Goal: Task Accomplishment & Management: Manage account settings

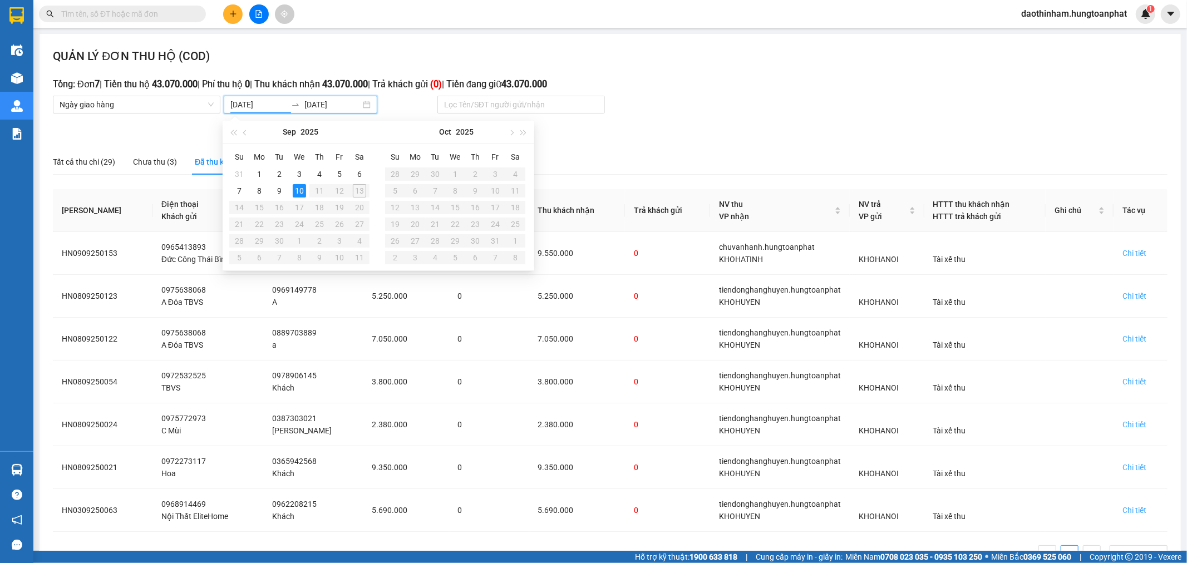
click at [263, 103] on input "[DATE]" at bounding box center [258, 104] width 56 height 12
type input "[DATE]"
click at [299, 190] on div "10" at bounding box center [299, 190] width 13 height 13
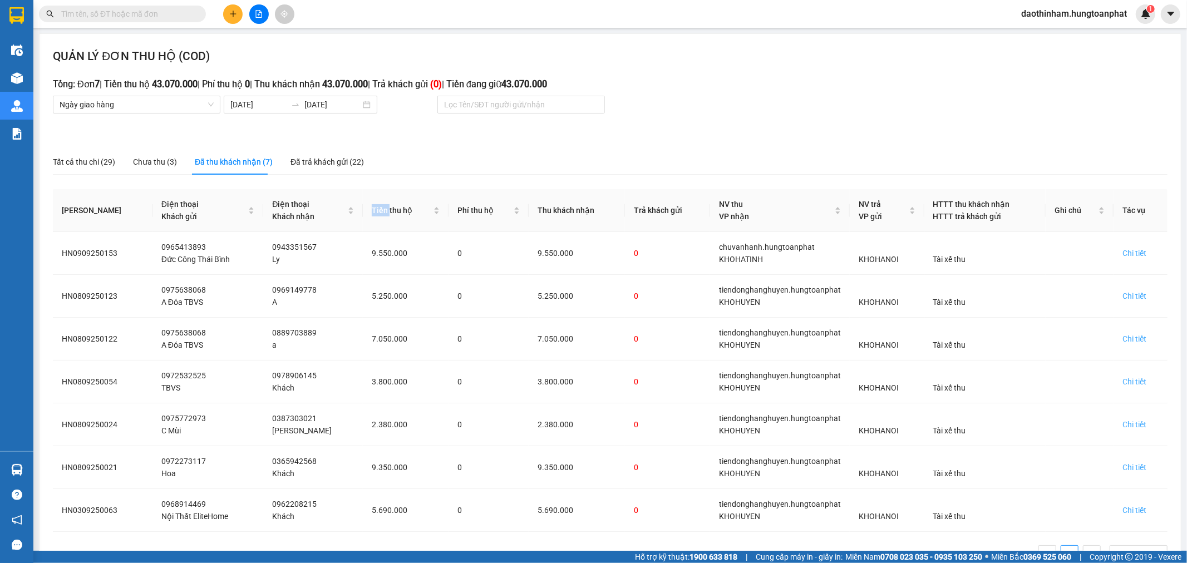
click at [299, 198] on div "Điện thoại Khách nhận" at bounding box center [313, 210] width 82 height 24
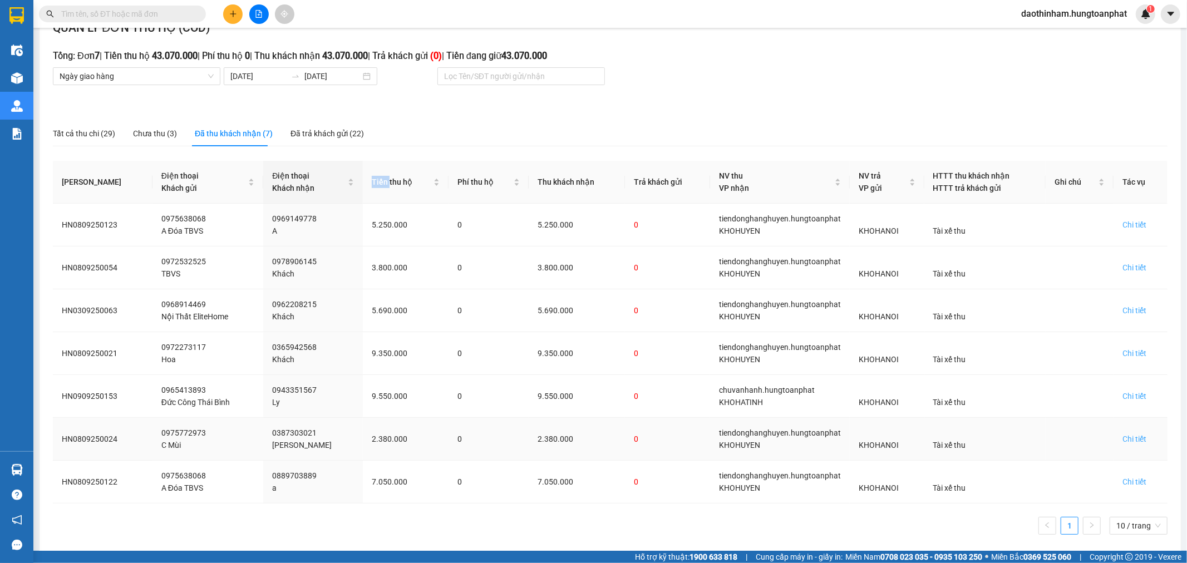
scroll to position [41, 0]
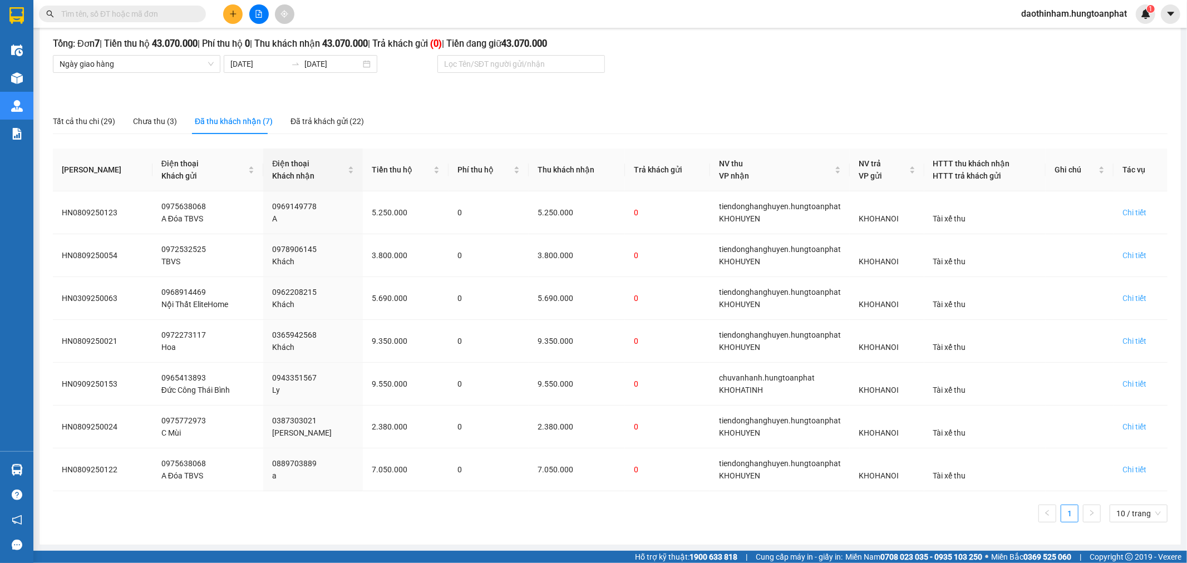
click at [669, 126] on div "Tất cả thu chi (29) Chưa thu (3) Đã thu khách nhận (7) Đã trả khách gửi (22)" at bounding box center [610, 122] width 1115 height 26
click at [1122, 468] on div "Chi tiết" at bounding box center [1134, 470] width 24 height 12
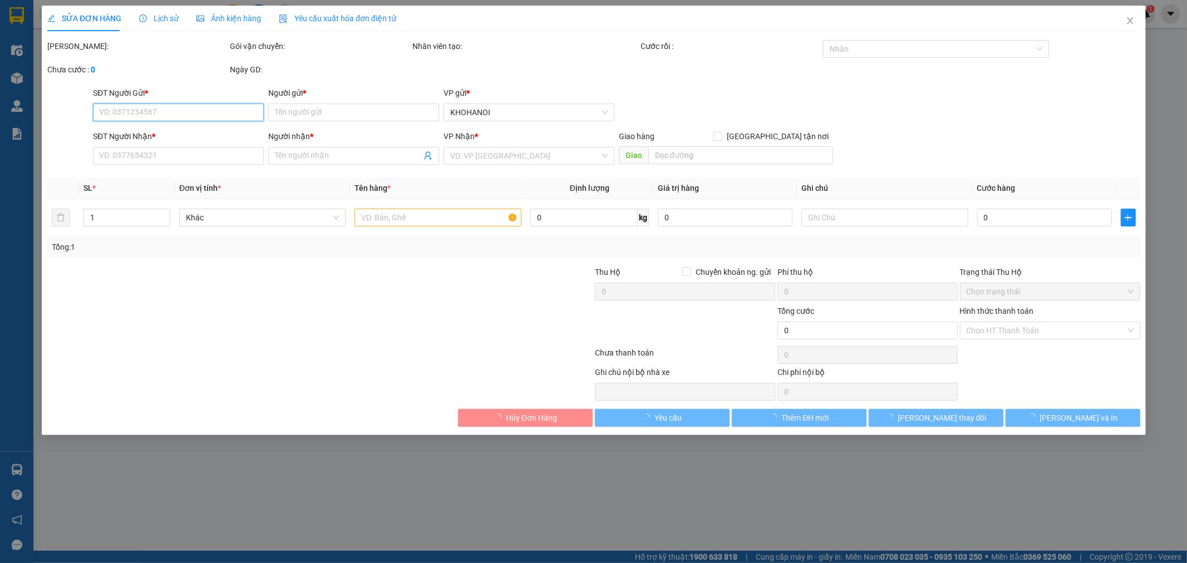
type input "0975638068"
type input "A Đóa TBVS"
type input "0889703889"
type input "a"
checkbox input "true"
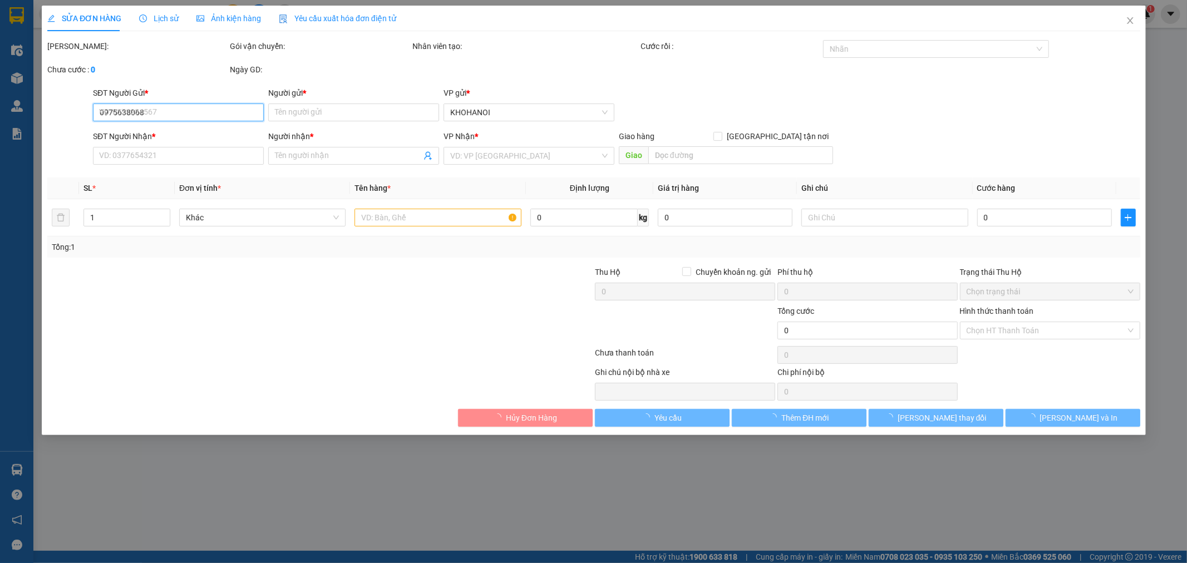
type input "[PERSON_NAME], [GEOGRAPHIC_DATA], [GEOGRAPHIC_DATA], HT"
checkbox input "true"
type input "7.050.000"
type input "550.000"
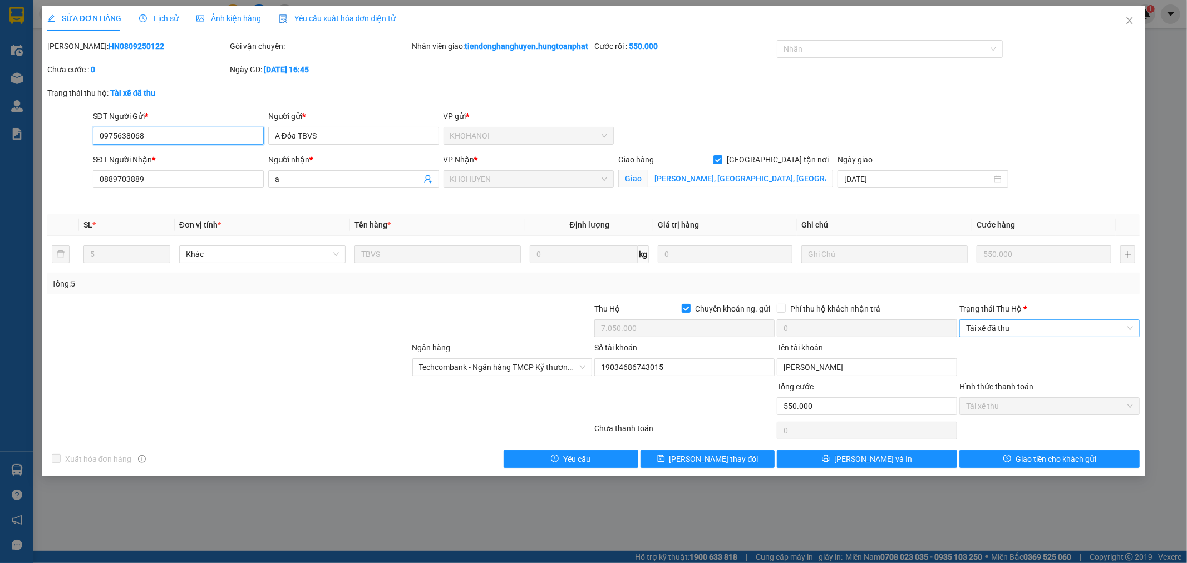
click at [1009, 337] on span "Tài xế đã thu" at bounding box center [1049, 328] width 167 height 17
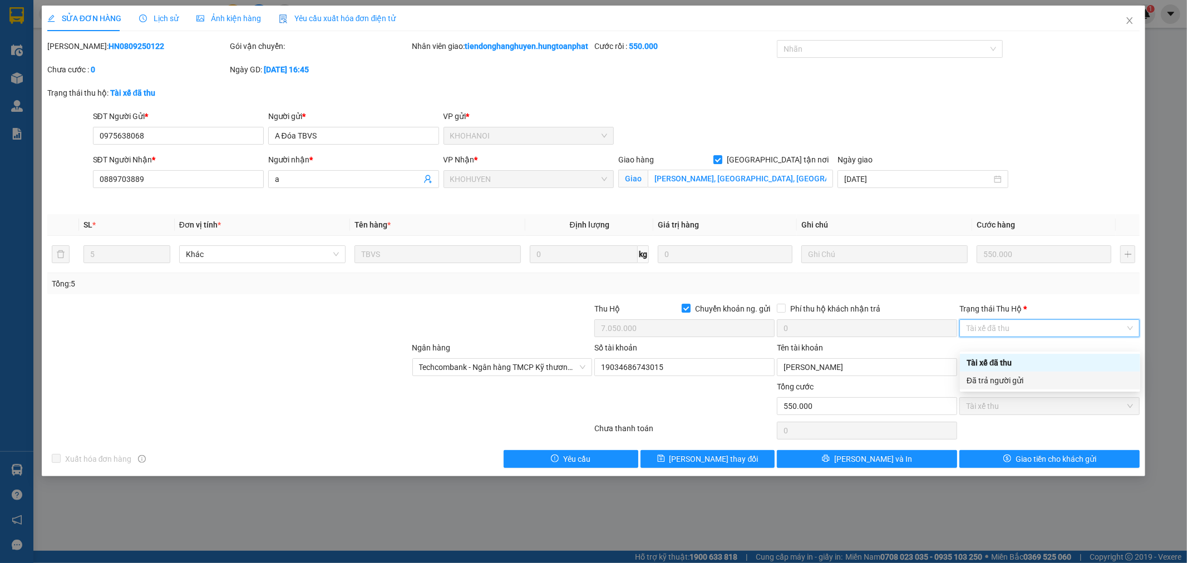
click at [1003, 381] on div "Đã trả người gửi" at bounding box center [1050, 381] width 167 height 12
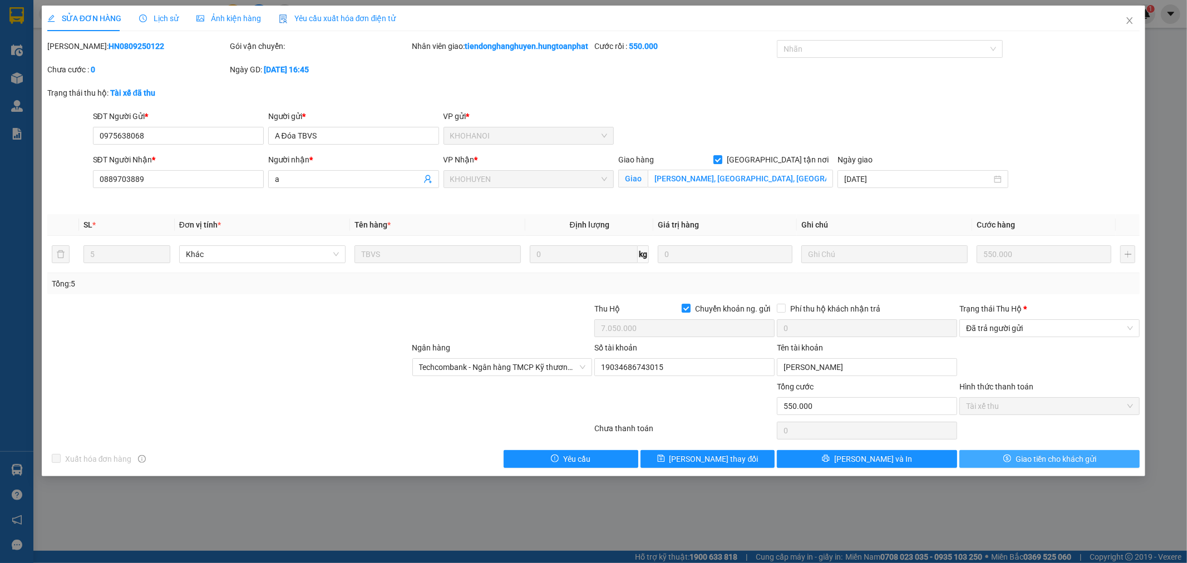
click at [1010, 462] on icon "dollar" at bounding box center [1007, 459] width 8 height 8
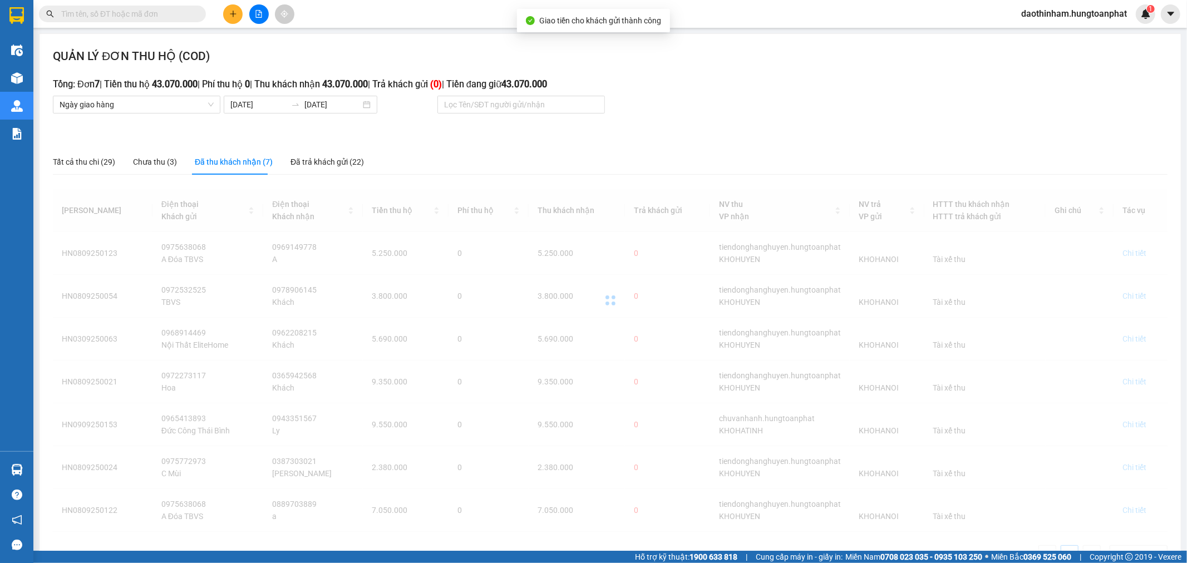
click at [772, 129] on div "QUẢN LÝ ĐƠN THU HỘ (COD) Tổng: Đơn 7 | Tiền thu hộ 43.070.000 | Phí thu hộ 0 | …" at bounding box center [610, 309] width 1141 height 551
click at [771, 145] on div "QUẢN LÝ ĐƠN THU HỘ (COD) Tổng: Đơn 7 | Tiền thu hộ 43.070.000 | Phí thu hộ 0 | …" at bounding box center [610, 309] width 1141 height 551
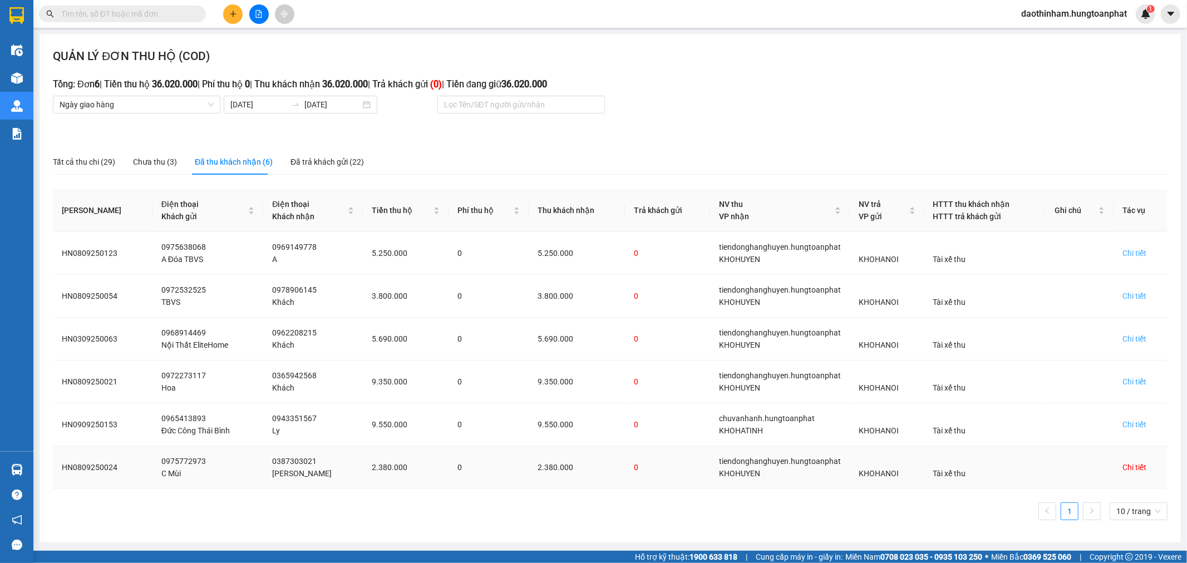
click at [1131, 471] on div "Chi tiết" at bounding box center [1134, 467] width 24 height 12
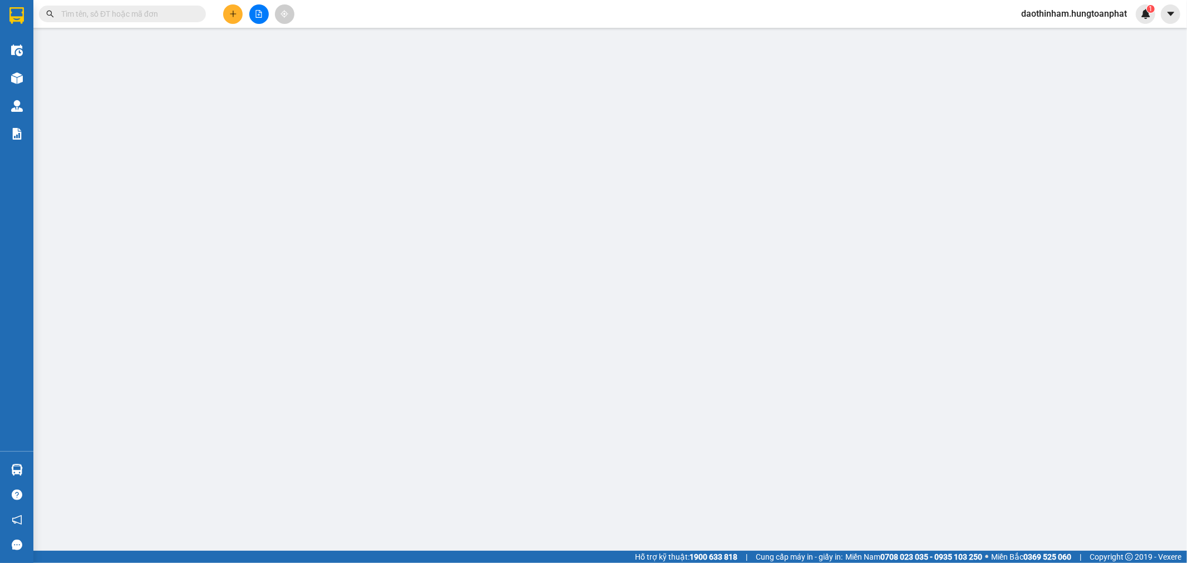
type input "0975772973"
type input "C Mùi"
type input "0387303021"
type input "[PERSON_NAME]"
checkbox input "true"
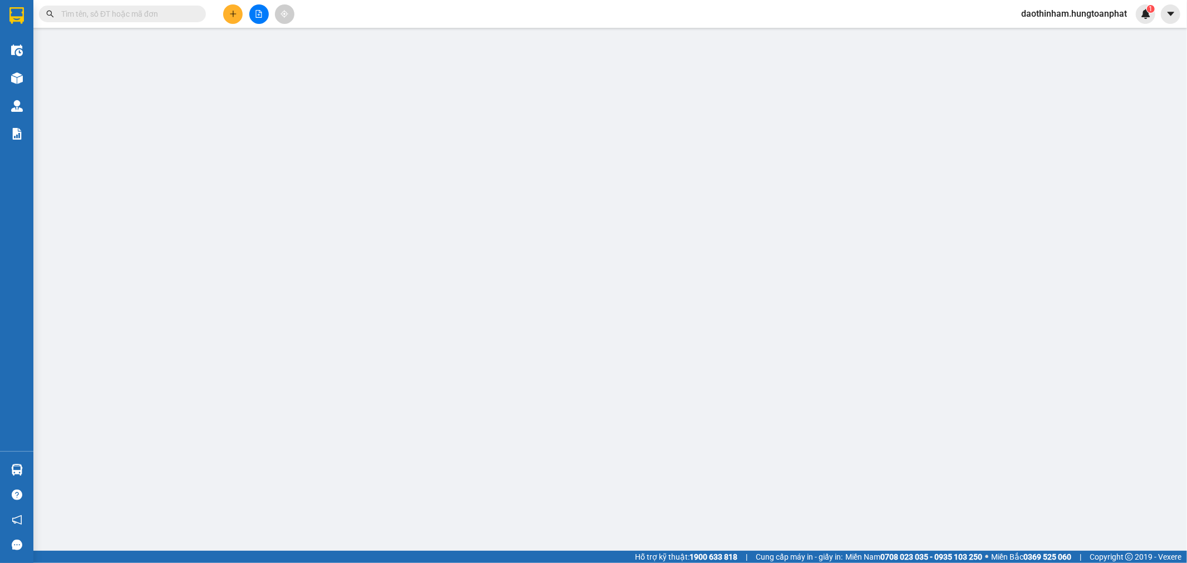
type input "[GEOGRAPHIC_DATA], [GEOGRAPHIC_DATA], [GEOGRAPHIC_DATA]"
checkbox input "true"
type input "2.380.000"
type input "120.000"
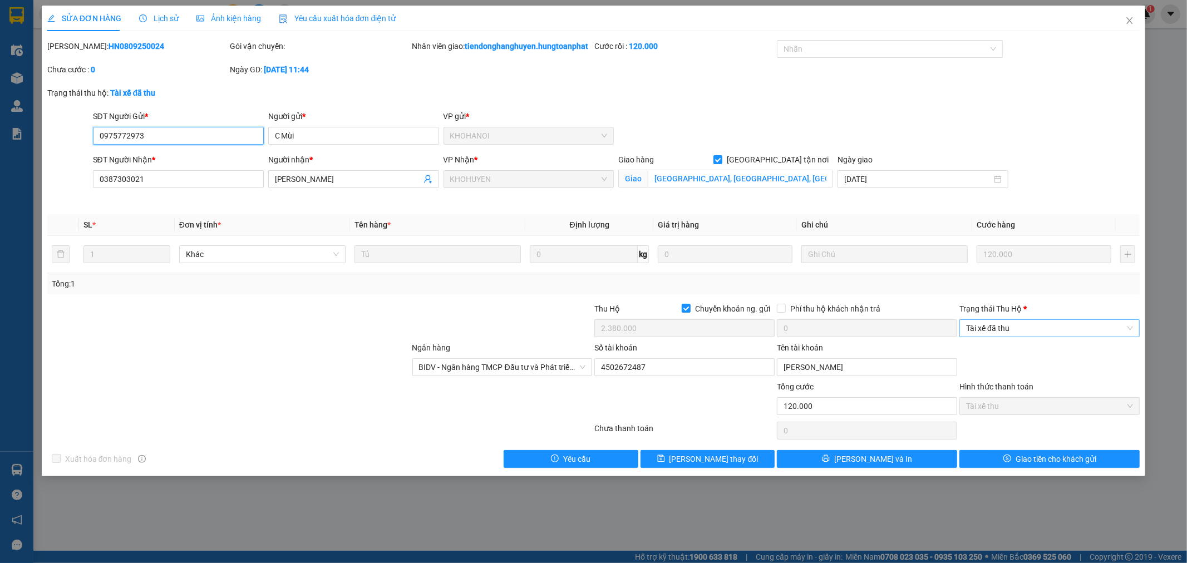
click at [1036, 337] on span "Tài xế đã thu" at bounding box center [1049, 328] width 167 height 17
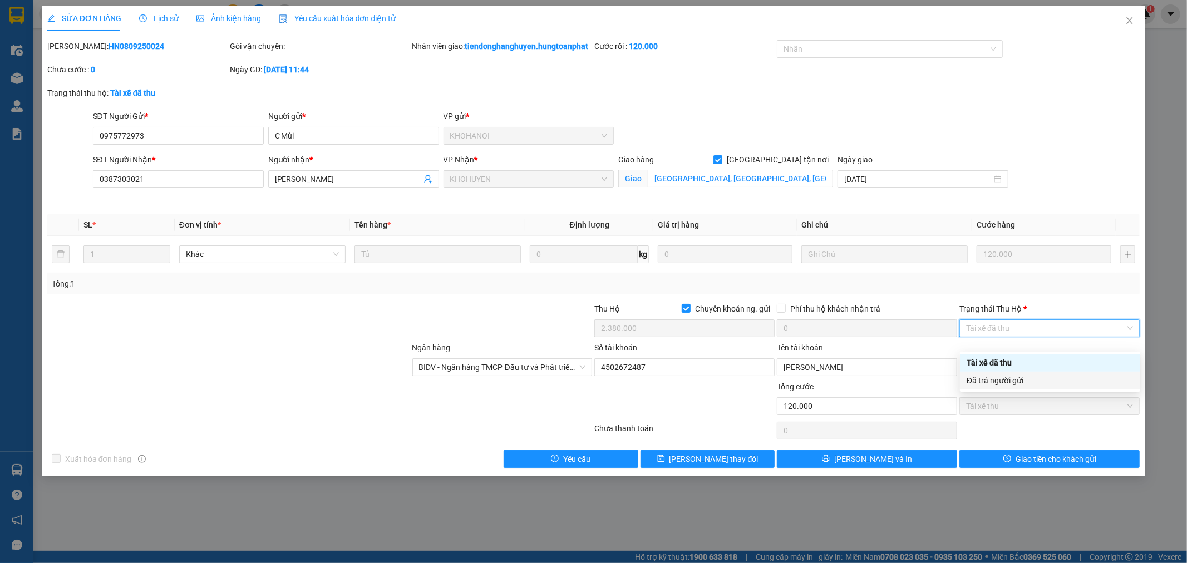
click at [1021, 381] on div "Đã trả người gửi" at bounding box center [1050, 381] width 167 height 12
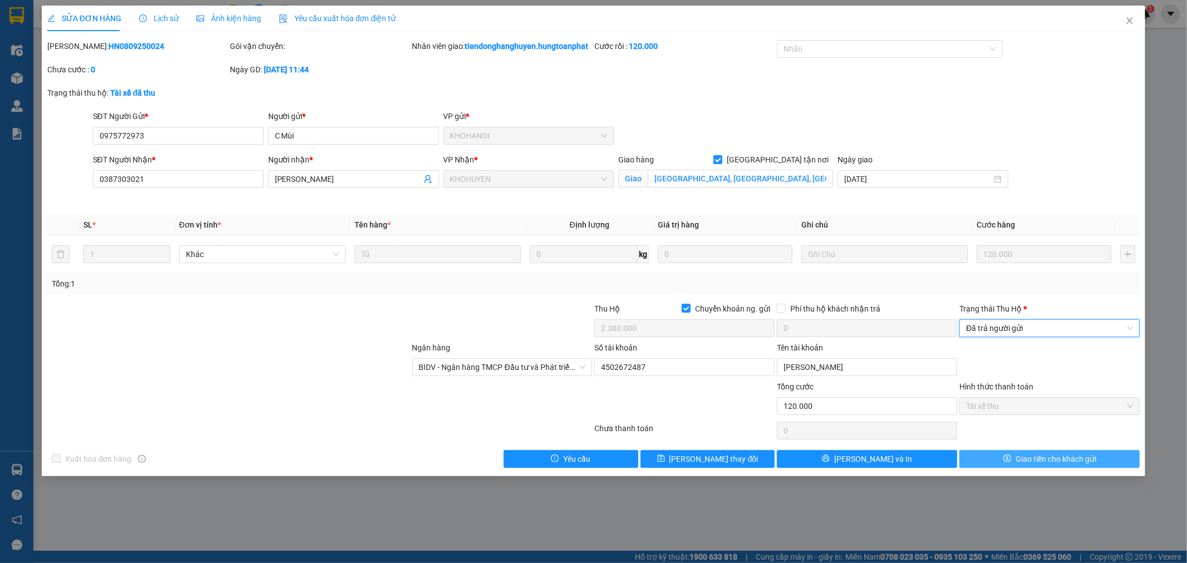
click at [1022, 465] on span "Giao tiền cho khách gửi" at bounding box center [1056, 459] width 81 height 12
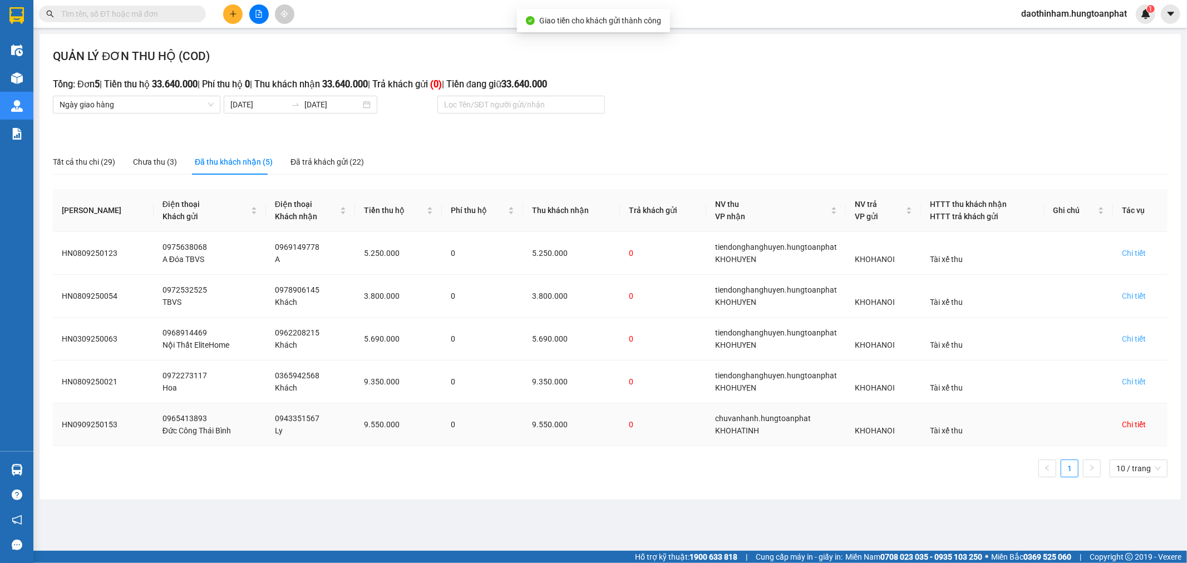
click at [1126, 426] on div "Chi tiết" at bounding box center [1134, 424] width 24 height 12
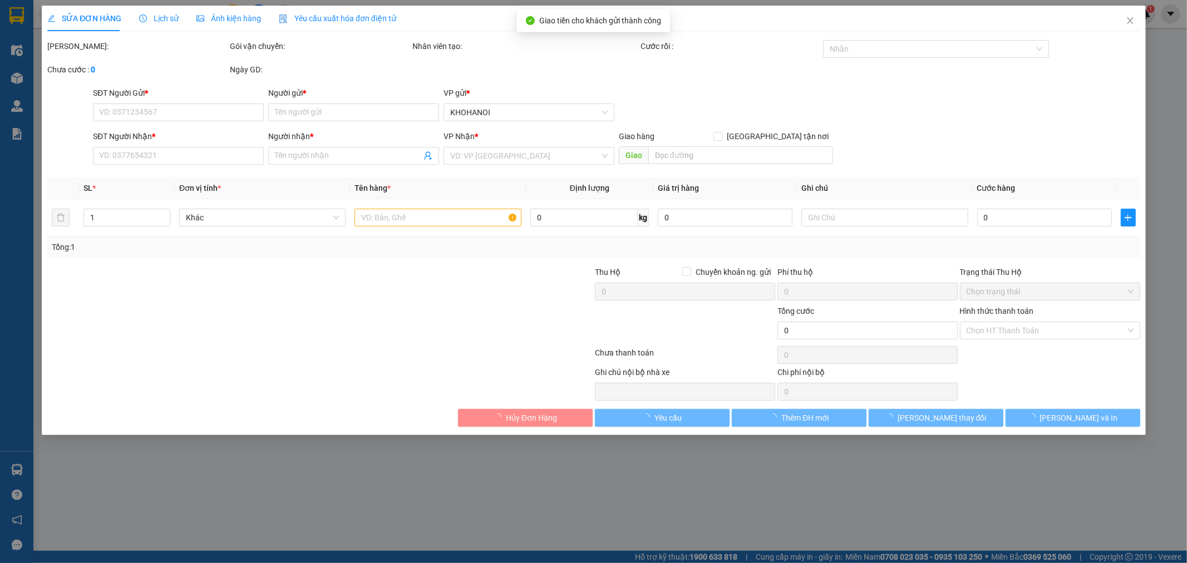
type input "0965413893"
type input "Đức Công Thái Bình"
type input "0943351567"
type input "Ly"
checkbox input "true"
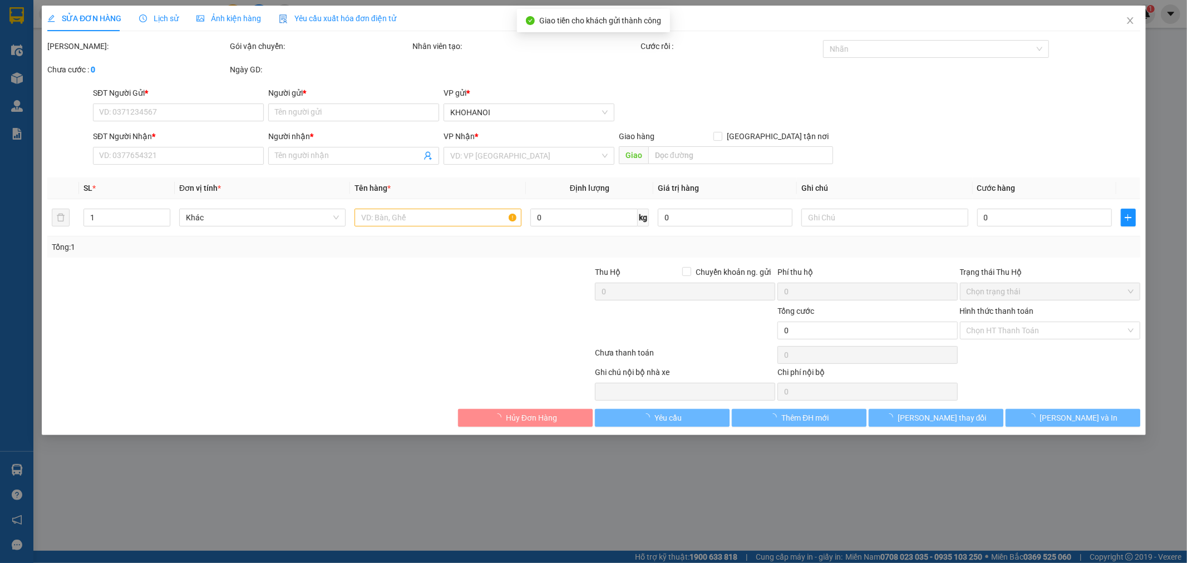
type input "Chợ Hồng lĩnh, Tổ 8, TX [PERSON_NAME], HT"
checkbox input "true"
type input "9.550.000"
type input "450.000"
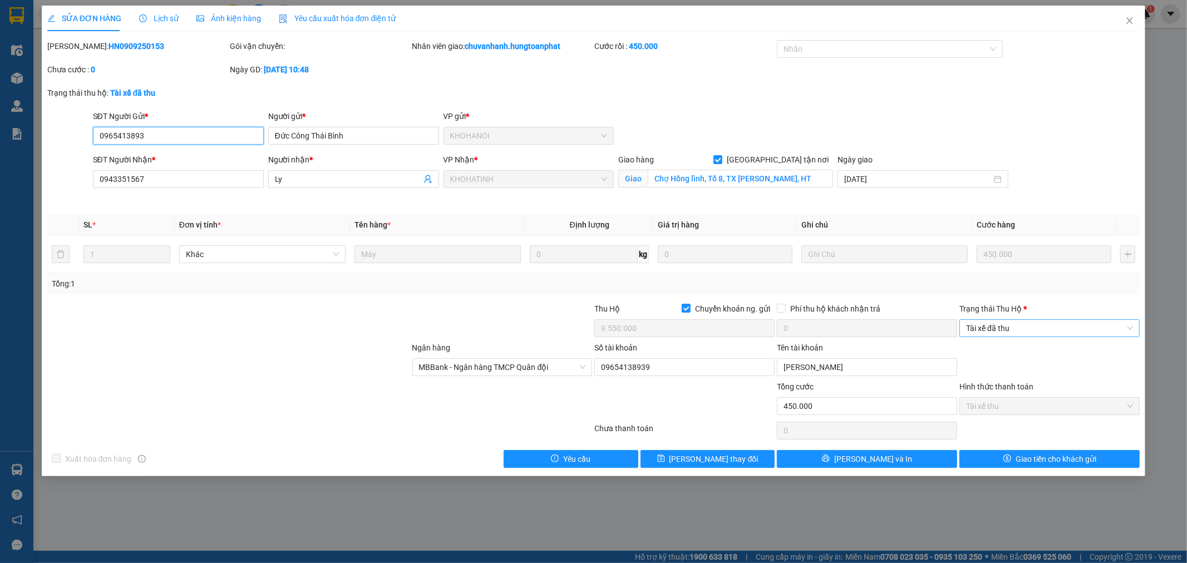
click at [1033, 331] on span "Tài xế đã thu" at bounding box center [1049, 328] width 167 height 17
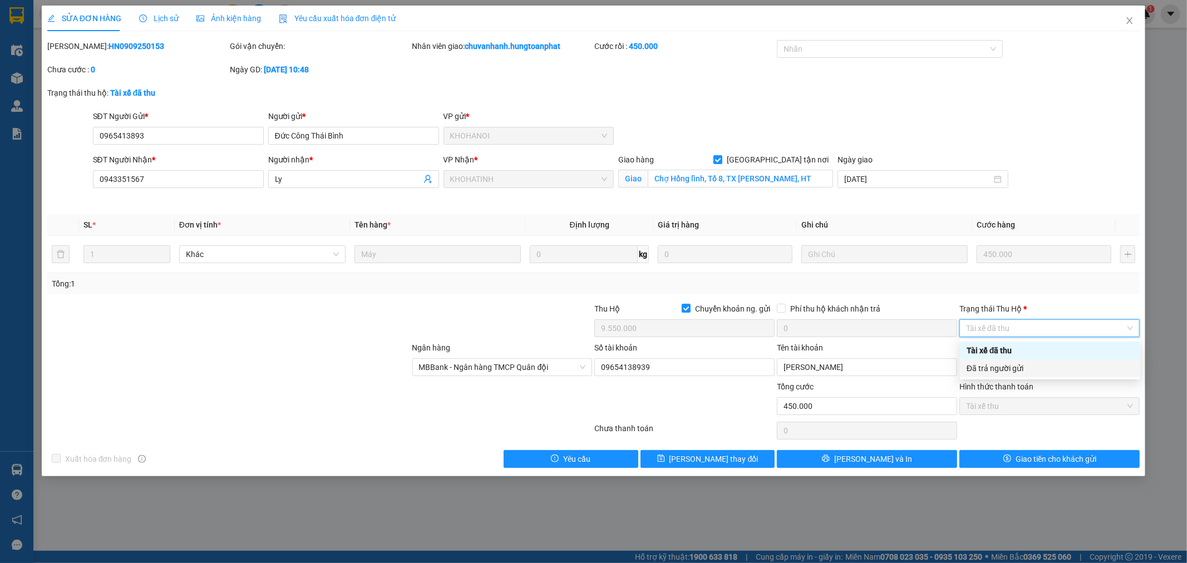
click at [1024, 372] on div "Đã trả người gửi" at bounding box center [1050, 368] width 167 height 12
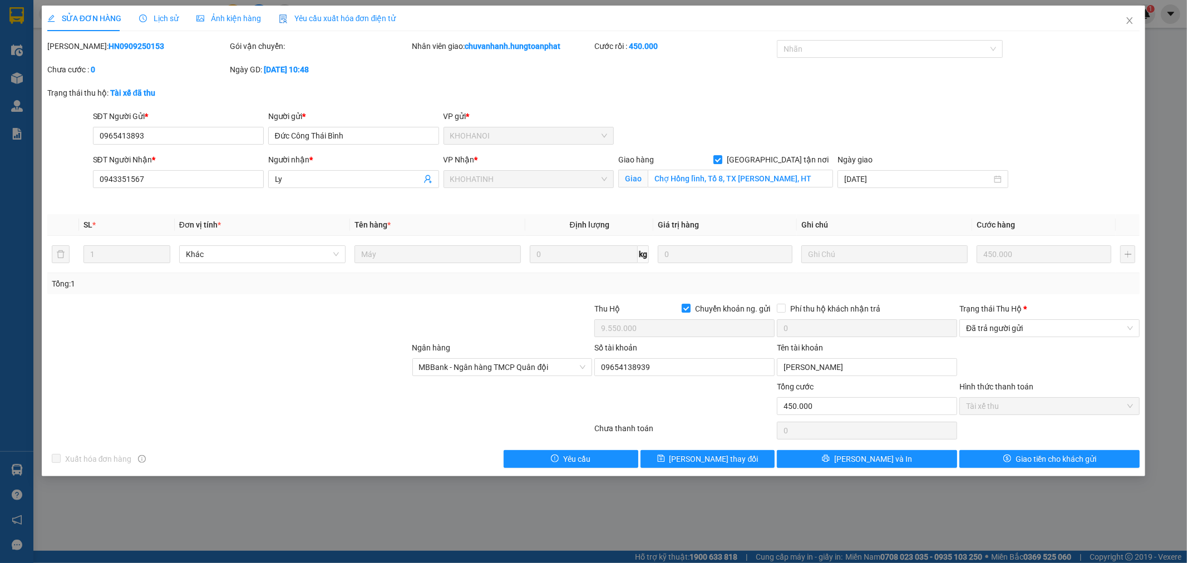
click at [1027, 469] on div "SỬA ĐƠN HÀNG Lịch sử Ảnh kiện hàng Yêu cầu xuất hóa đơn điện tử Total Paid Fee …" at bounding box center [594, 241] width 1104 height 471
click at [1032, 457] on span "Giao tiền cho khách gửi" at bounding box center [1056, 459] width 81 height 12
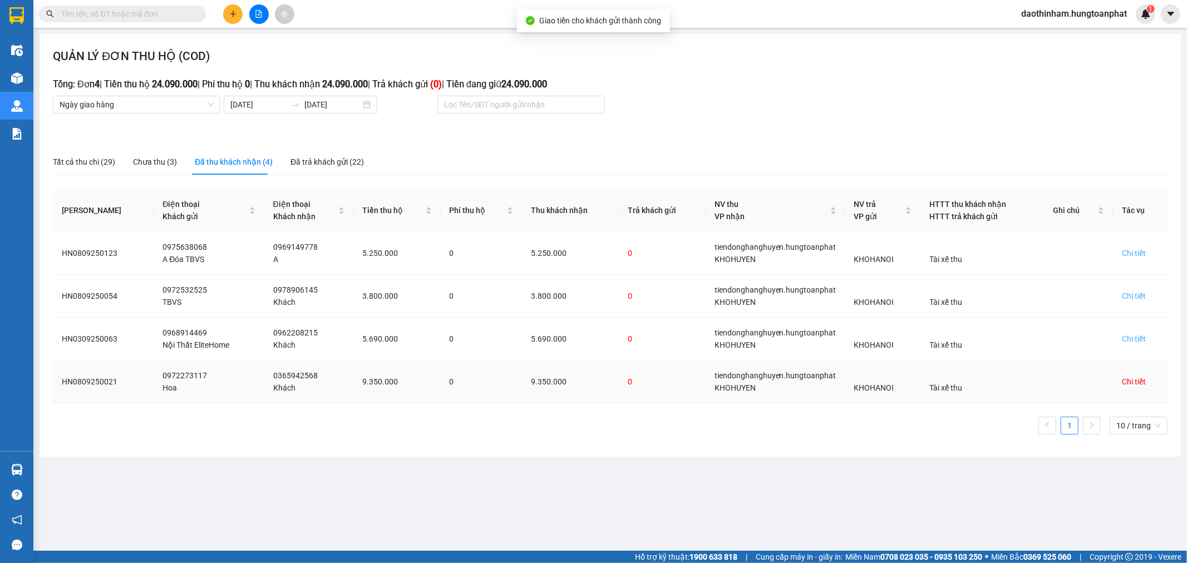
click at [1130, 386] on div "Chi tiết" at bounding box center [1134, 382] width 24 height 12
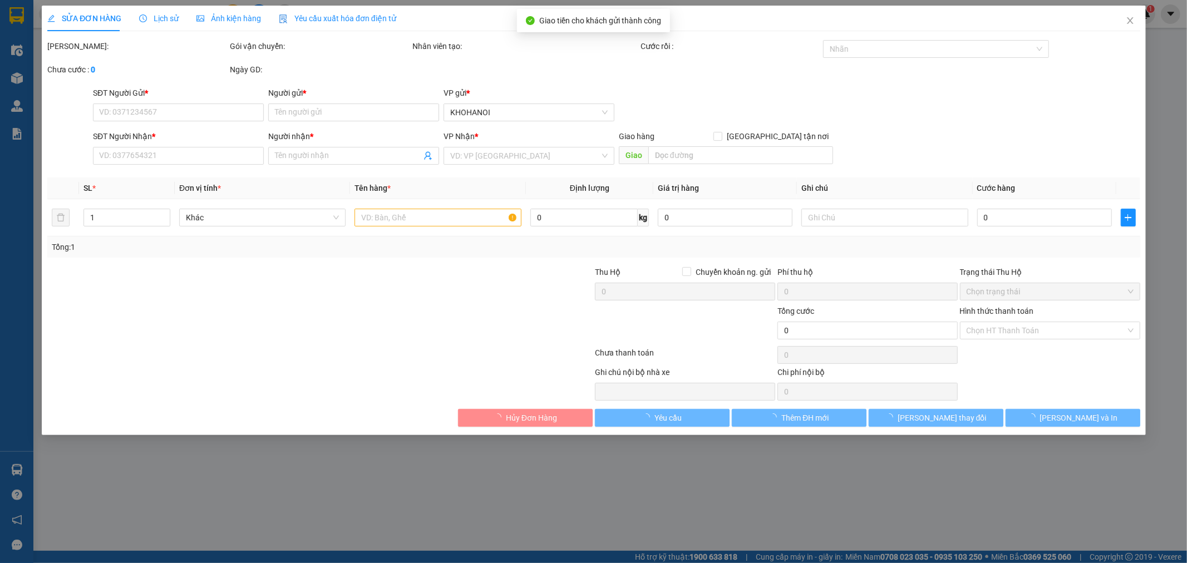
type input "0972273117"
type input "Hoa"
type input "0365942568"
type input "Khách"
checkbox input "true"
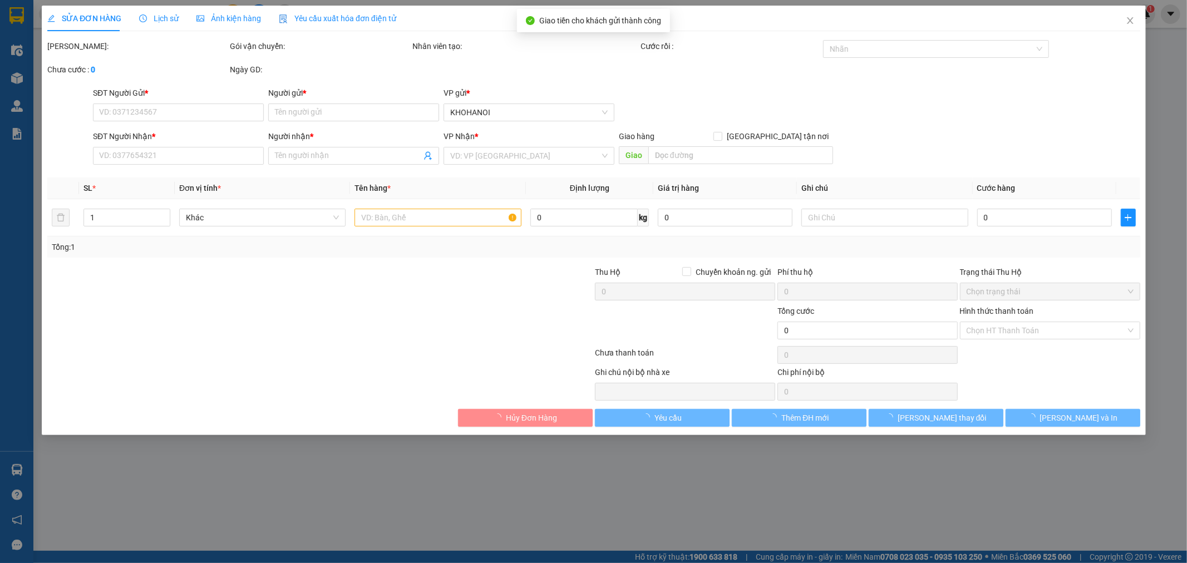
type input "Diễn Hạnh, Diễn Châu, Nghẹ An"
checkbox input "true"
type input "9.350.000"
type input "550.000"
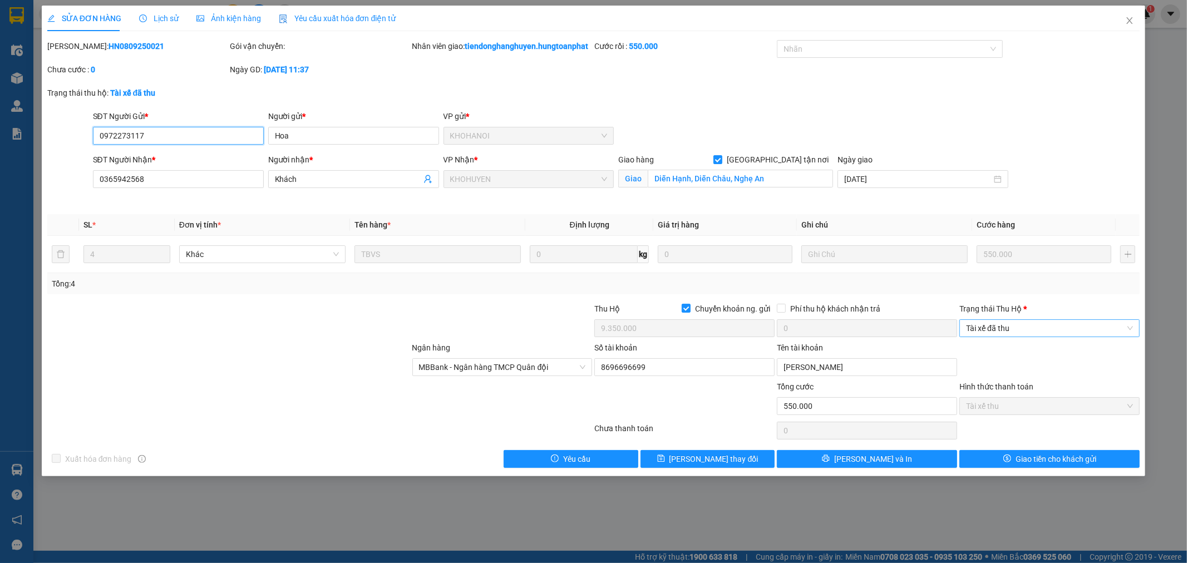
click at [1054, 337] on span "Tài xế đã thu" at bounding box center [1049, 328] width 167 height 17
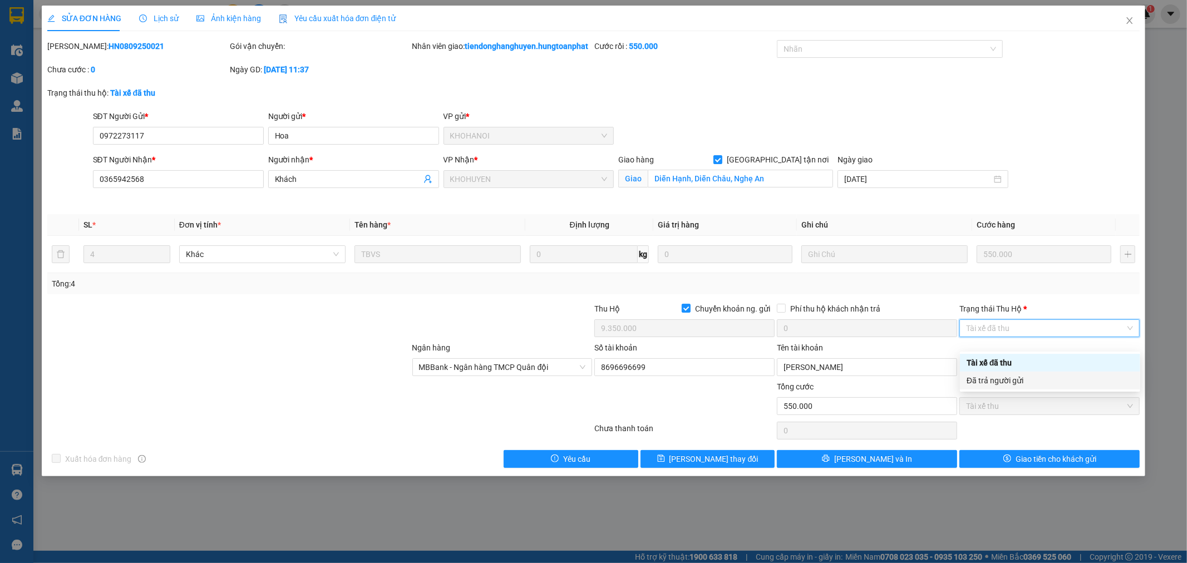
click at [1049, 382] on div "Đã trả người gửi" at bounding box center [1050, 381] width 167 height 12
click at [1078, 476] on div "SỬA ĐƠN HÀNG Lịch sử Ảnh kiện hàng Yêu cầu xuất hóa đơn điện tử Total Paid Fee …" at bounding box center [594, 241] width 1104 height 471
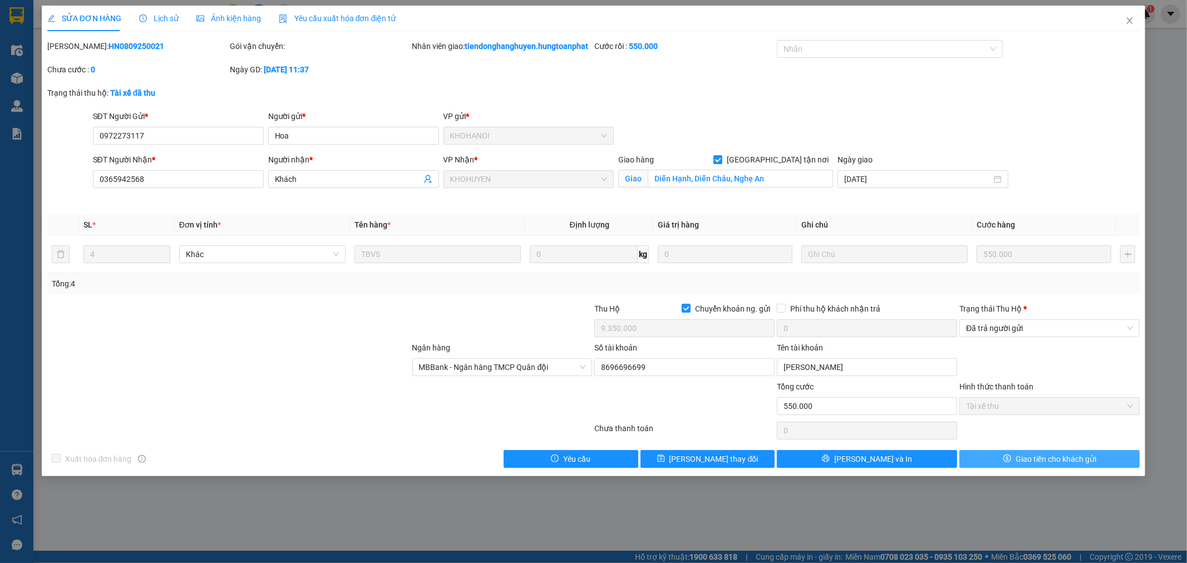
click at [1078, 465] on span "Giao tiền cho khách gửi" at bounding box center [1056, 459] width 81 height 12
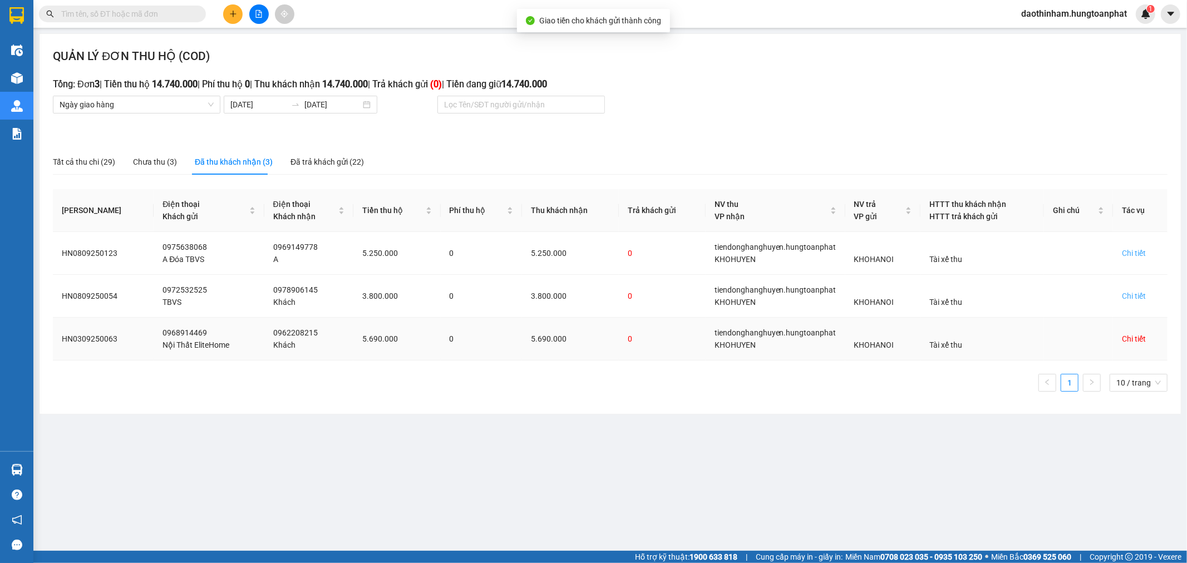
click at [1126, 336] on div "Chi tiết" at bounding box center [1134, 339] width 24 height 12
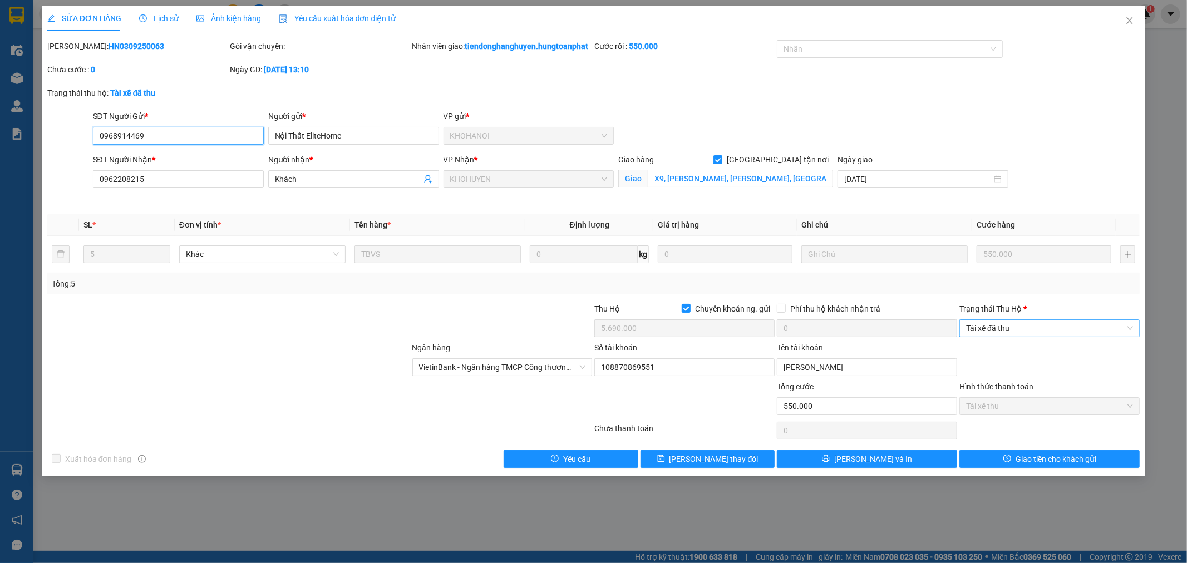
click at [970, 337] on span "Tài xế đã thu" at bounding box center [1049, 328] width 167 height 17
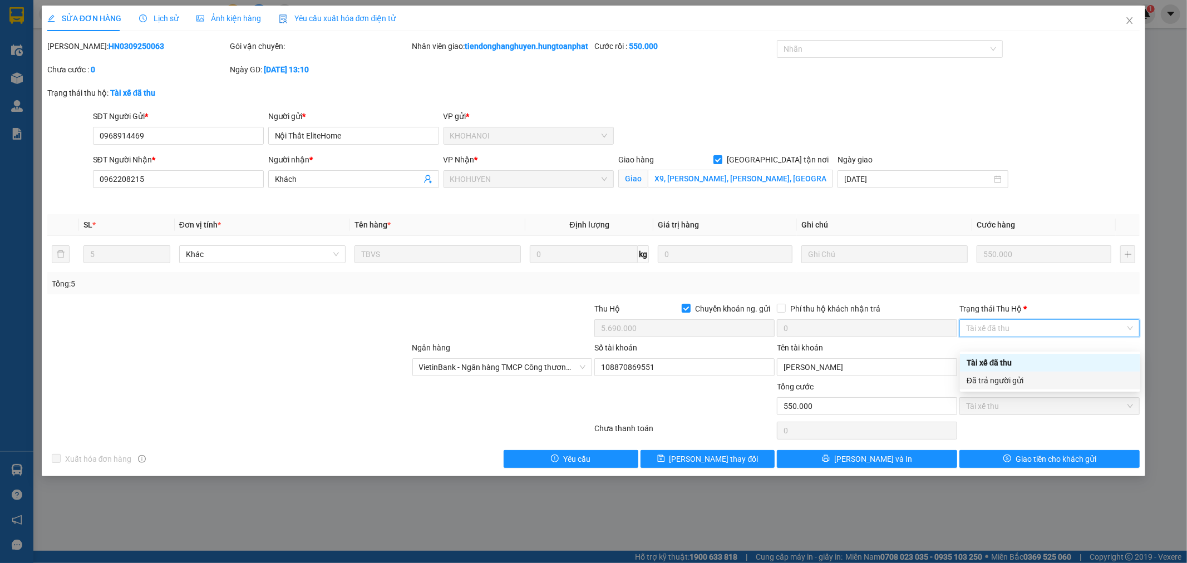
click at [996, 381] on div "Đã trả người gửi" at bounding box center [1050, 381] width 167 height 12
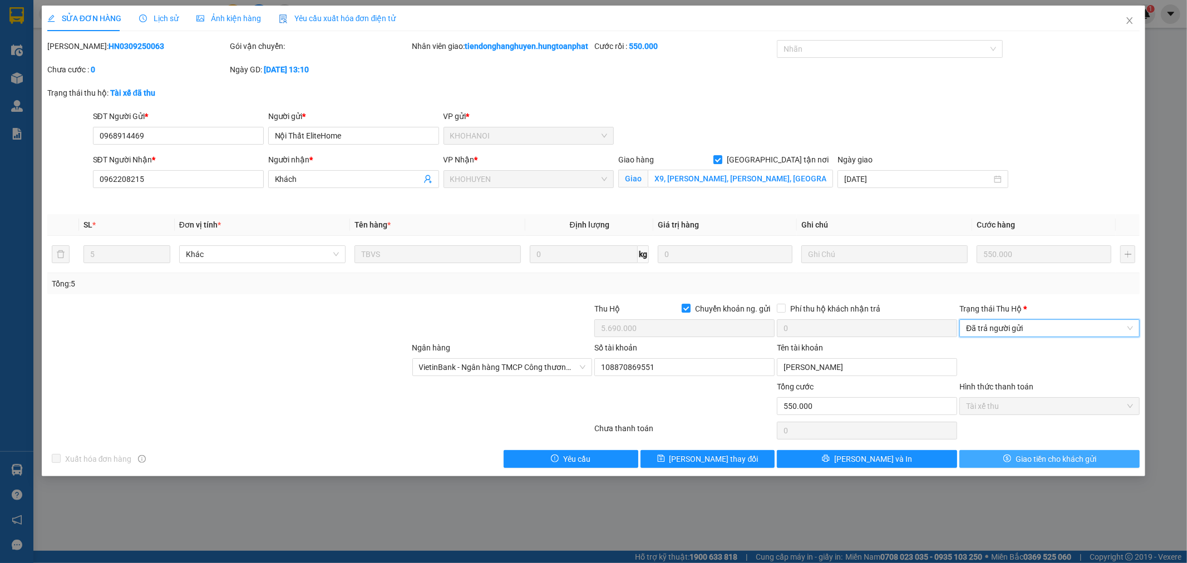
click at [1037, 465] on span "Giao tiền cho khách gửi" at bounding box center [1056, 459] width 81 height 12
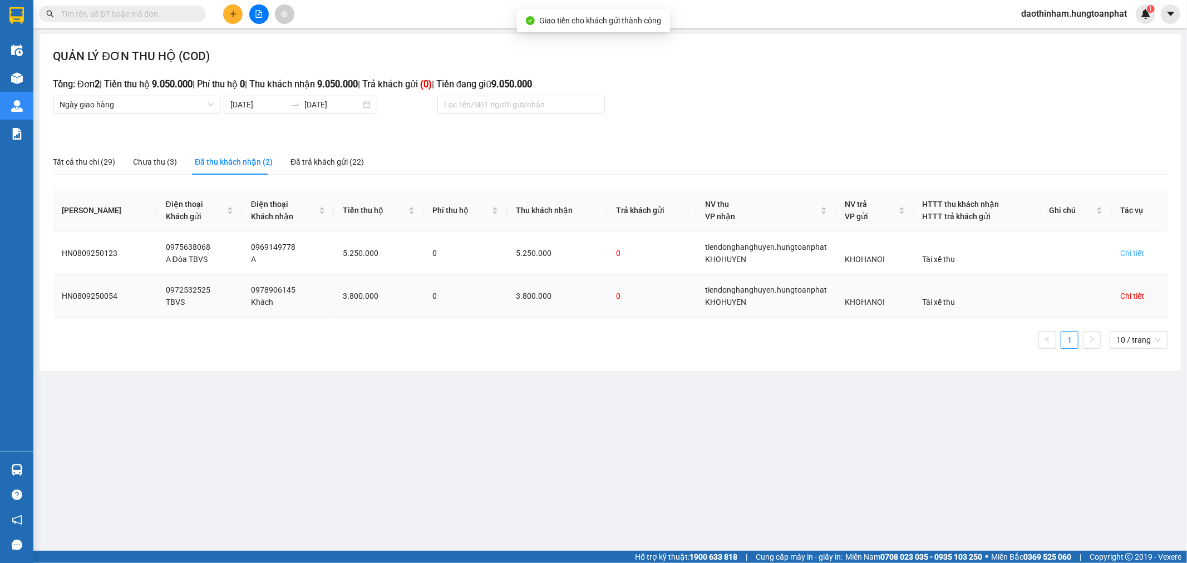
click at [1136, 297] on div "Chi tiết" at bounding box center [1132, 296] width 24 height 12
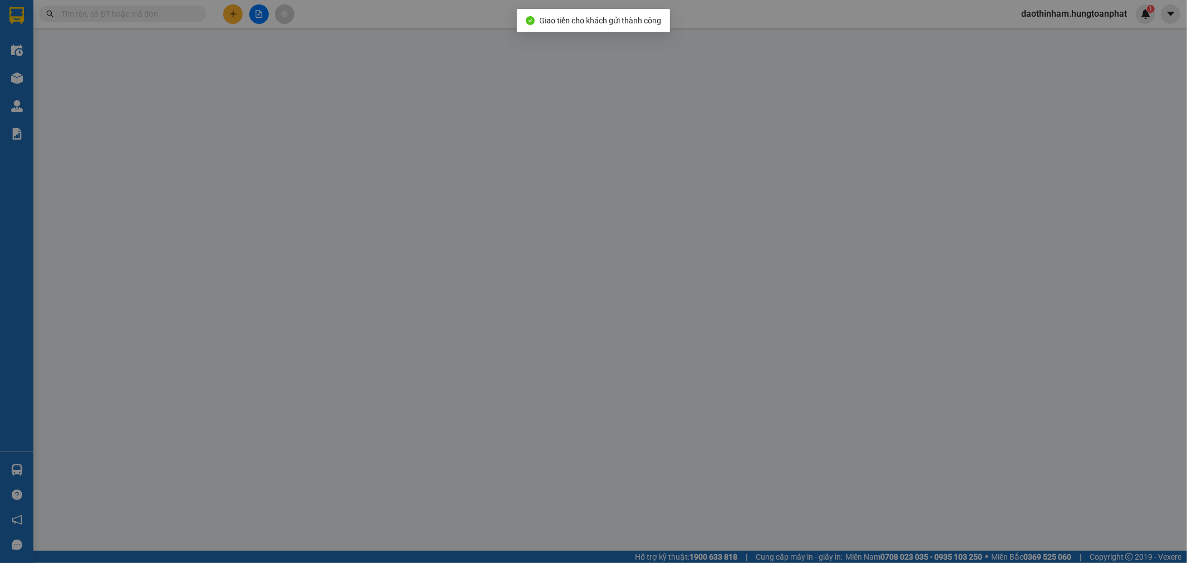
type input "0972532525"
type input "TBVS"
type input "0978906145"
type input "Khách"
checkbox input "true"
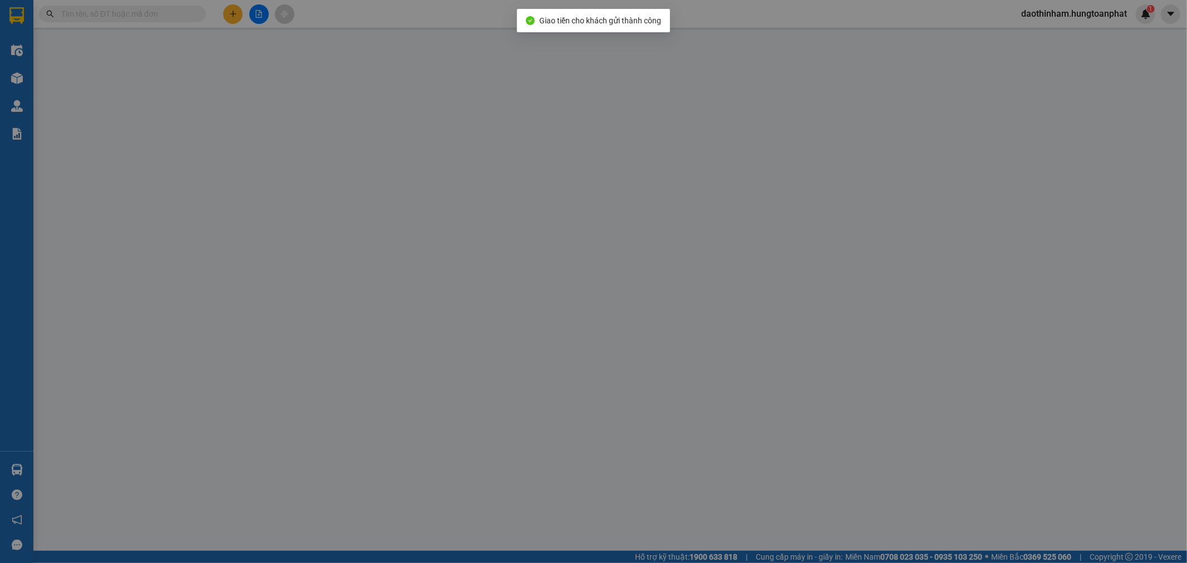
type input "Tân Dân, Đức Thọ, [GEOGRAPHIC_DATA]"
checkbox input "true"
type input "3.800.000"
type input "200.000"
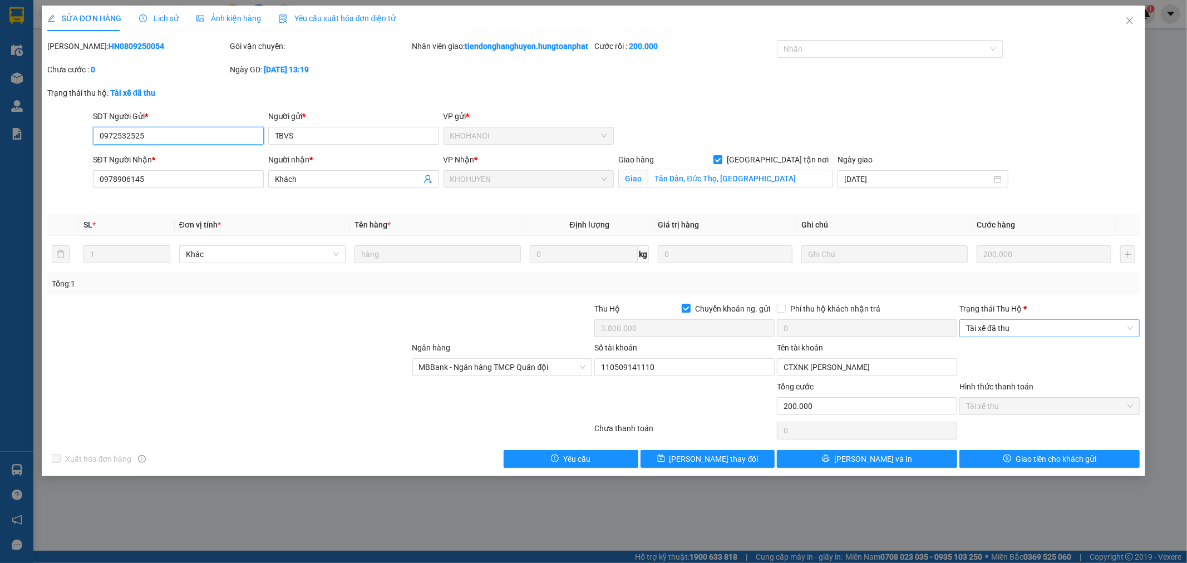
click at [1017, 335] on span "Tài xế đã thu" at bounding box center [1049, 328] width 167 height 17
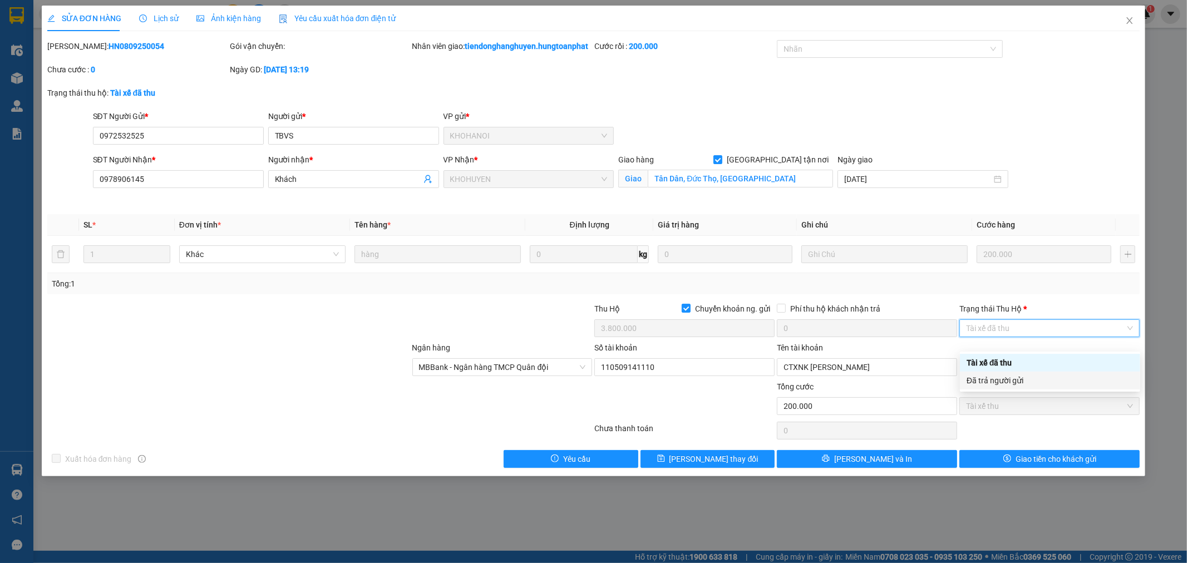
click at [1028, 381] on div "Đã trả người gửi" at bounding box center [1050, 381] width 167 height 12
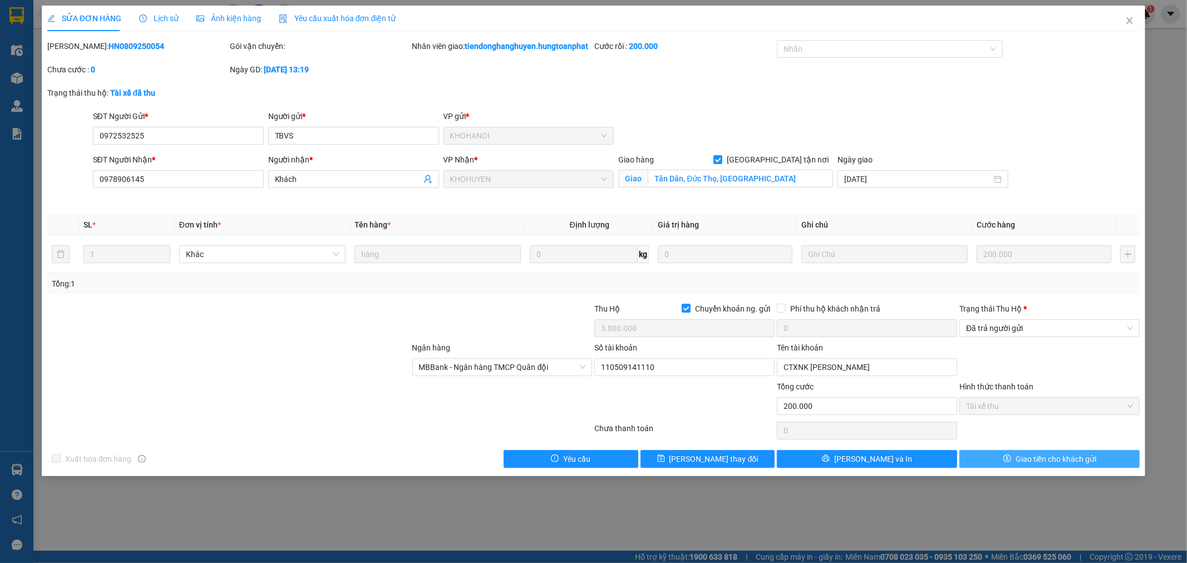
click at [1058, 465] on span "Giao tiền cho khách gửi" at bounding box center [1056, 459] width 81 height 12
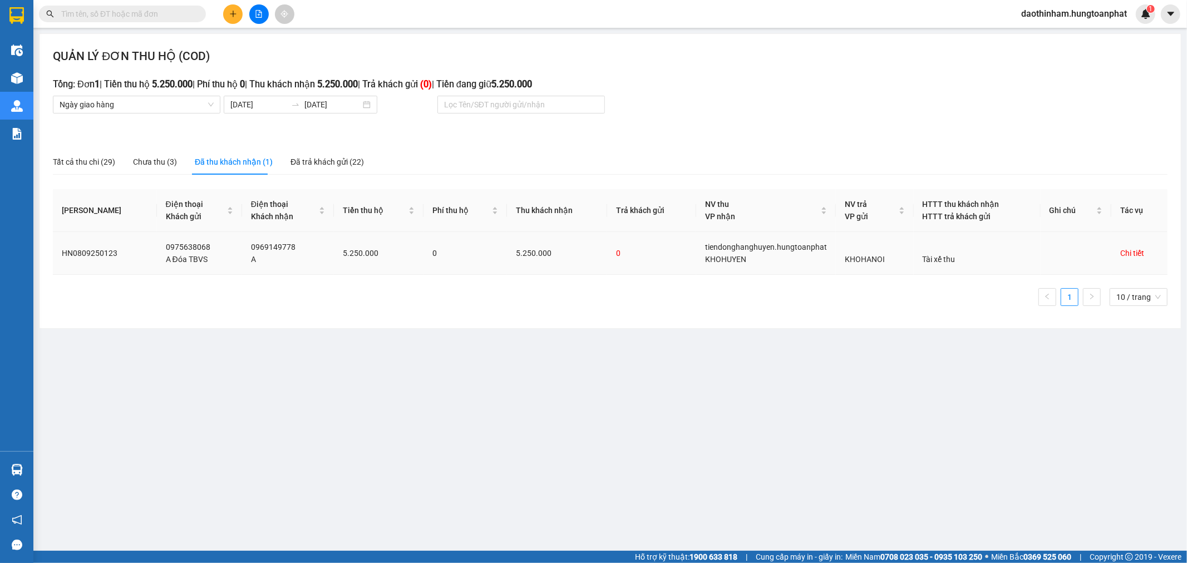
click at [1130, 253] on div "Chi tiết" at bounding box center [1132, 253] width 24 height 12
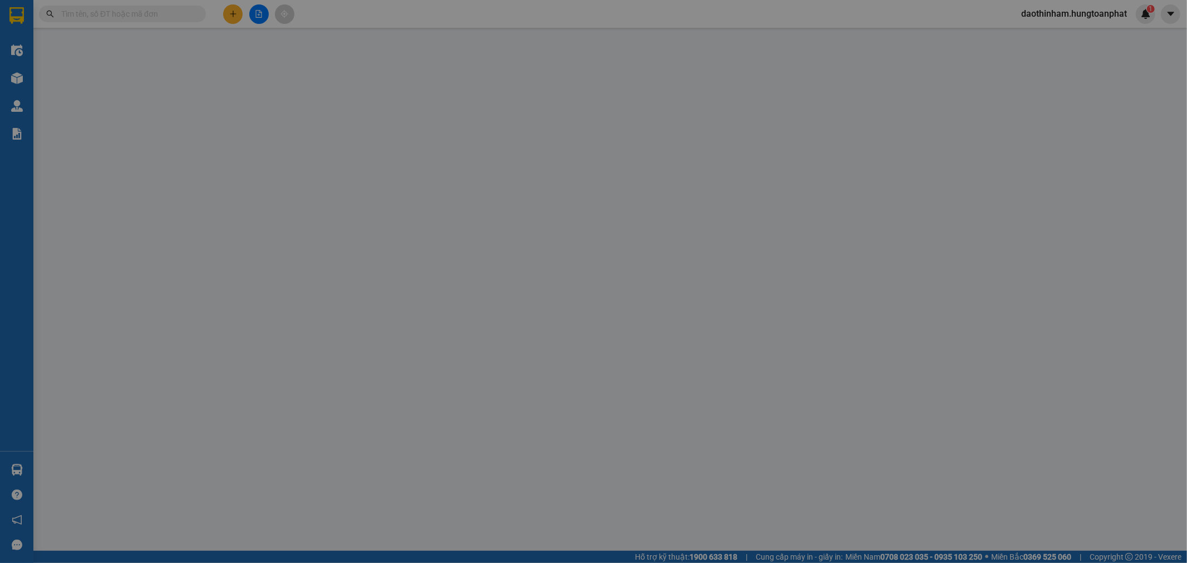
type input "0975638068"
type input "A Đóa TBVS"
type input "0969149778"
type input "A"
checkbox input "true"
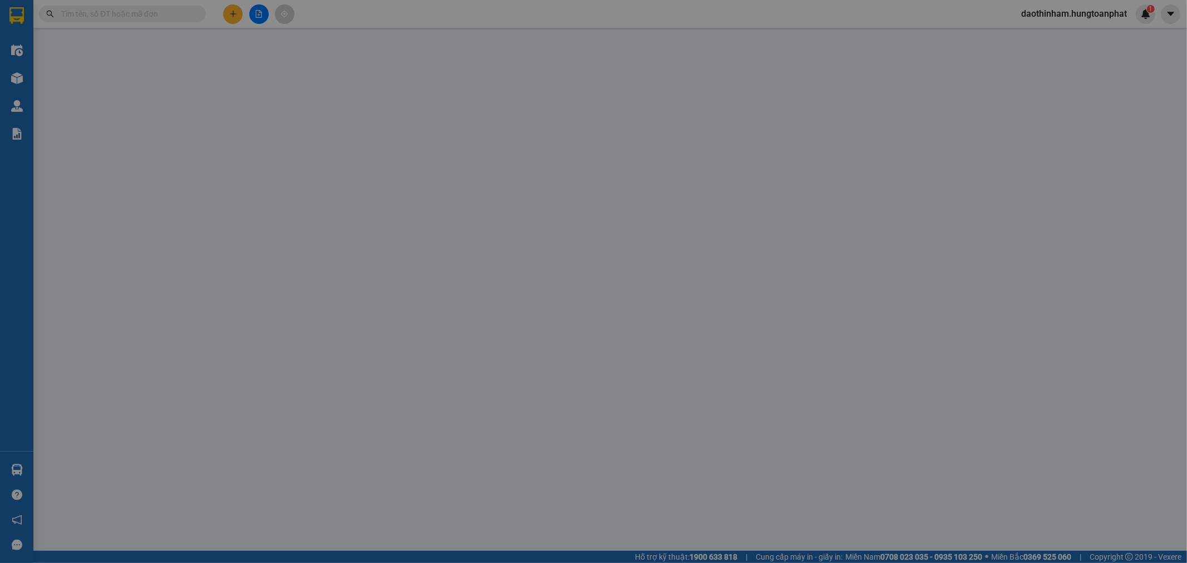
type input "Thanh Bình Thọ, [GEOGRAPHIC_DATA], [GEOGRAPHIC_DATA]"
checkbox input "true"
type input "5.250.000"
type input "550.000"
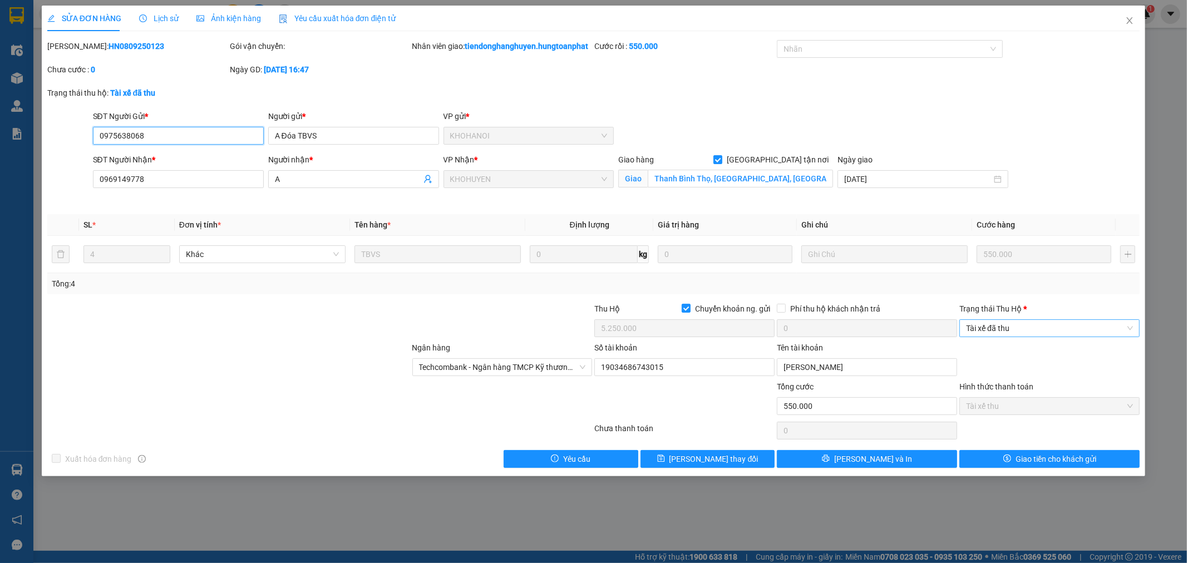
click at [1082, 337] on span "Tài xế đã thu" at bounding box center [1049, 328] width 167 height 17
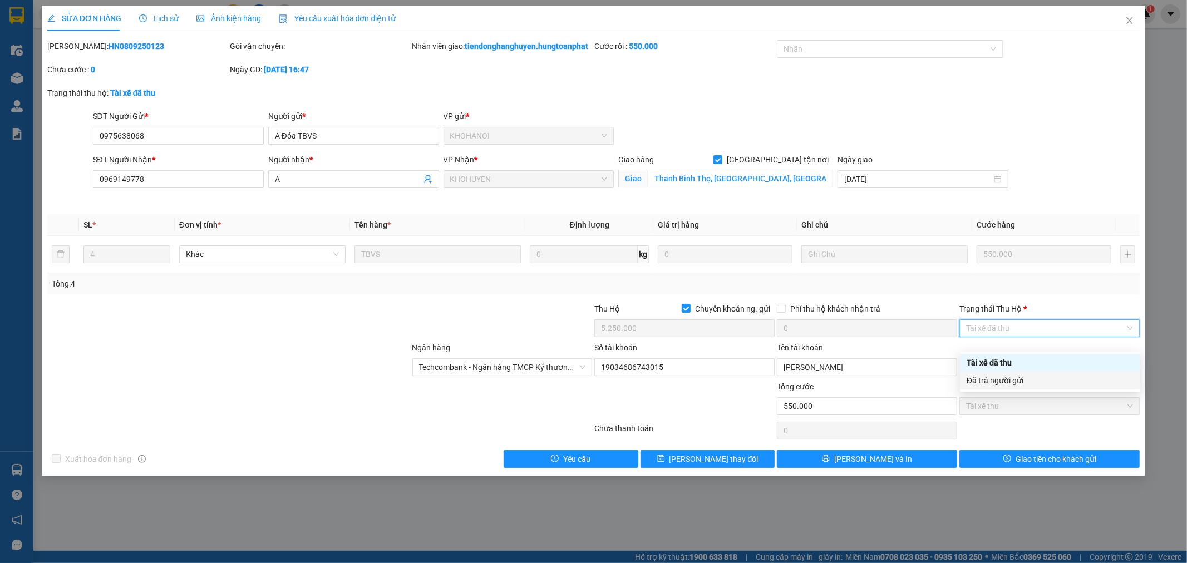
click at [1032, 382] on div "Đã trả người gửi" at bounding box center [1050, 381] width 167 height 12
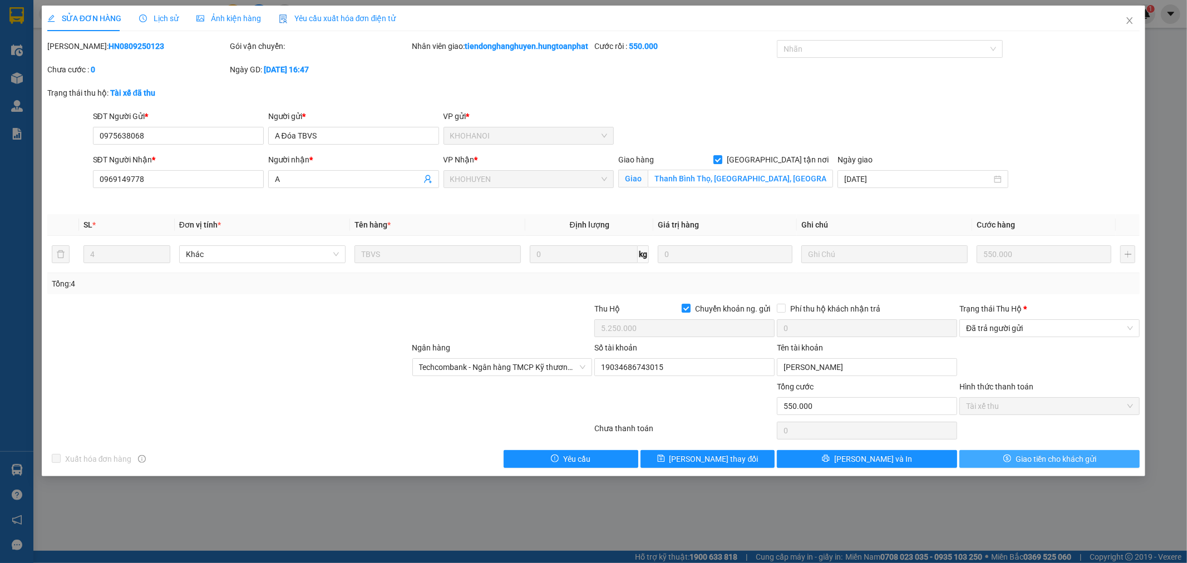
click at [1048, 465] on span "Giao tiền cho khách gửi" at bounding box center [1056, 459] width 81 height 12
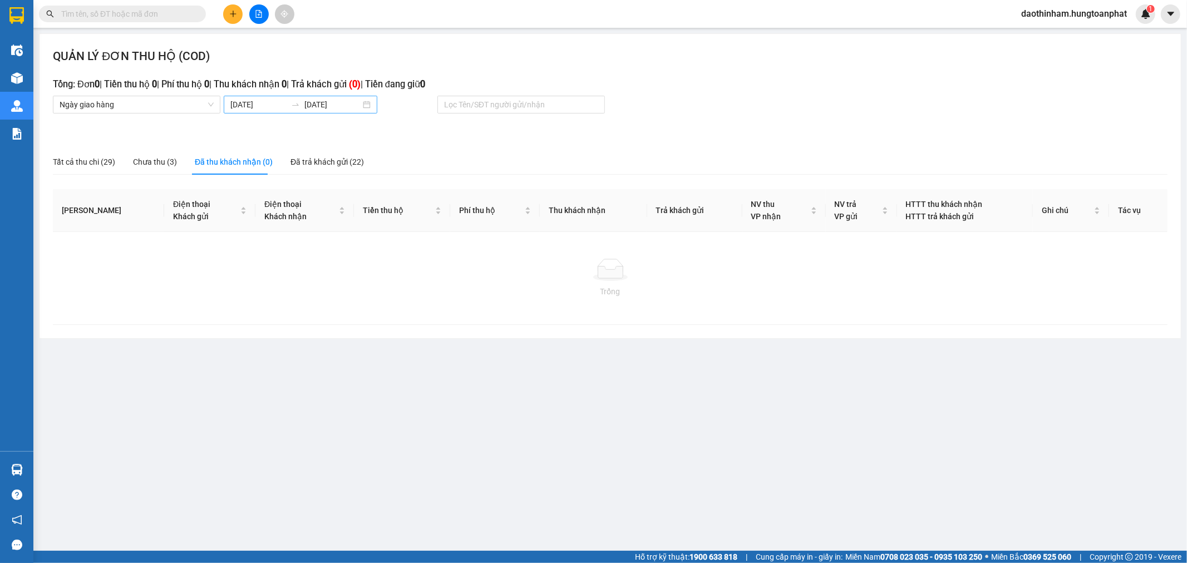
click at [249, 107] on body "Kết quả tìm kiếm ( 0 ) Bộ lọc No Data daothinham.hungtoanphat 1 Điều hành xe Kh…" at bounding box center [593, 281] width 1187 height 563
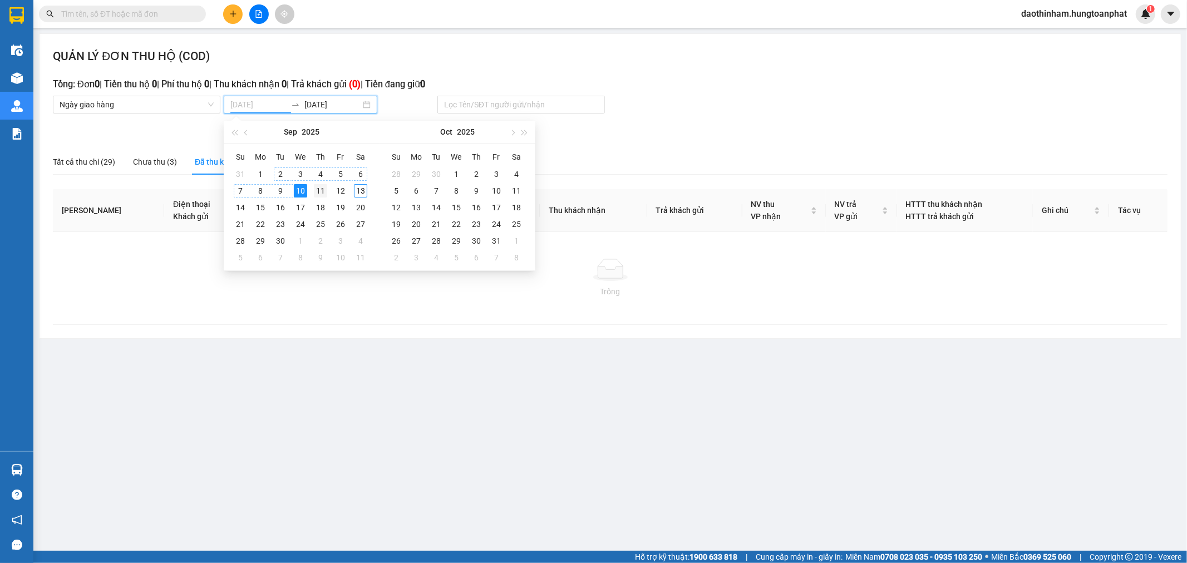
type input "[DATE]"
click at [321, 190] on div "11" at bounding box center [320, 190] width 13 height 13
type input "[DATE]"
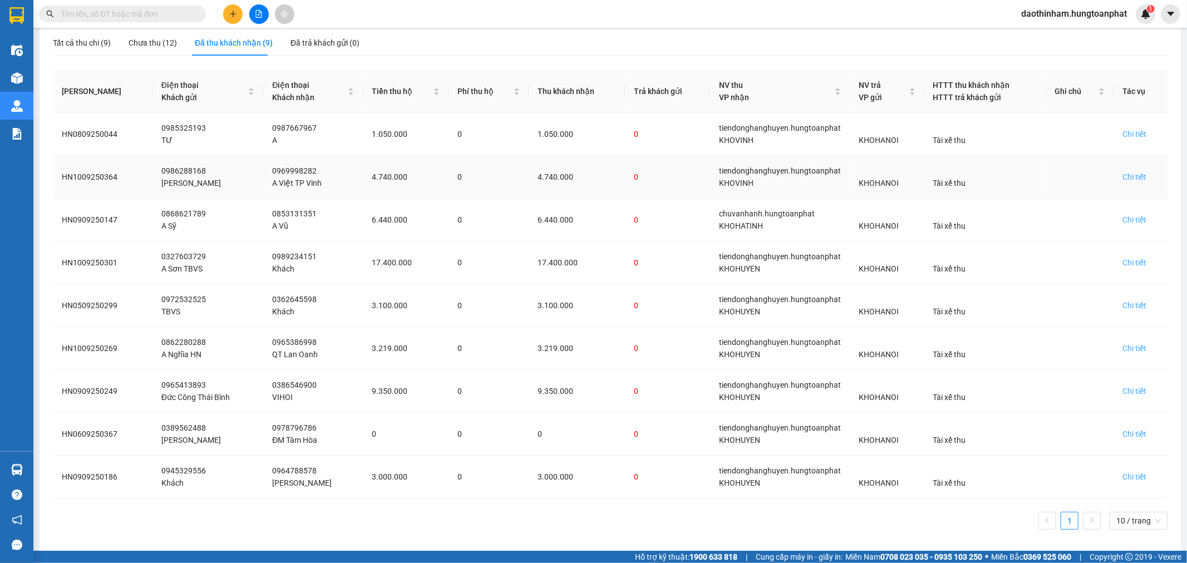
scroll to position [126, 0]
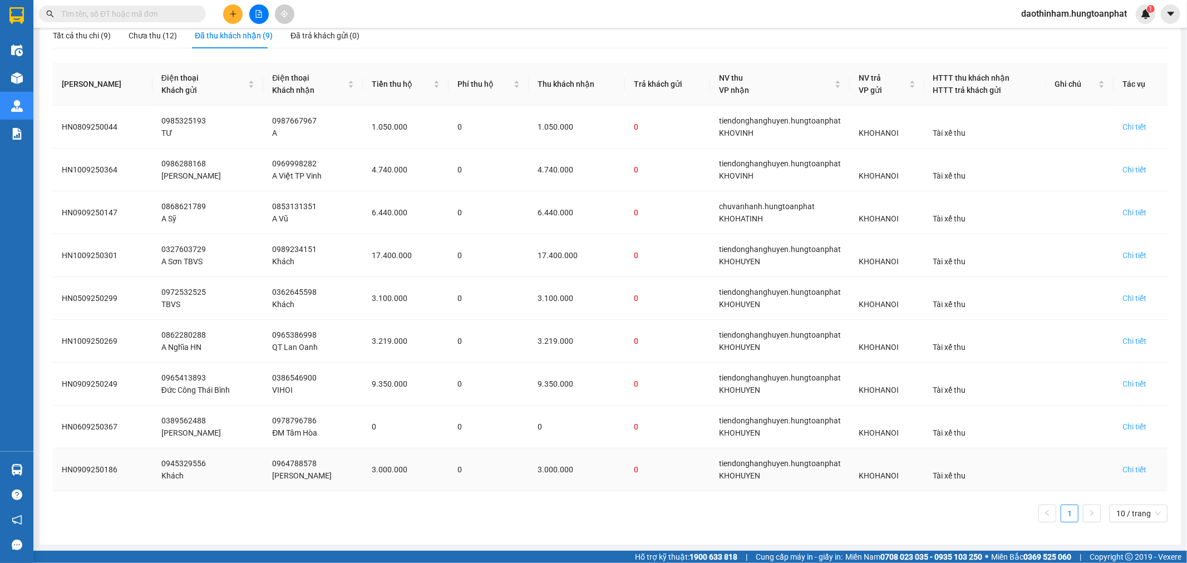
drag, startPoint x: 466, startPoint y: 487, endPoint x: 462, endPoint y: 475, distance: 13.0
click at [467, 487] on td "0" at bounding box center [489, 470] width 80 height 43
click at [1127, 470] on div "Chi tiết" at bounding box center [1134, 470] width 24 height 12
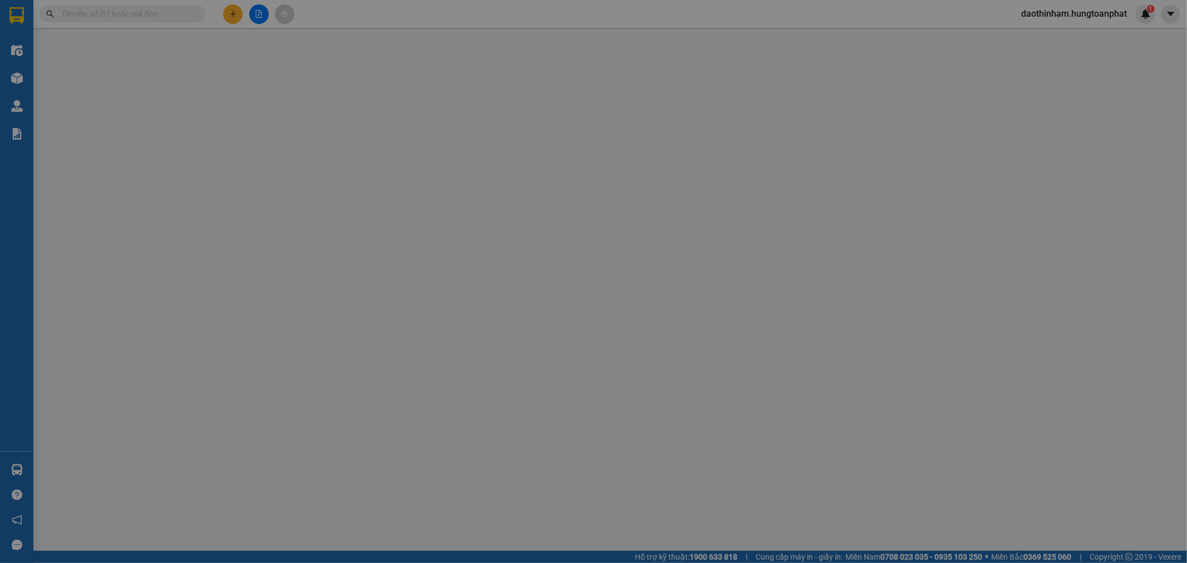
type input "0945329556"
type input "Khách"
type input "0964788578"
type input "[PERSON_NAME]"
checkbox input "true"
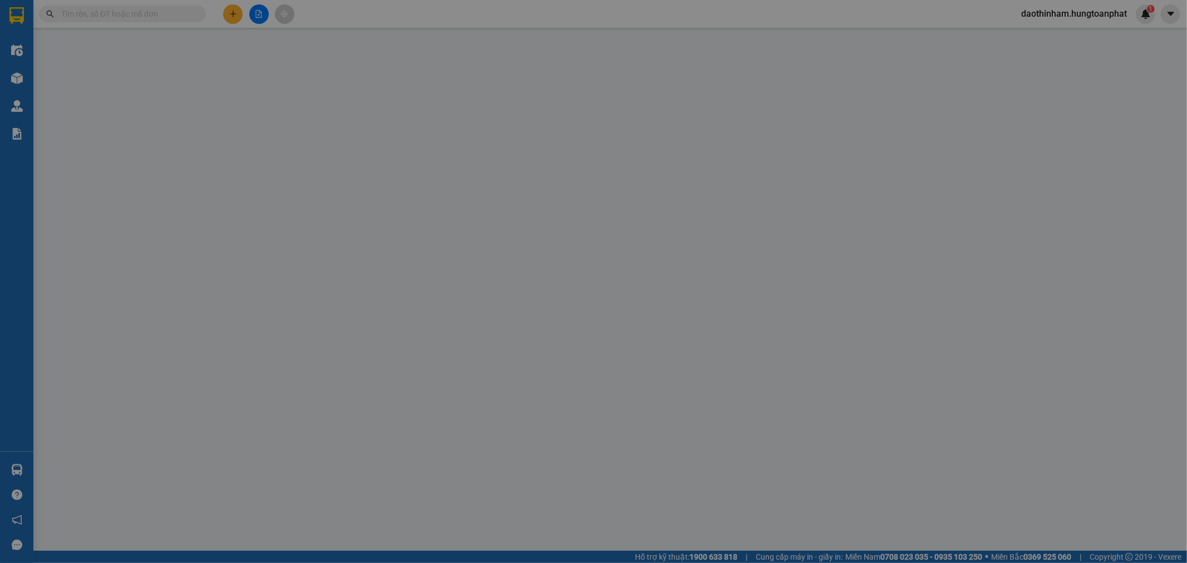
type input "Thôn 8 [PERSON_NAME], [PERSON_NAME] ,NA"
checkbox input "true"
type input "3.000.000"
type input "250.000"
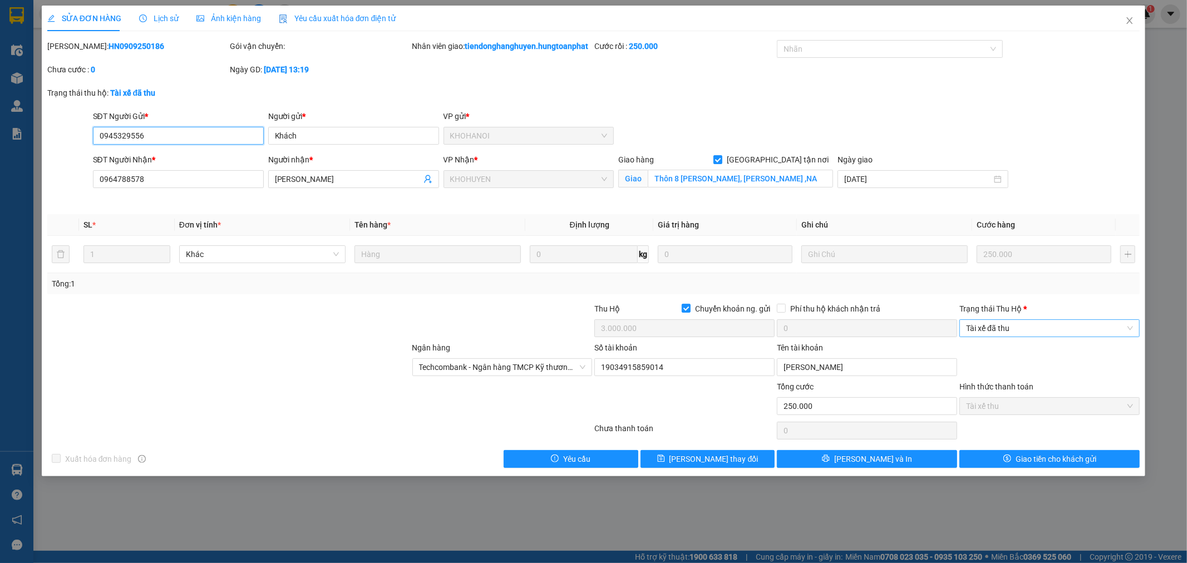
click at [1003, 337] on span "Tài xế đã thu" at bounding box center [1049, 328] width 167 height 17
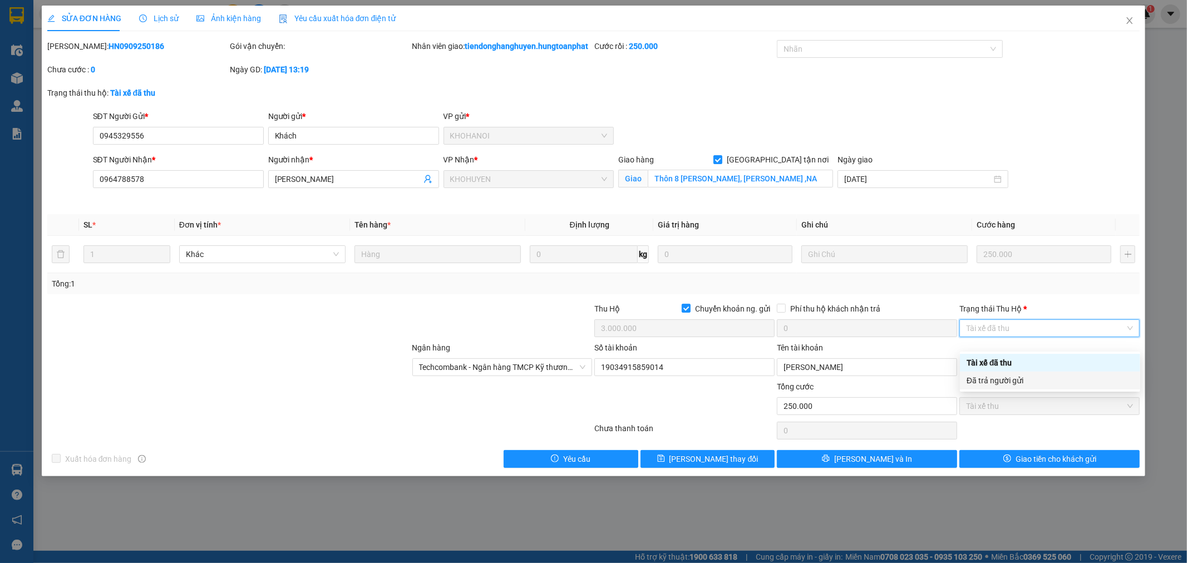
click at [1005, 381] on div "Đã trả người gửi" at bounding box center [1050, 381] width 167 height 12
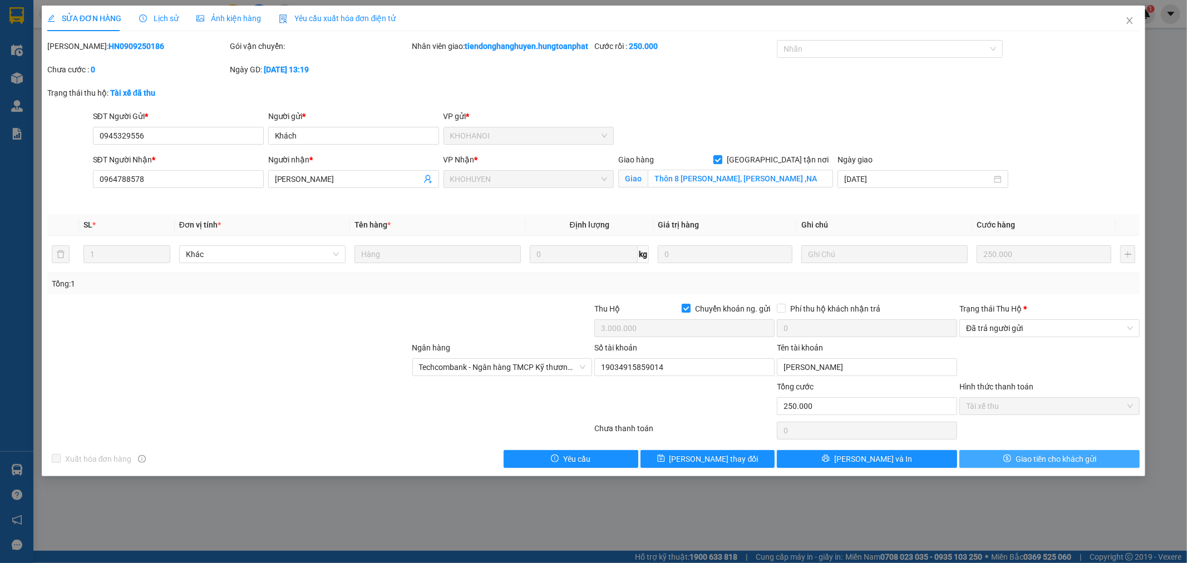
click at [1028, 465] on span "Giao tiền cho khách gửi" at bounding box center [1056, 459] width 81 height 12
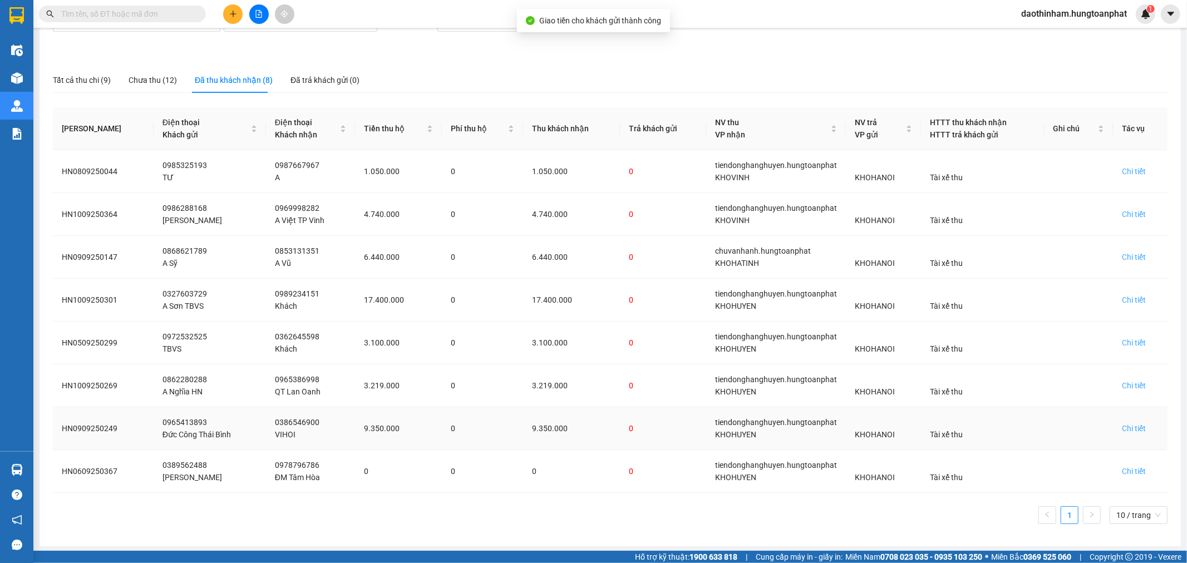
scroll to position [84, 0]
click at [1131, 420] on td "Chi tiết" at bounding box center [1140, 427] width 55 height 43
click at [1126, 425] on div "Chi tiết" at bounding box center [1134, 427] width 24 height 12
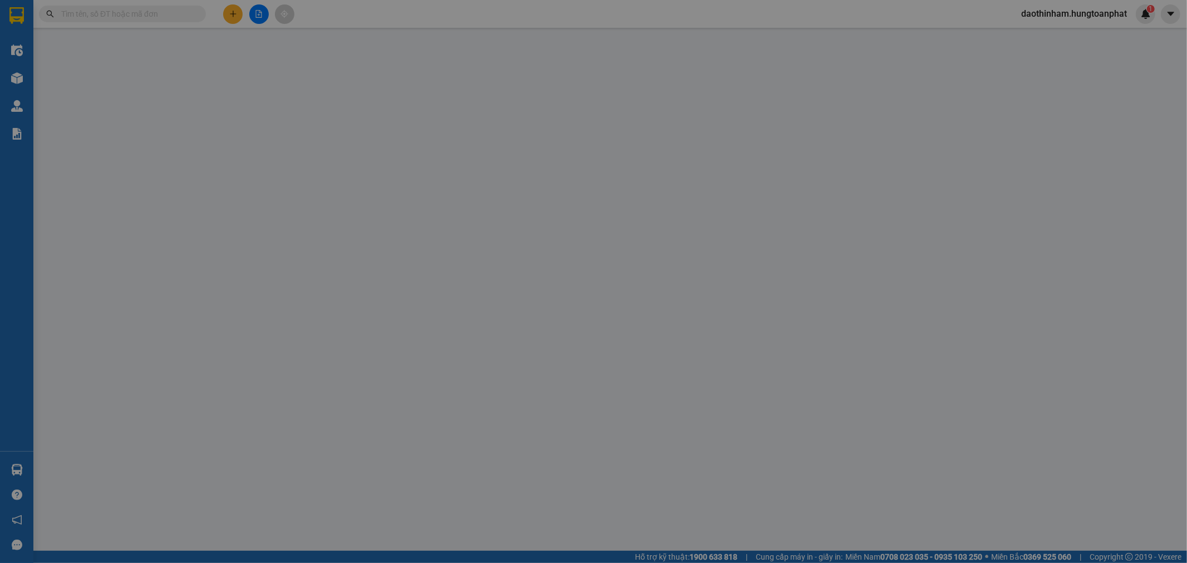
type input "0965413893"
type input "Đức Công Thái Bình"
type input "0386546900"
type input "VIHOI"
checkbox input "true"
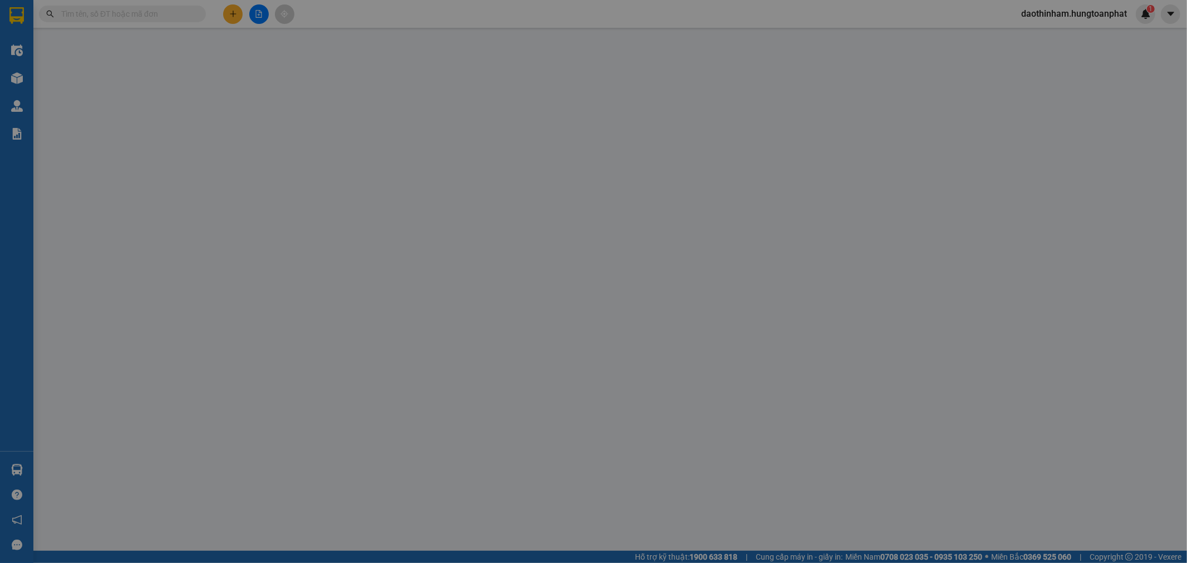
type input "Đồng Văn, [PERSON_NAME], [GEOGRAPHIC_DATA]"
checkbox input "true"
type input "9.350.000"
type input "650.000"
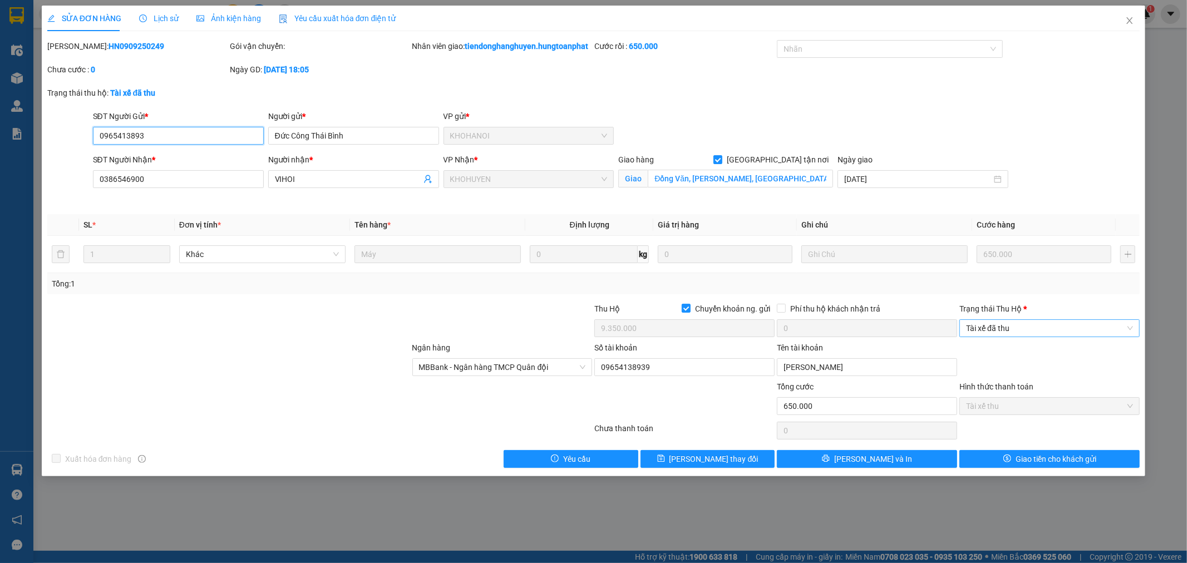
click at [1058, 337] on span "Tài xế đã thu" at bounding box center [1049, 328] width 167 height 17
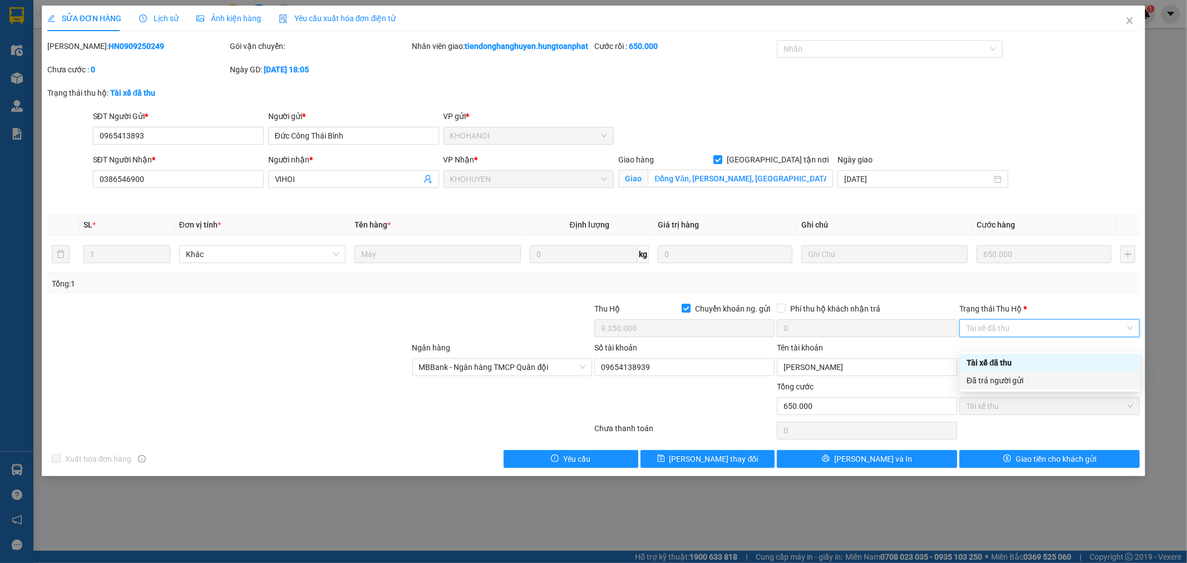
click at [1039, 380] on div "Đã trả người gửi" at bounding box center [1050, 381] width 167 height 12
click at [1050, 459] on div "Total Paid Fee 650.000 Total UnPaid Fee 0 Cash Collection Total Fee Mã ĐH: HN09…" at bounding box center [593, 254] width 1093 height 428
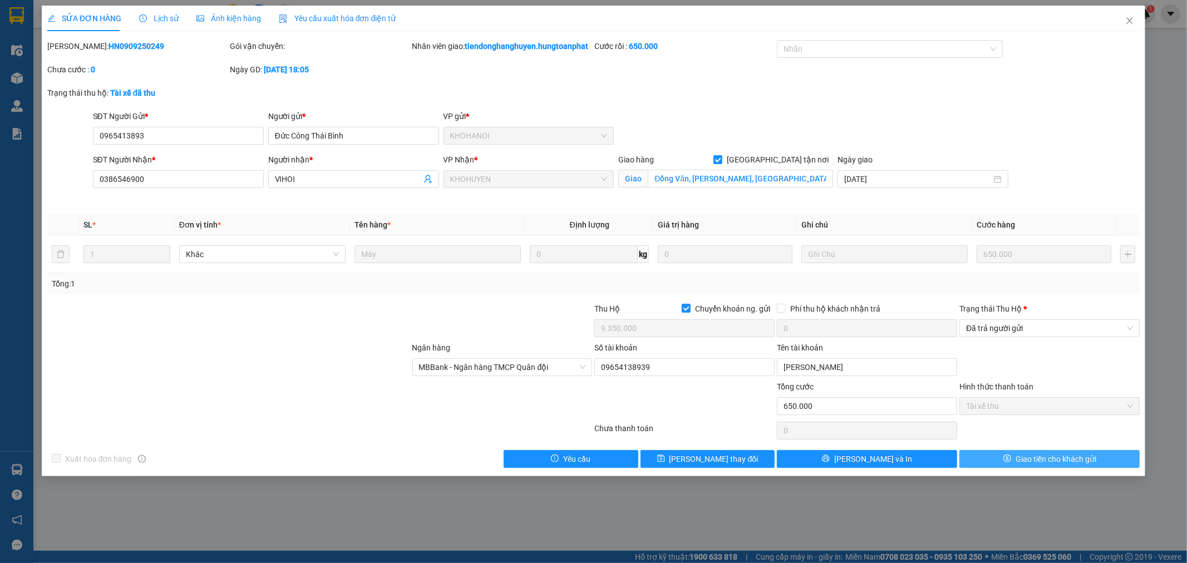
click at [1055, 465] on span "Giao tiền cho khách gửi" at bounding box center [1056, 459] width 81 height 12
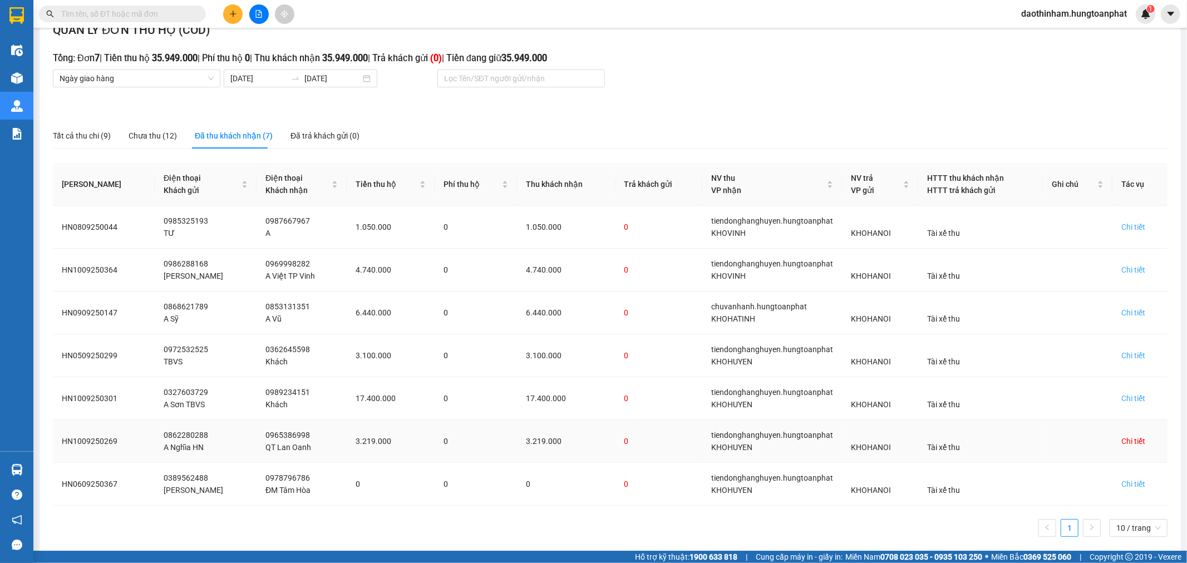
scroll to position [41, 0]
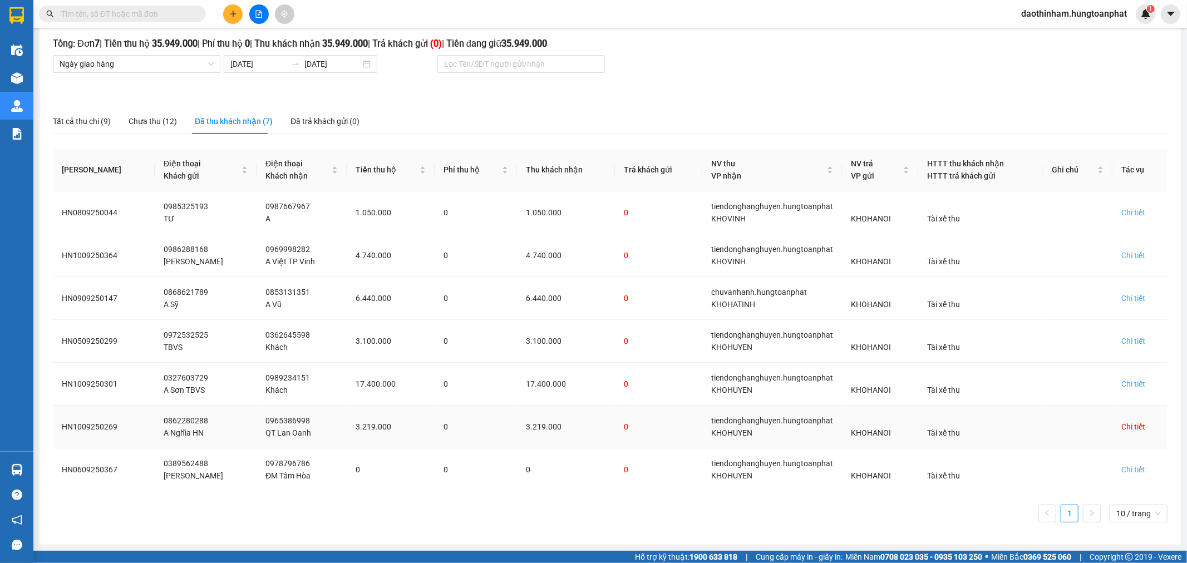
click at [1121, 427] on div "Chi tiết" at bounding box center [1133, 427] width 24 height 12
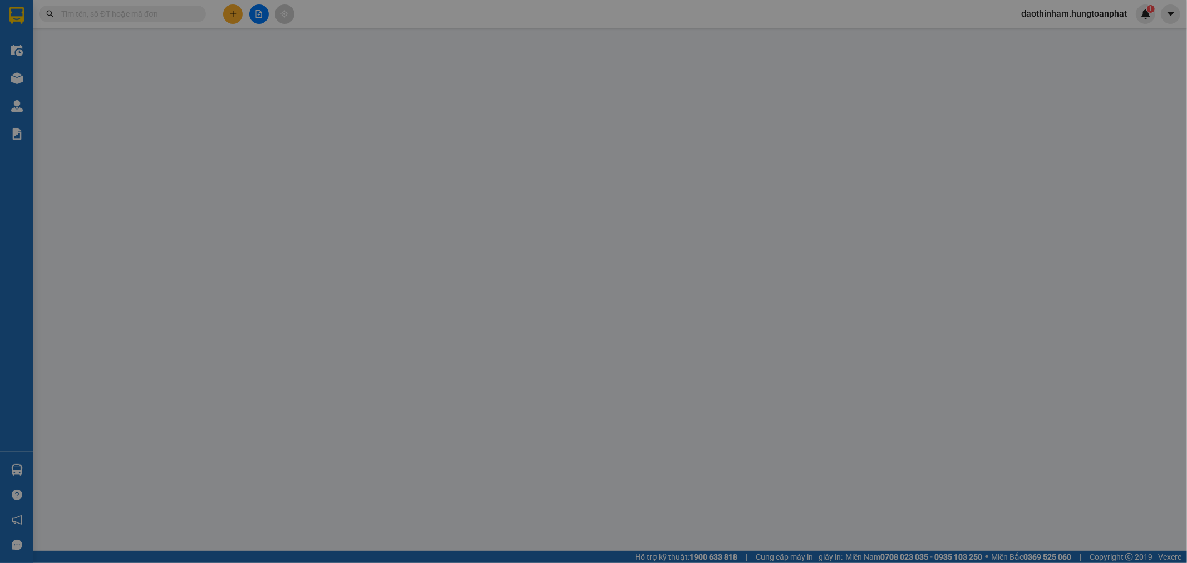
type input "0862280288"
type input "A Nghĩa HN"
type input "0965386998"
type input "QT Lan Oanh"
checkbox input "true"
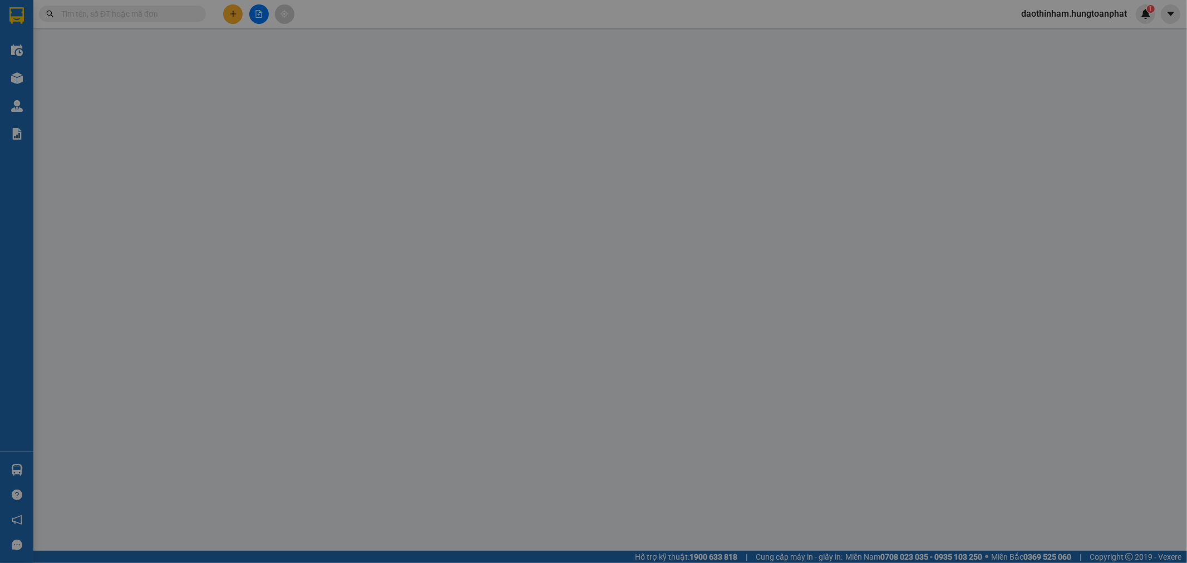
type input "Cầu Giát, [PERSON_NAME], [GEOGRAPHIC_DATA]"
checkbox input "true"
type input "3.219.000"
type input "90.000"
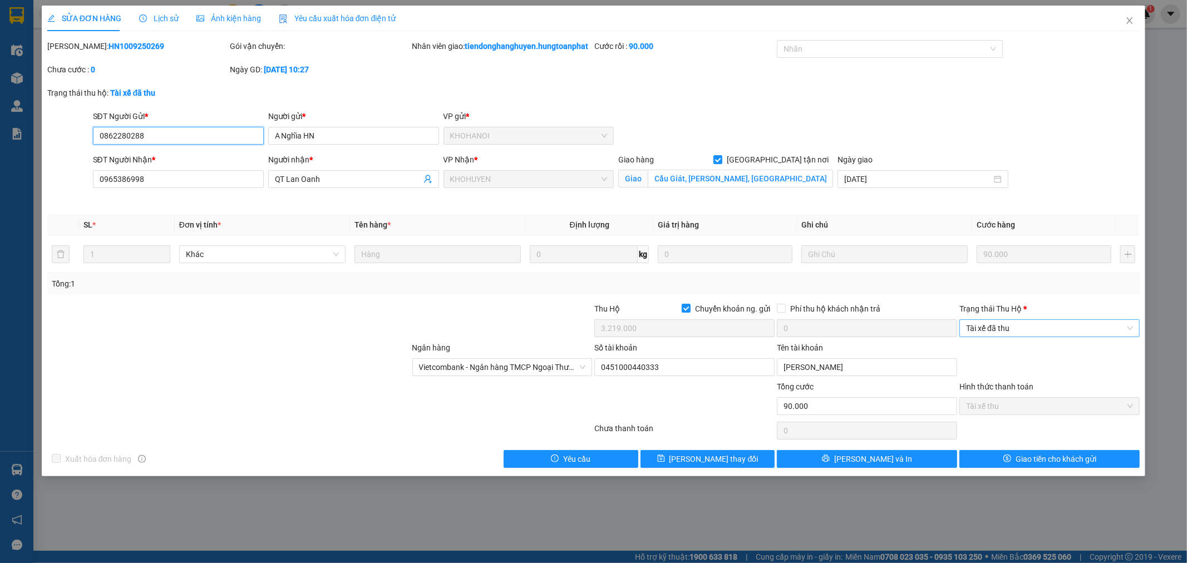
click at [1035, 337] on span "Tài xế đã thu" at bounding box center [1049, 328] width 167 height 17
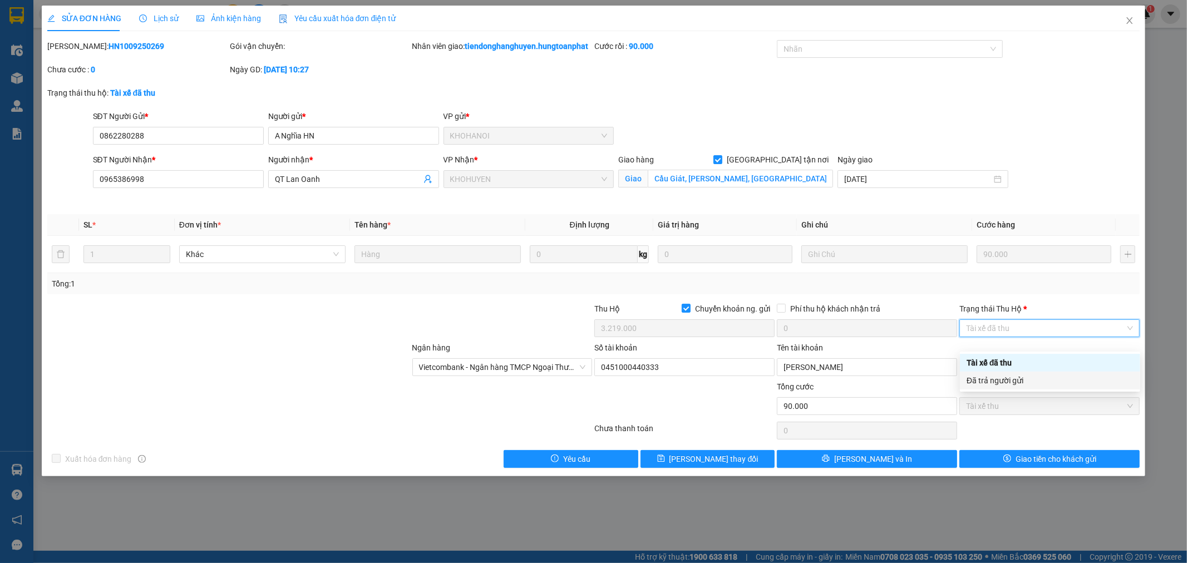
click at [1009, 377] on div "Đã trả người gửi" at bounding box center [1050, 381] width 167 height 12
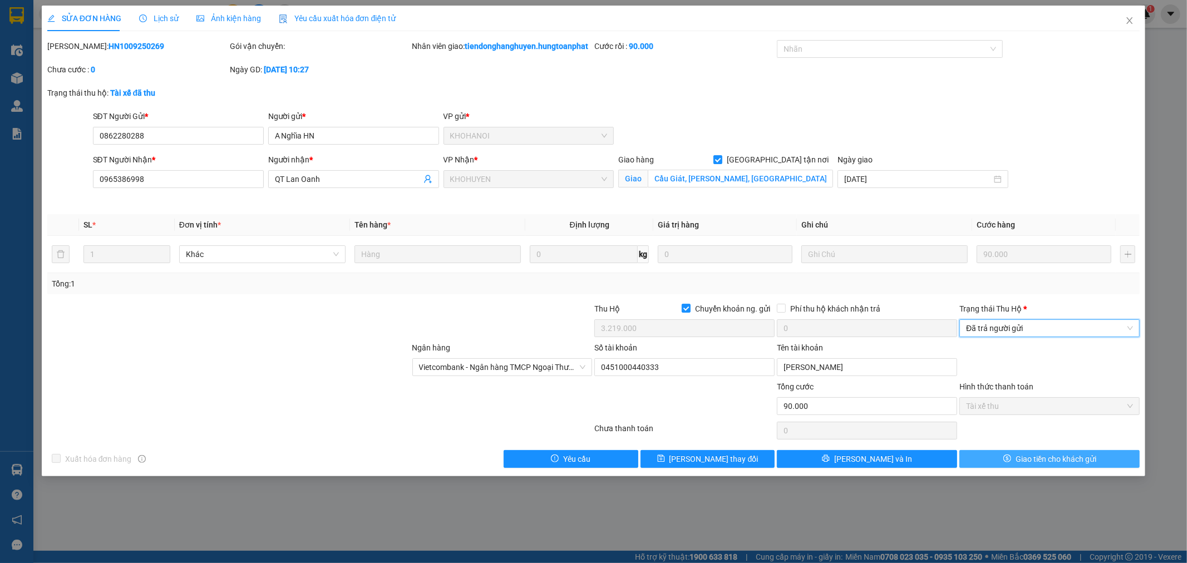
click at [1035, 465] on span "Giao tiền cho khách gửi" at bounding box center [1056, 459] width 81 height 12
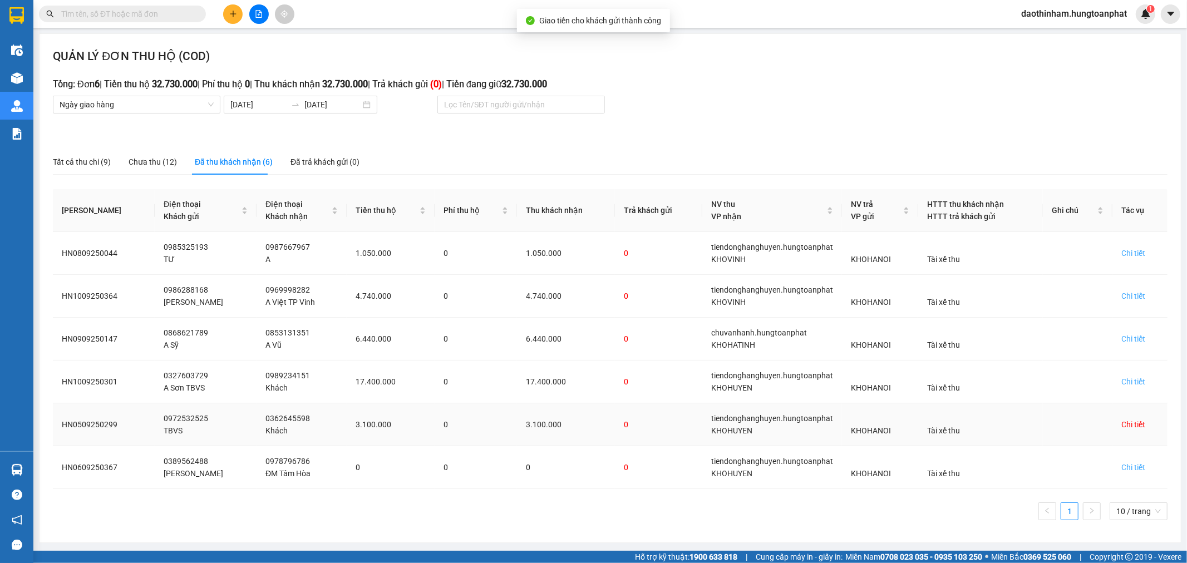
click at [1132, 427] on div "Chi tiết" at bounding box center [1133, 424] width 24 height 12
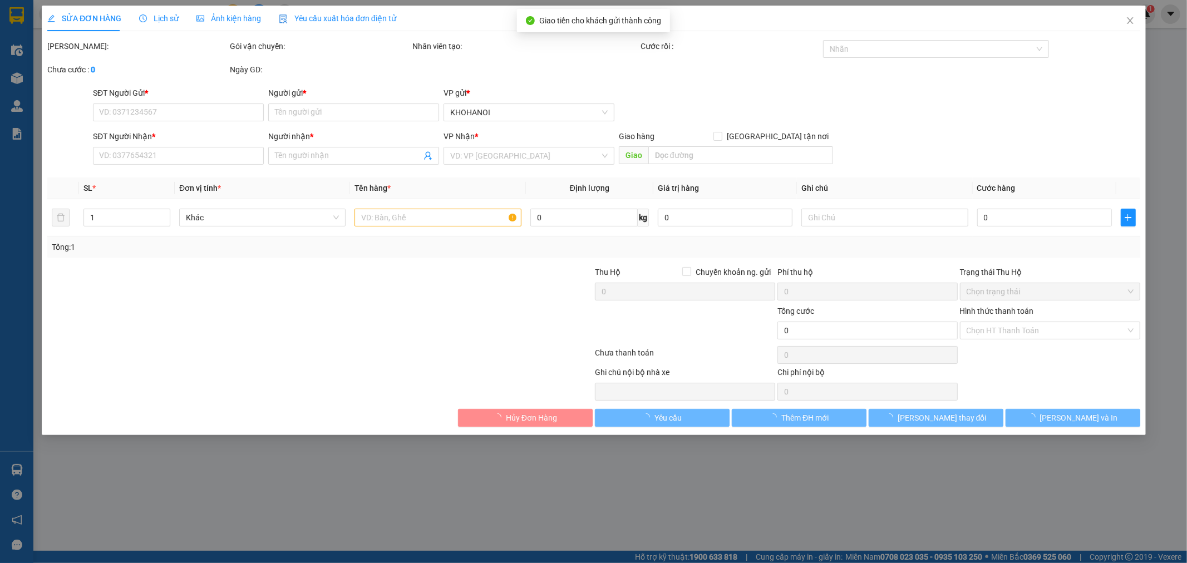
type input "0972532525"
type input "TBVS"
type input "0362645598"
type input "Khách"
checkbox input "true"
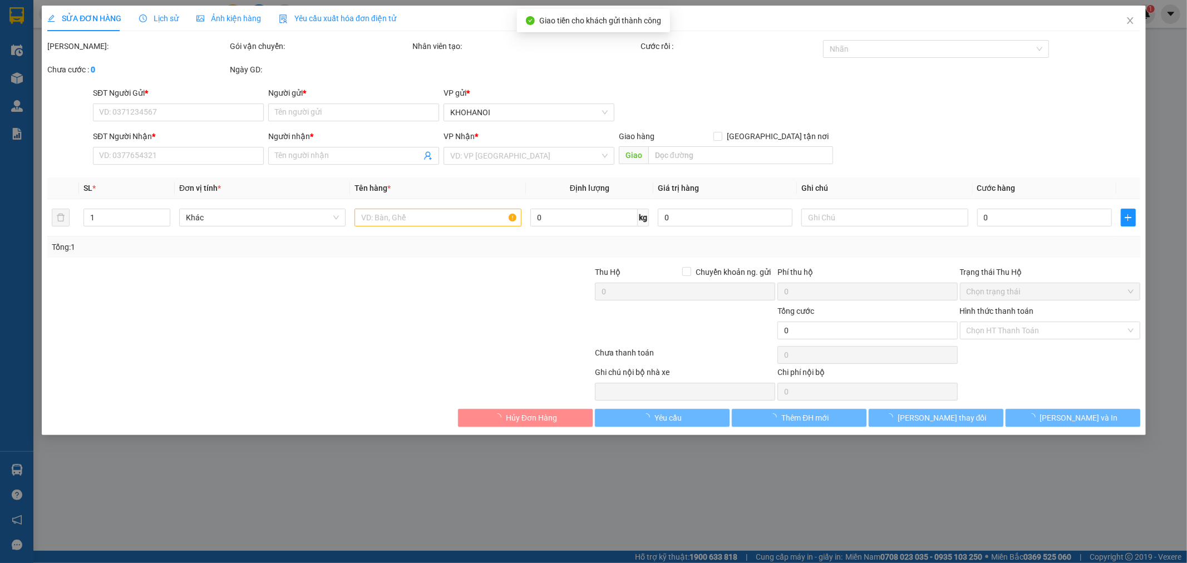
type input "[PERSON_NAME], [GEOGRAPHIC_DATA]"
checkbox input "true"
type input "3.100.000"
type input "200.000"
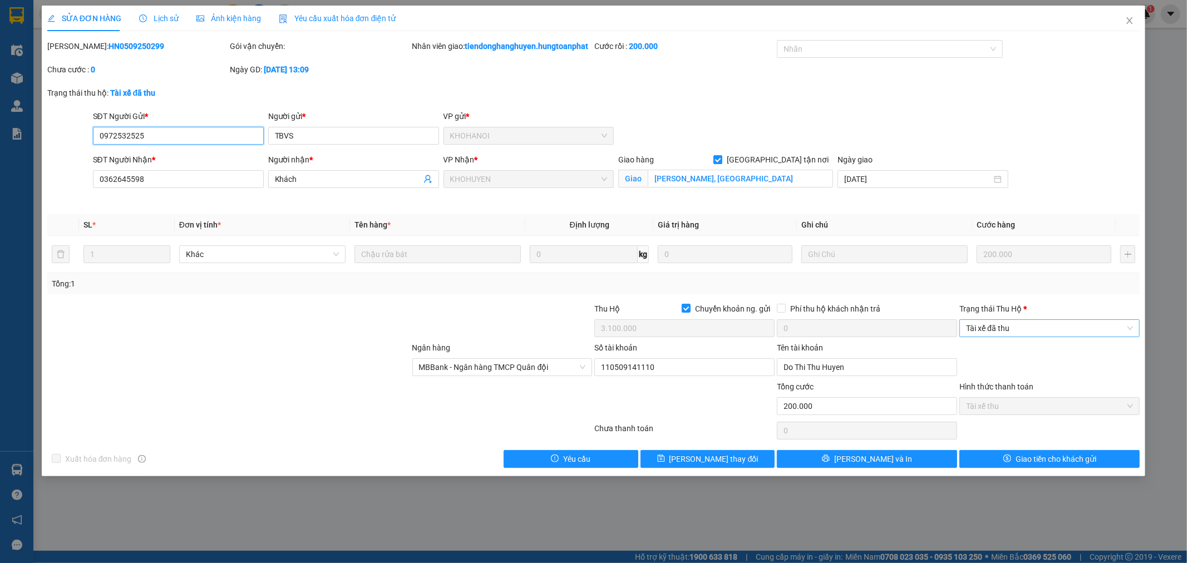
click at [1059, 337] on span "Tài xế đã thu" at bounding box center [1049, 328] width 167 height 17
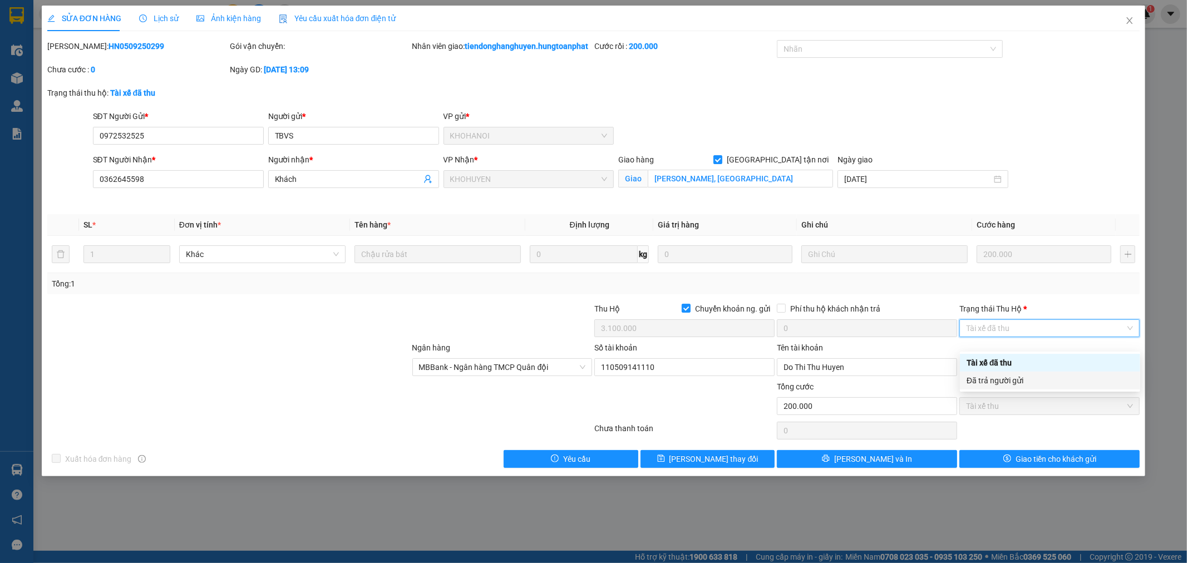
click at [1038, 377] on div "Đã trả người gửi" at bounding box center [1050, 381] width 167 height 12
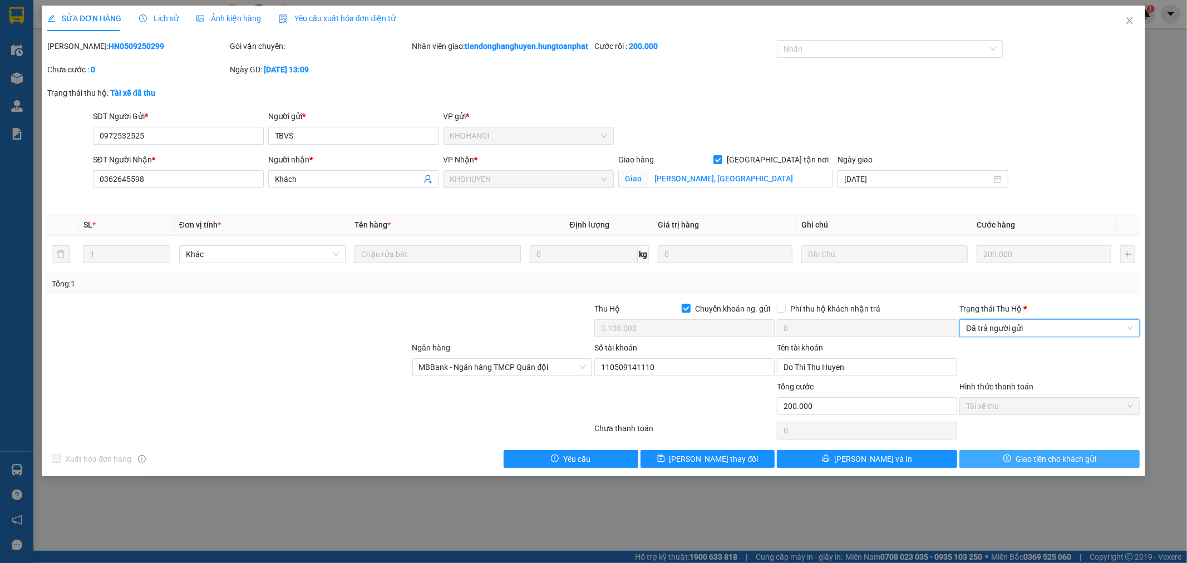
click at [1027, 465] on span "Giao tiền cho khách gửi" at bounding box center [1056, 459] width 81 height 12
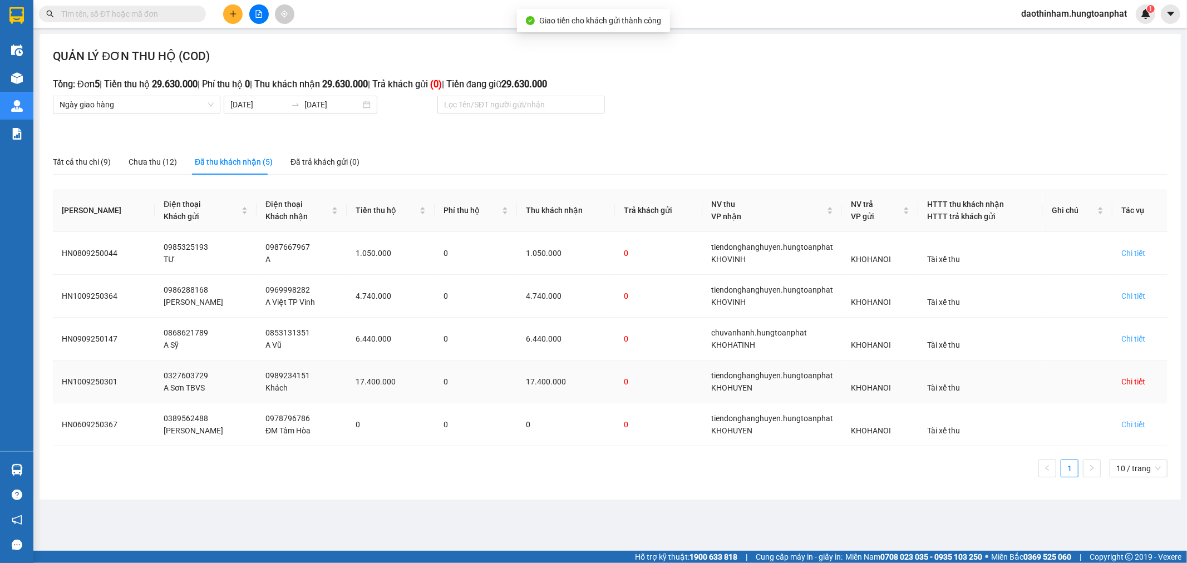
click at [1132, 377] on div "Chi tiết" at bounding box center [1133, 382] width 24 height 12
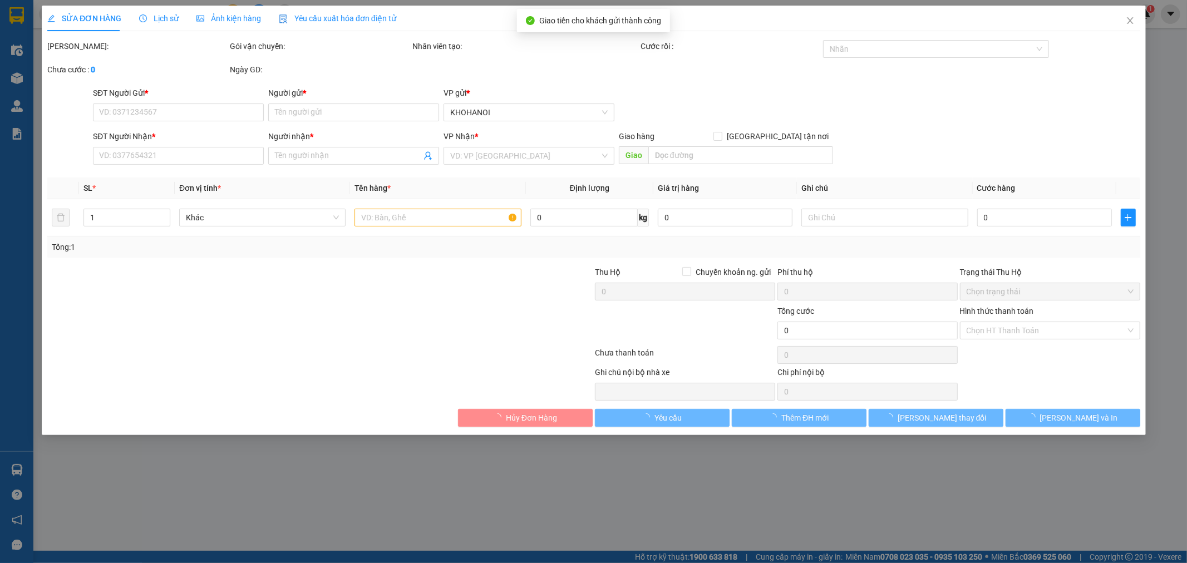
type input "0327603729"
type input "A Sơn TBVS"
type input "0989234151"
type input "Khách"
checkbox input "true"
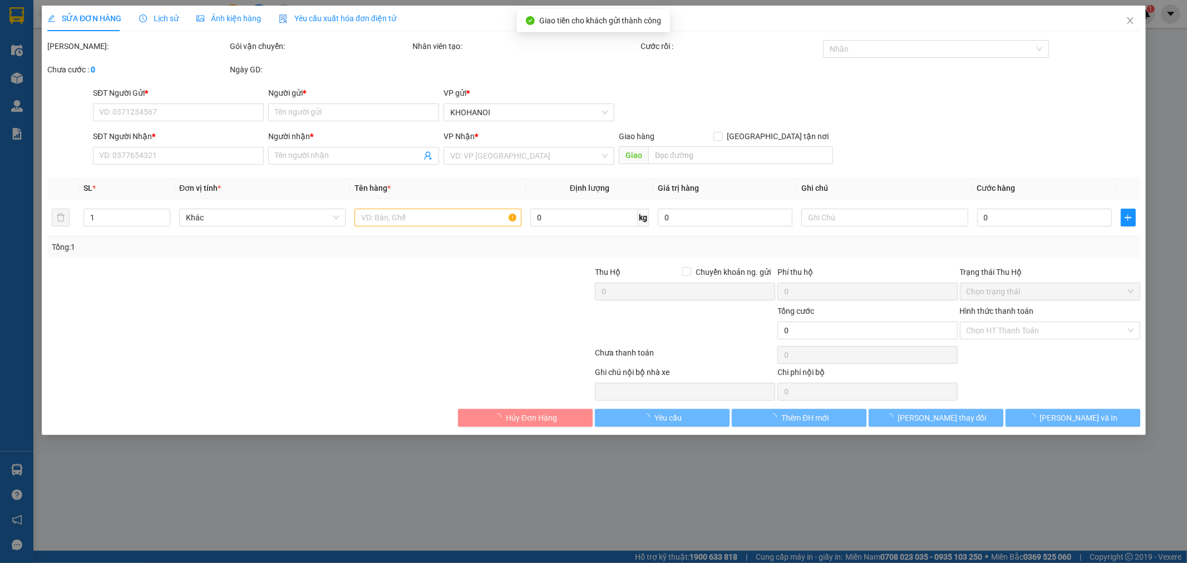
type input "Diễn Trường, [GEOGRAPHIC_DATA], [GEOGRAPHIC_DATA]"
checkbox input "true"
type input "17.400.000"
type input "1.600.000"
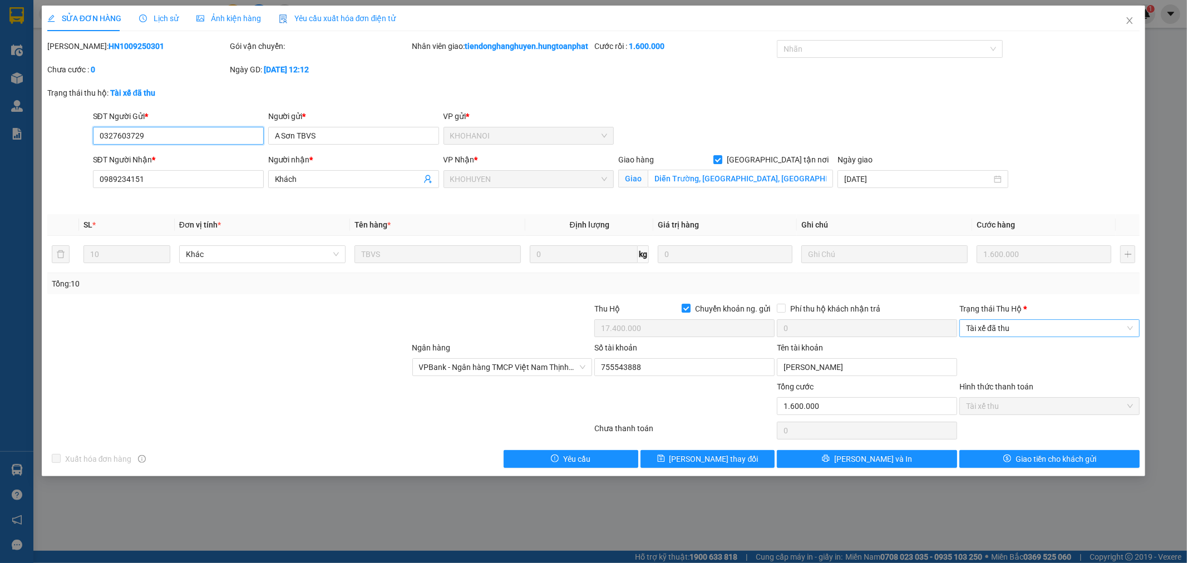
click at [1018, 337] on span "Tài xế đã thu" at bounding box center [1049, 328] width 167 height 17
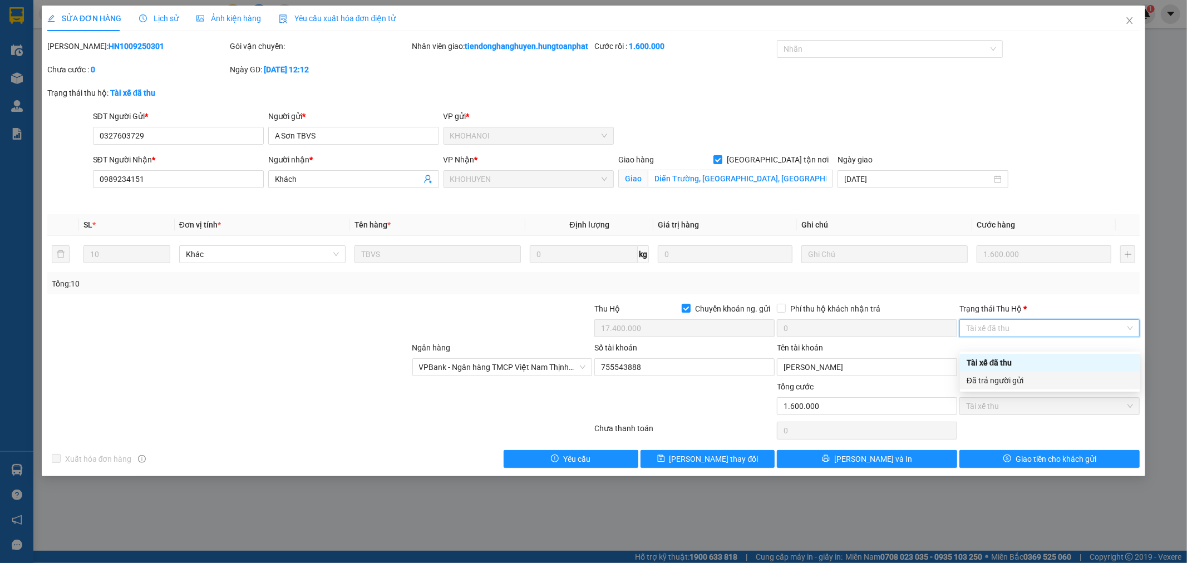
click at [1005, 381] on div "Đã trả người gửi" at bounding box center [1050, 381] width 167 height 12
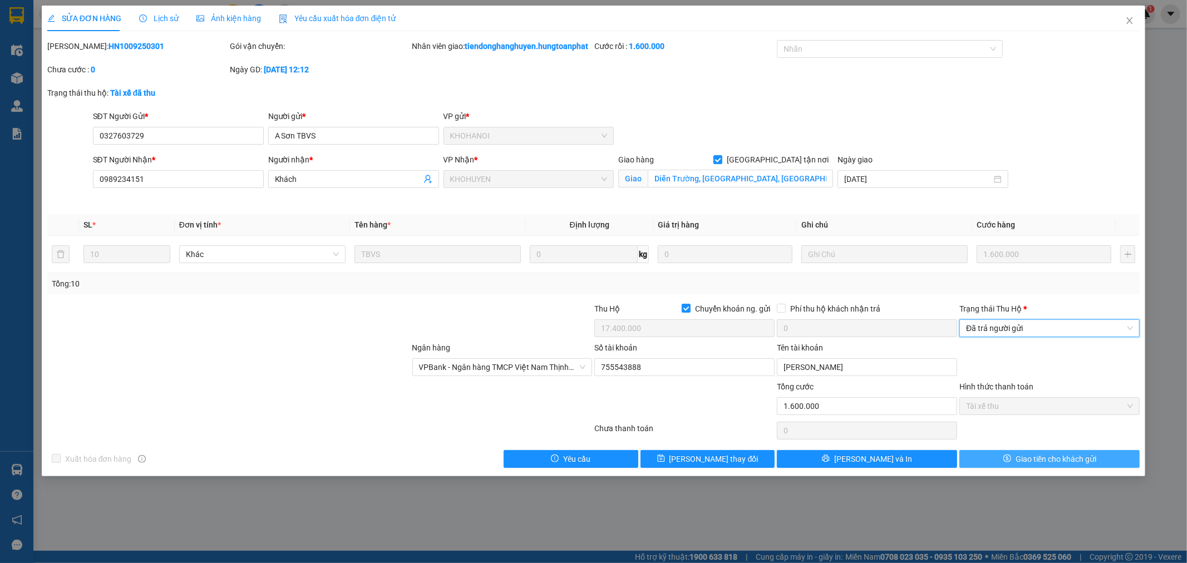
click at [1006, 462] on icon "dollar" at bounding box center [1007, 459] width 8 height 8
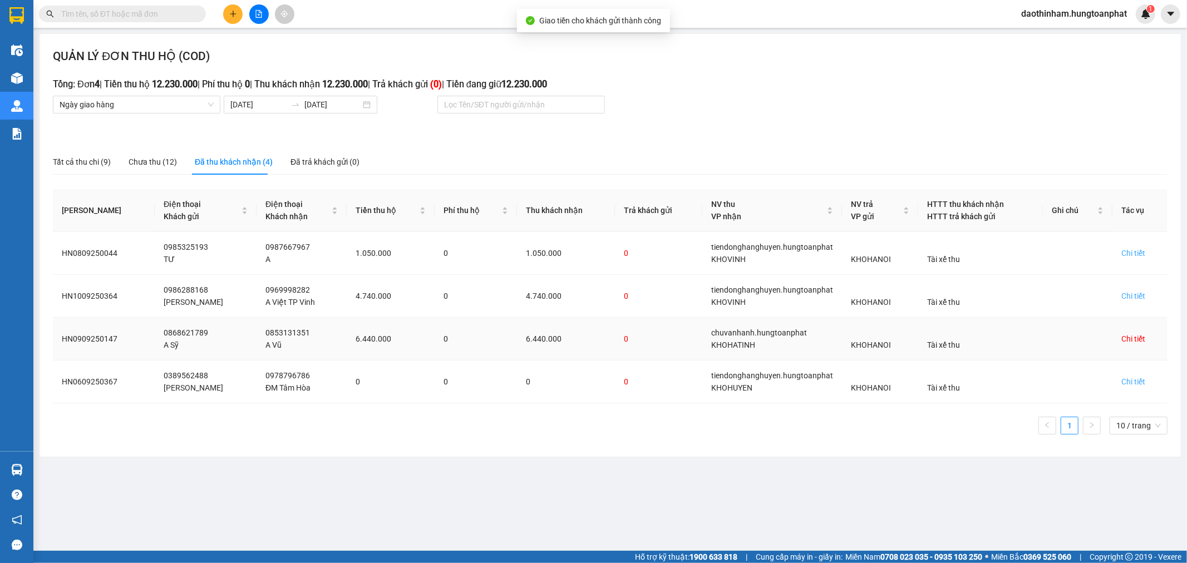
click at [1130, 337] on div "Chi tiết" at bounding box center [1133, 339] width 24 height 12
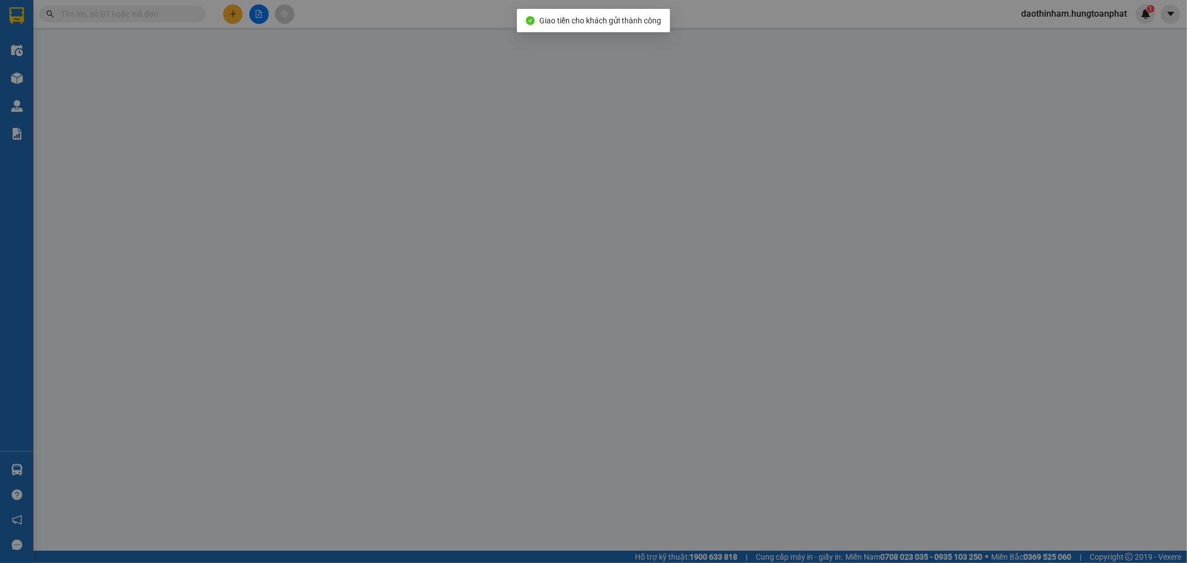
type input "0868621789"
type input "A Sỹ"
type input "0853131351"
type input "A Vũ"
checkbox input "true"
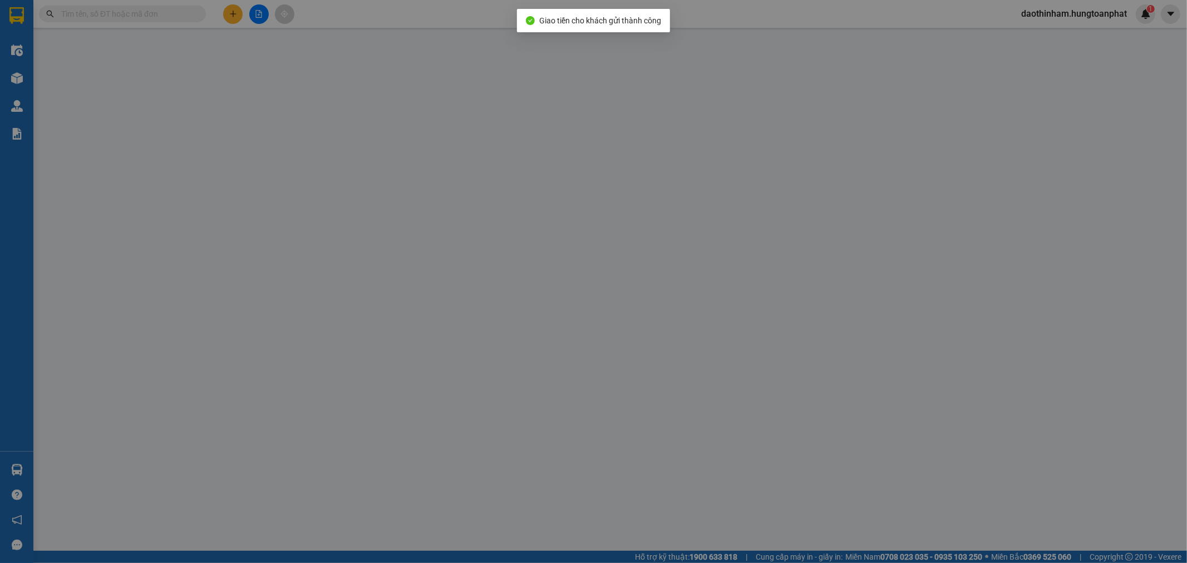
type input "41 [PERSON_NAME] ,[GEOGRAPHIC_DATA]"
checkbox input "true"
type input "6.440.000"
type input "200.000"
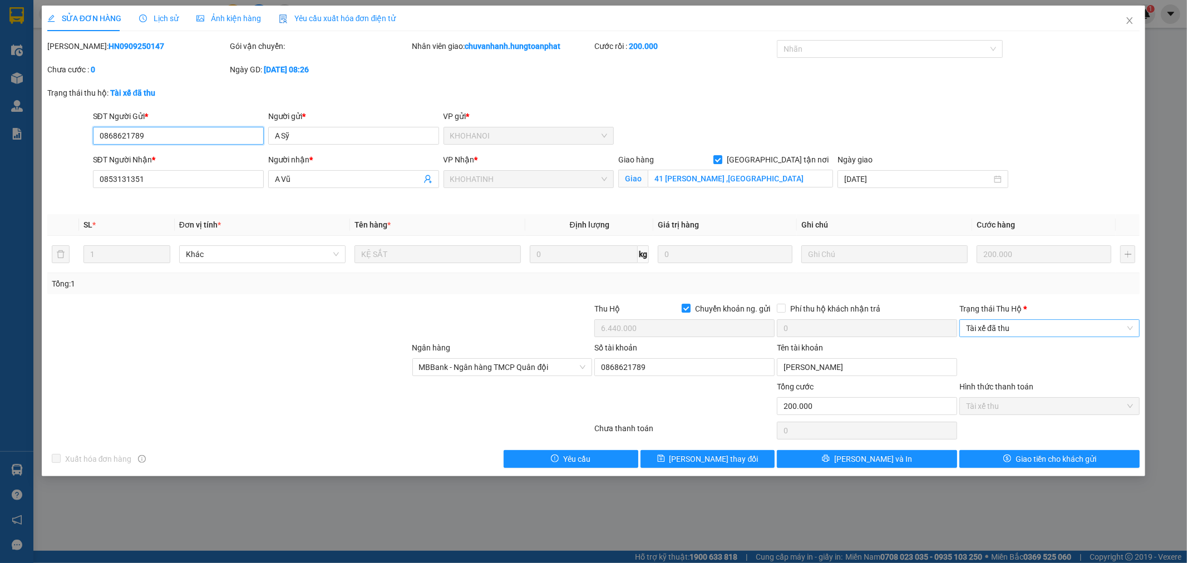
click at [1001, 322] on span "Tài xế đã thu" at bounding box center [1049, 328] width 167 height 17
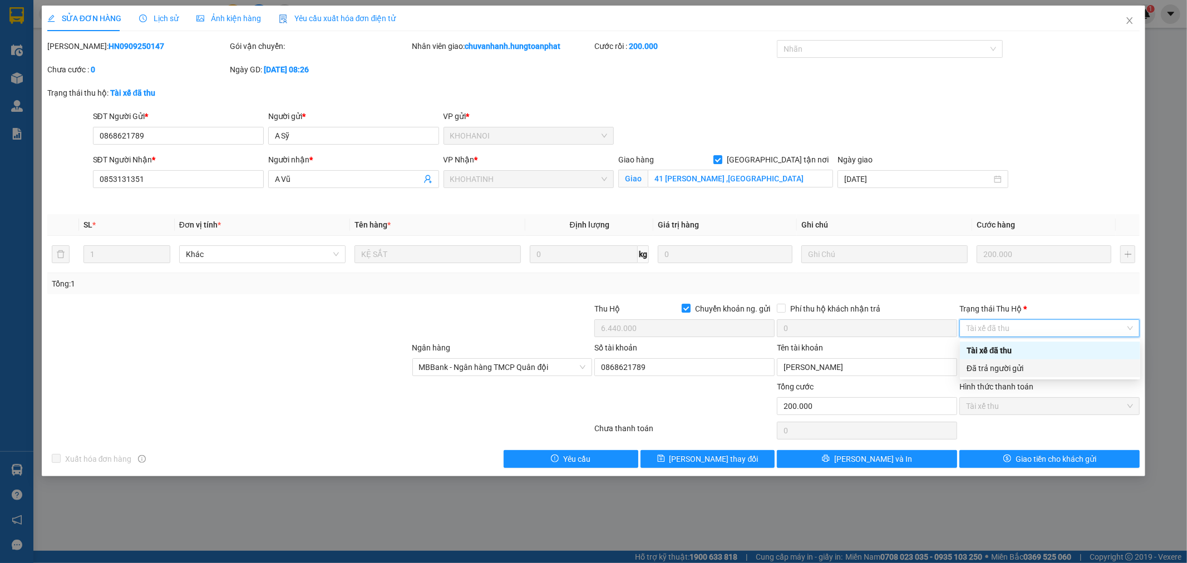
click at [1006, 365] on div "Đã trả người gửi" at bounding box center [1050, 368] width 167 height 12
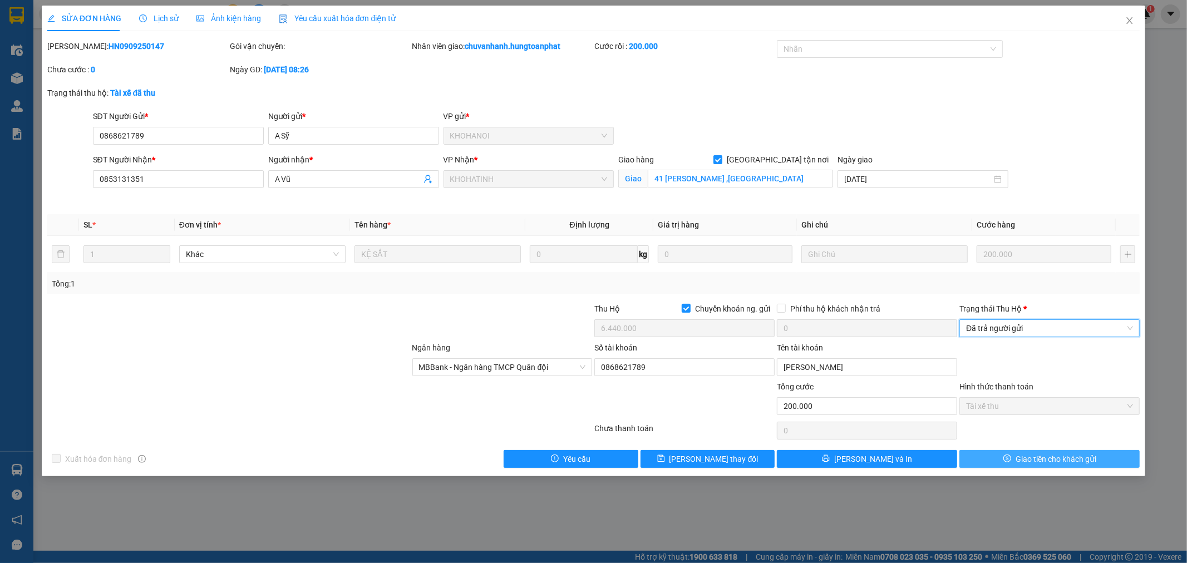
click at [1019, 459] on span "Giao tiền cho khách gửi" at bounding box center [1056, 459] width 81 height 12
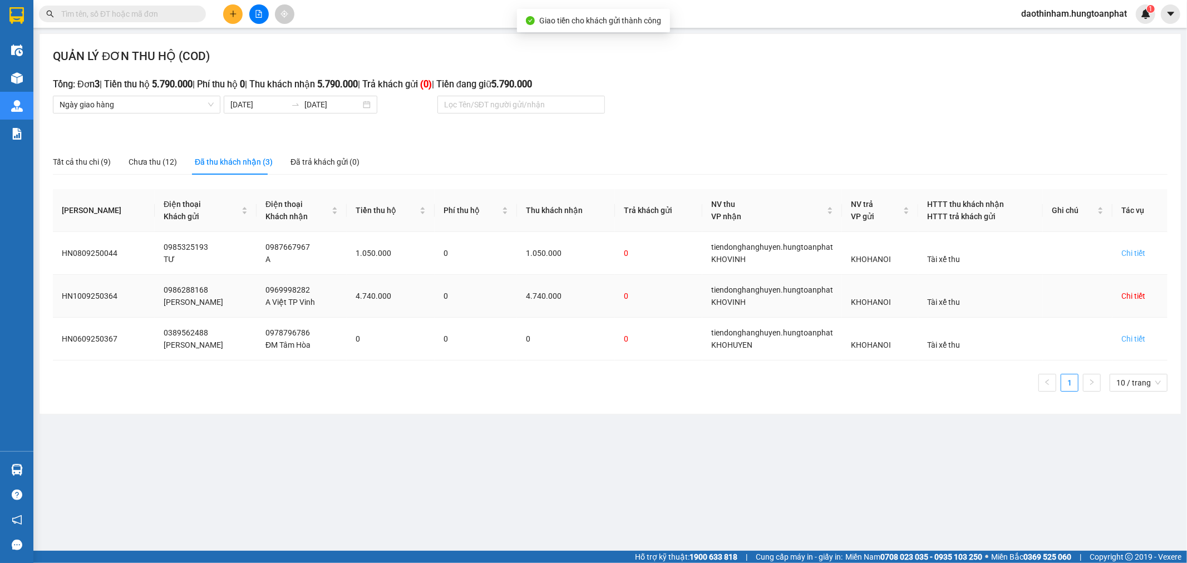
click at [1139, 293] on div "Chi tiết" at bounding box center [1133, 296] width 24 height 12
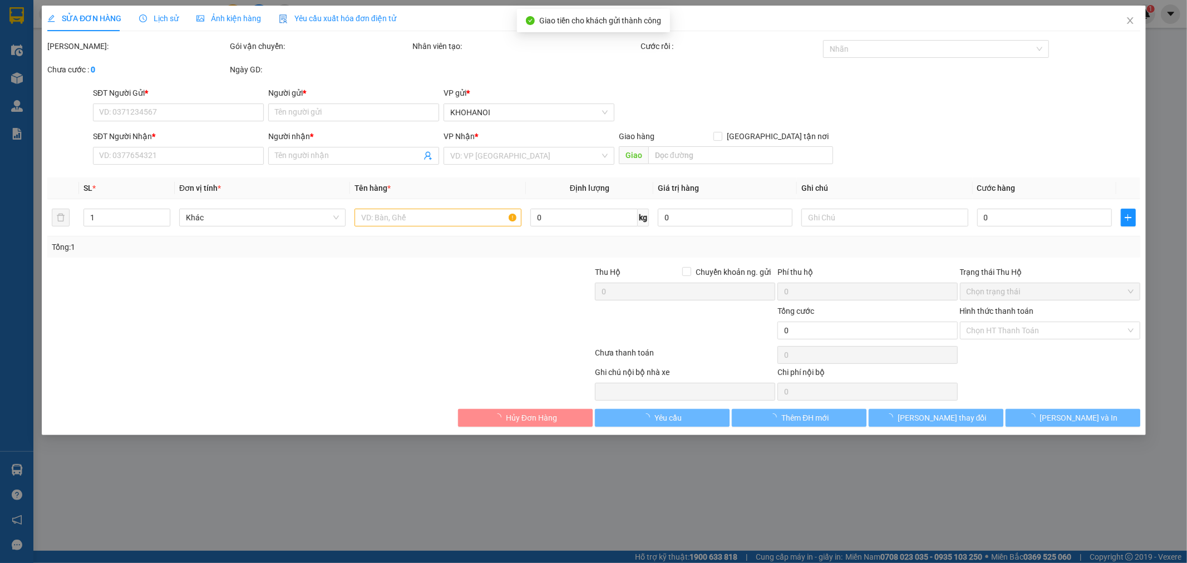
type input "0986288168"
type input "[PERSON_NAME]"
type input "0969998282"
type input "A Việt TP Vinh"
checkbox input "true"
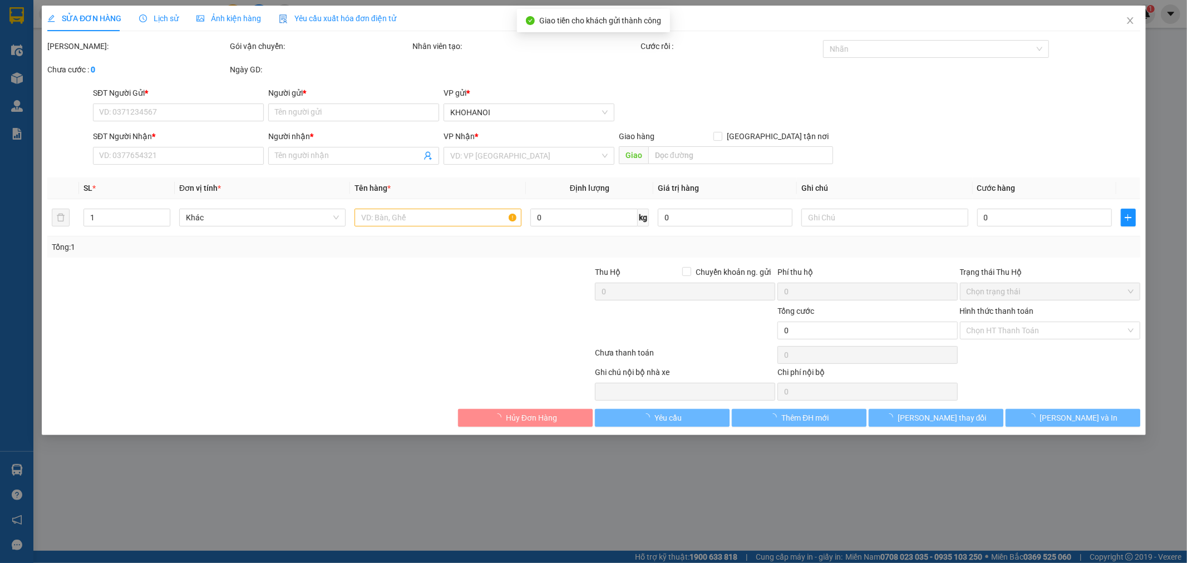
type input "Quán Bàu , Vinh"
checkbox input "true"
type input "4.740.000"
type input "60.000"
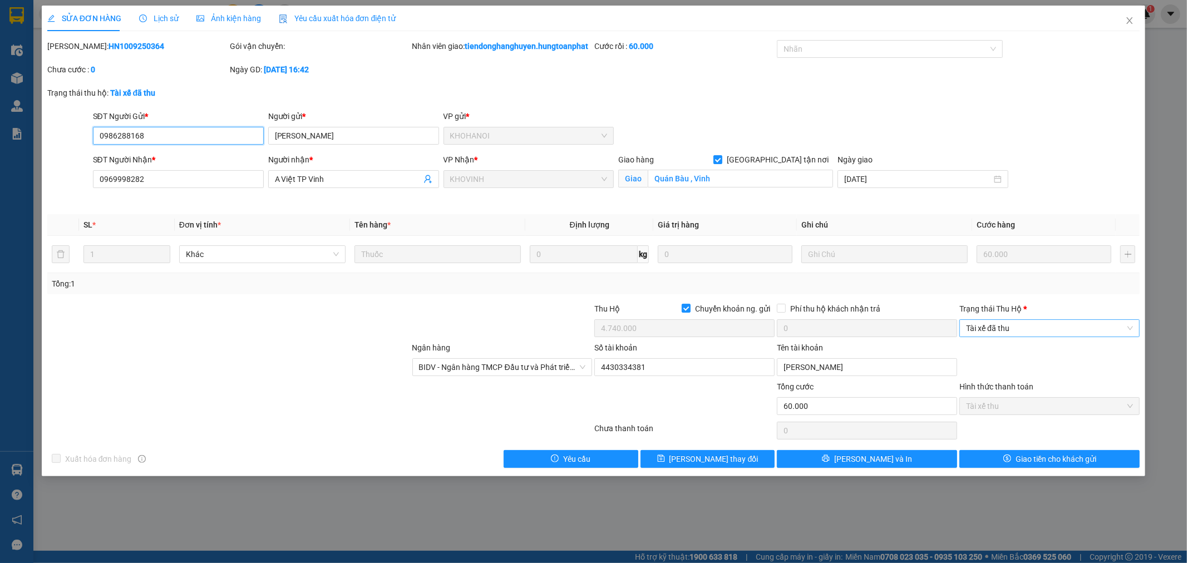
click at [1042, 337] on span "Tài xế đã thu" at bounding box center [1049, 328] width 167 height 17
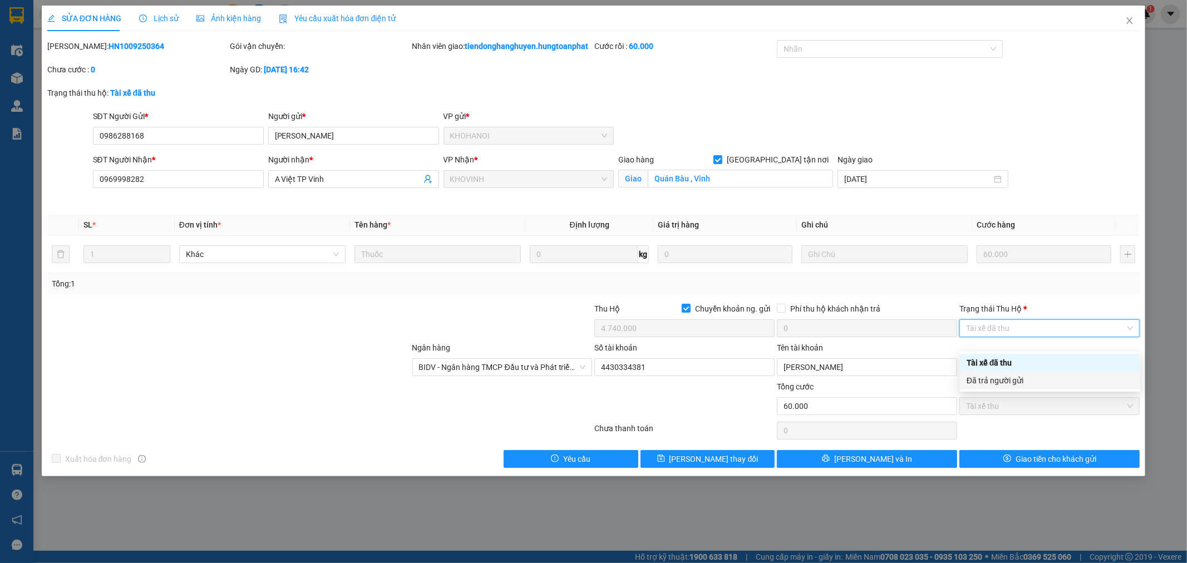
click at [1022, 380] on div "Đã trả người gửi" at bounding box center [1050, 381] width 167 height 12
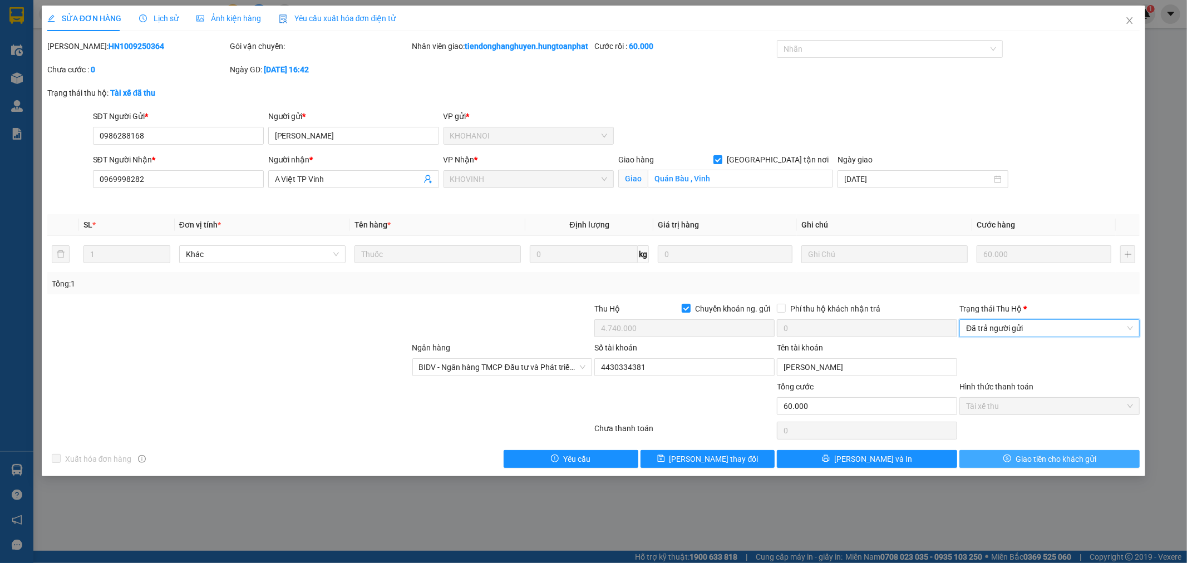
click at [1013, 464] on div "Total Paid Fee 60.000 Total UnPaid Fee 0 Cash Collection Total Fee Mã ĐH: HN100…" at bounding box center [593, 254] width 1093 height 428
click at [1008, 462] on icon "dollar" at bounding box center [1007, 459] width 8 height 8
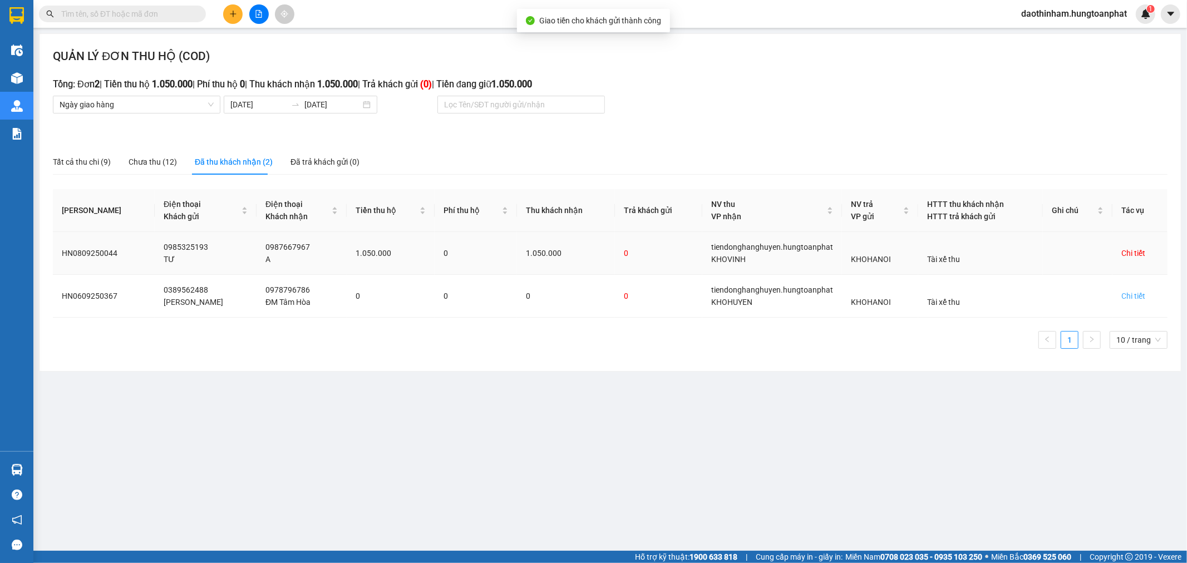
click at [1128, 253] on div "Chi tiết" at bounding box center [1133, 253] width 24 height 12
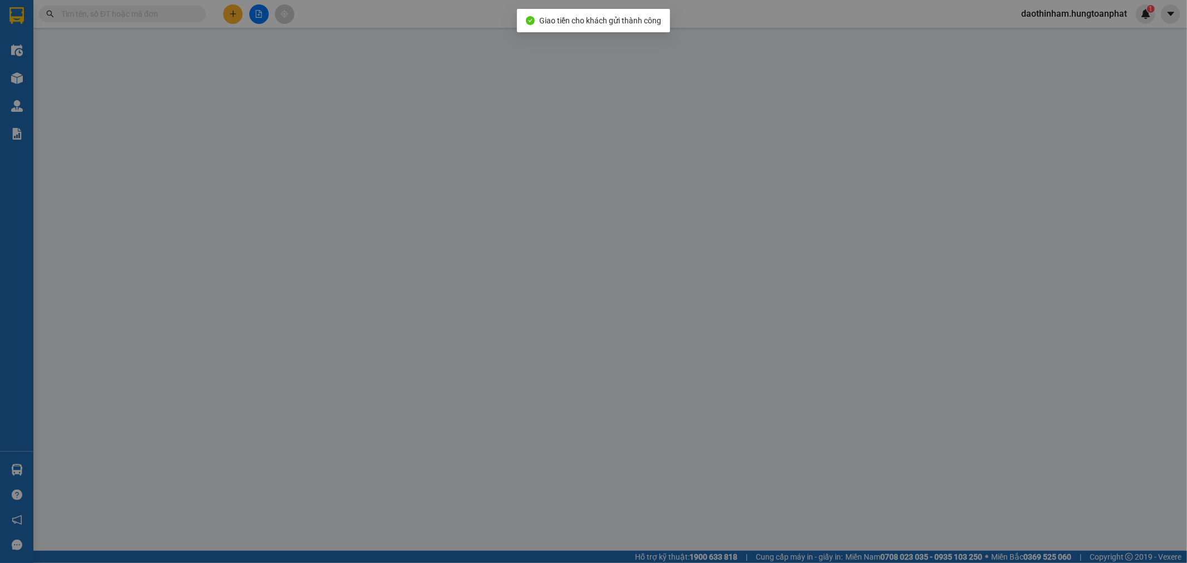
type input "0985325193"
type input "TƯ"
type input "0987667967"
type input "A"
checkbox input "true"
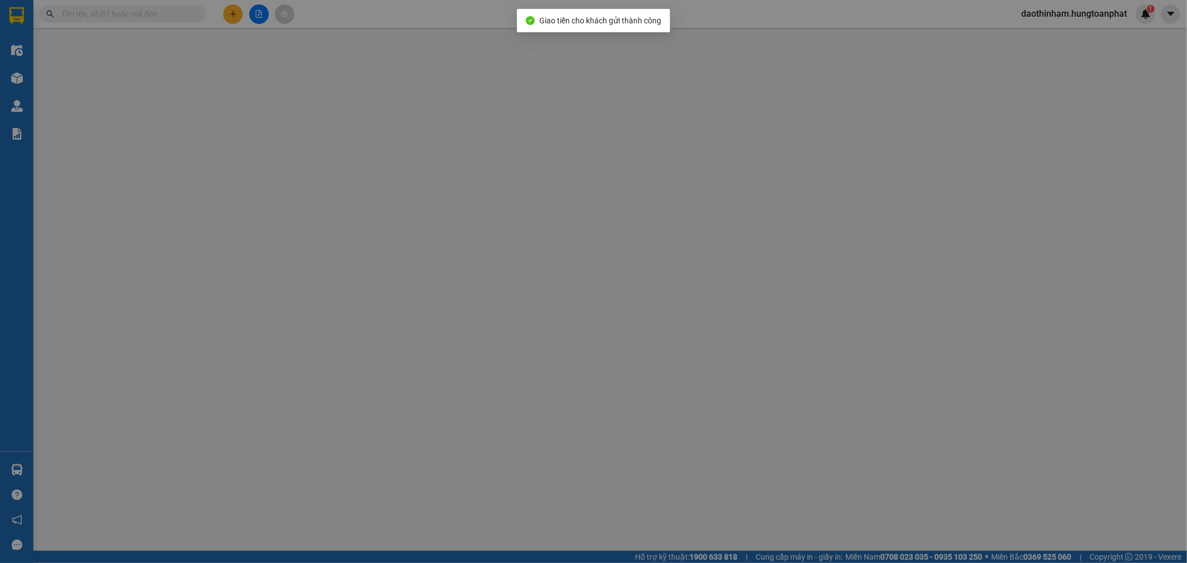
type input "10 NGÕ 25 [PERSON_NAME], [GEOGRAPHIC_DATA]"
checkbox input "true"
type input "1.050.000"
type input "80.000"
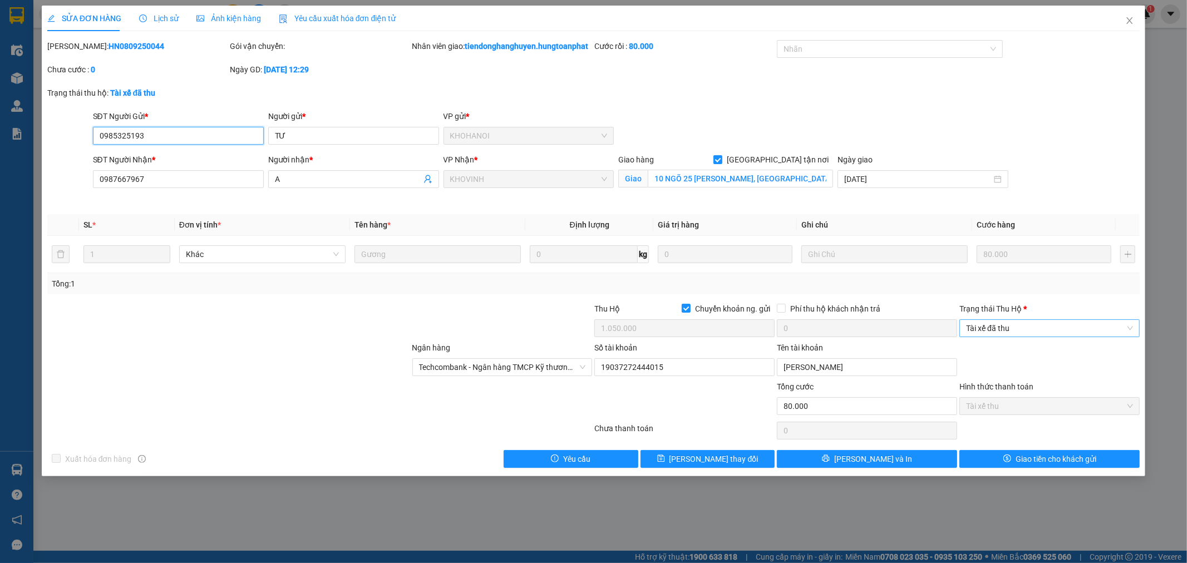
click at [1026, 334] on span "Tài xế đã thu" at bounding box center [1049, 328] width 167 height 17
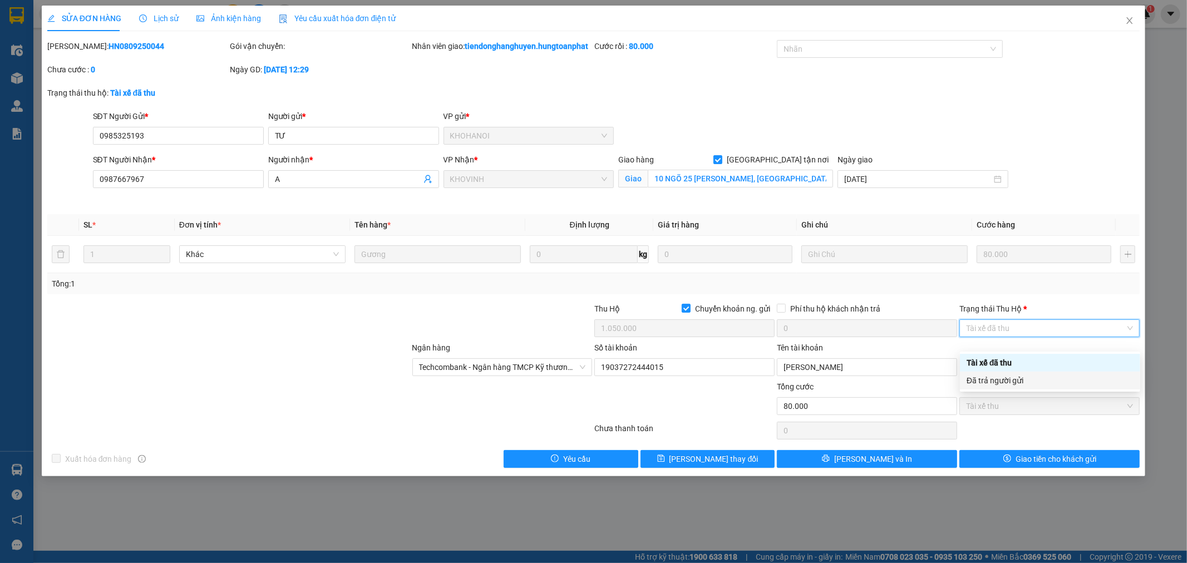
click at [1019, 376] on div "Đã trả người gửi" at bounding box center [1050, 381] width 167 height 12
click at [1019, 454] on div "Total Paid Fee 80.000 Total UnPaid Fee 0 Cash Collection Total Fee Mã ĐH: HN080…" at bounding box center [593, 254] width 1093 height 428
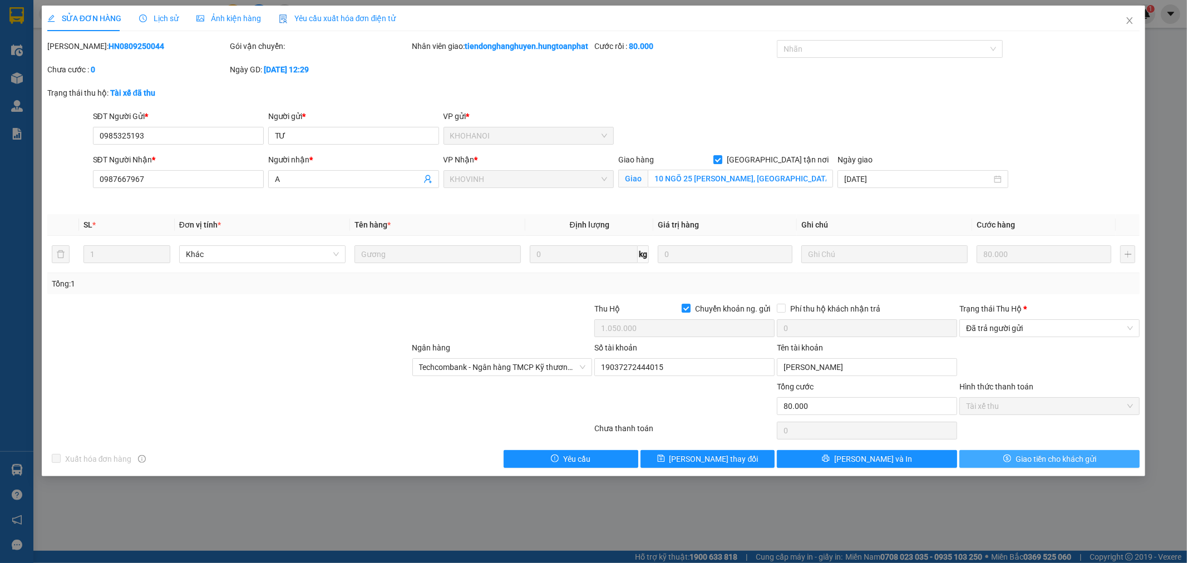
click at [1019, 465] on span "Giao tiền cho khách gửi" at bounding box center [1056, 459] width 81 height 12
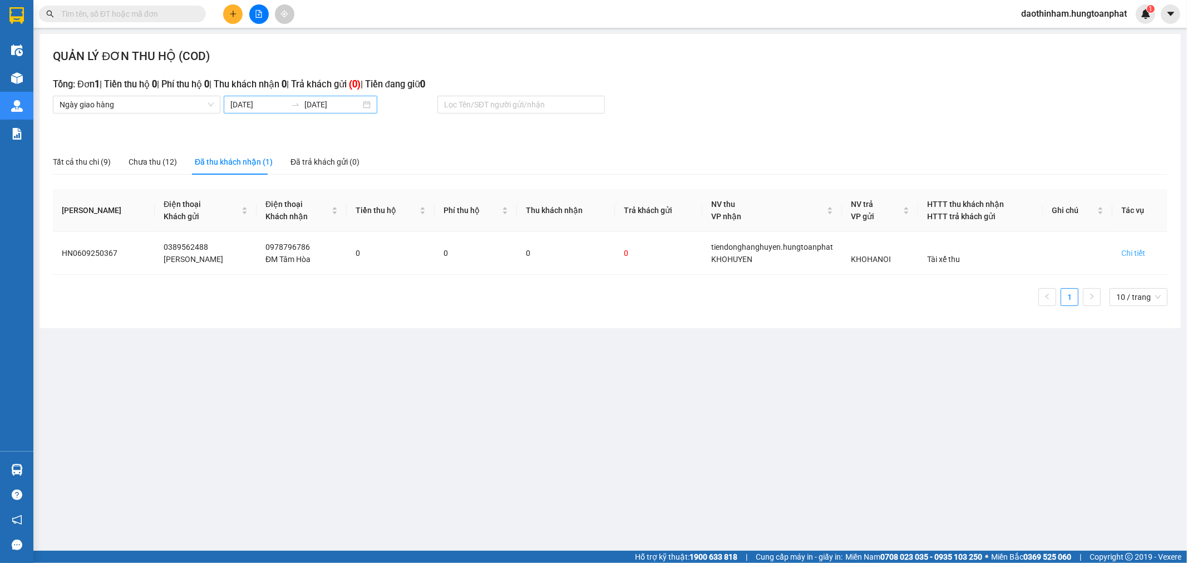
click at [277, 104] on body "Kết quả tìm kiếm ( 0 ) Bộ lọc No Data daothinham.hungtoanphat 1 Điều hành xe Kh…" at bounding box center [593, 281] width 1187 height 563
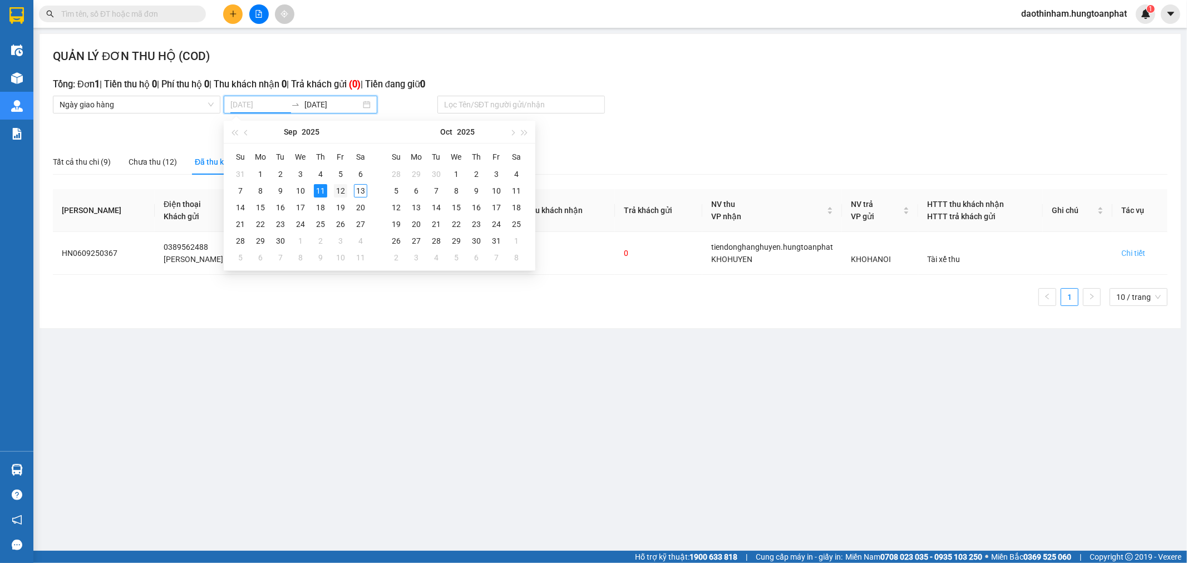
type input "[DATE]"
click at [337, 193] on div "12" at bounding box center [340, 190] width 13 height 13
type input "[DATE]"
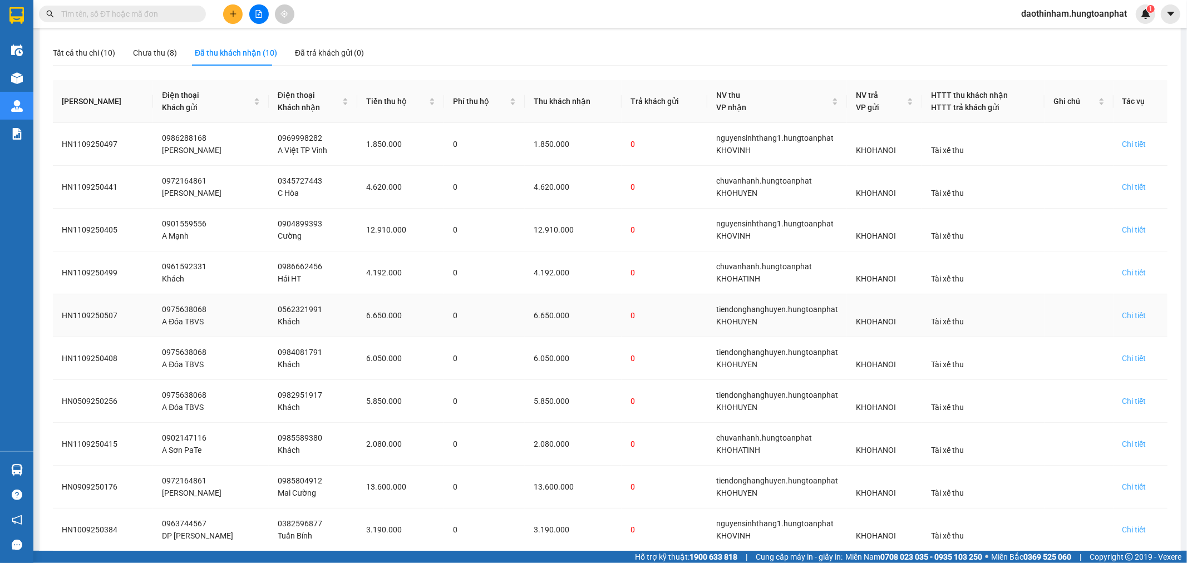
scroll to position [170, 0]
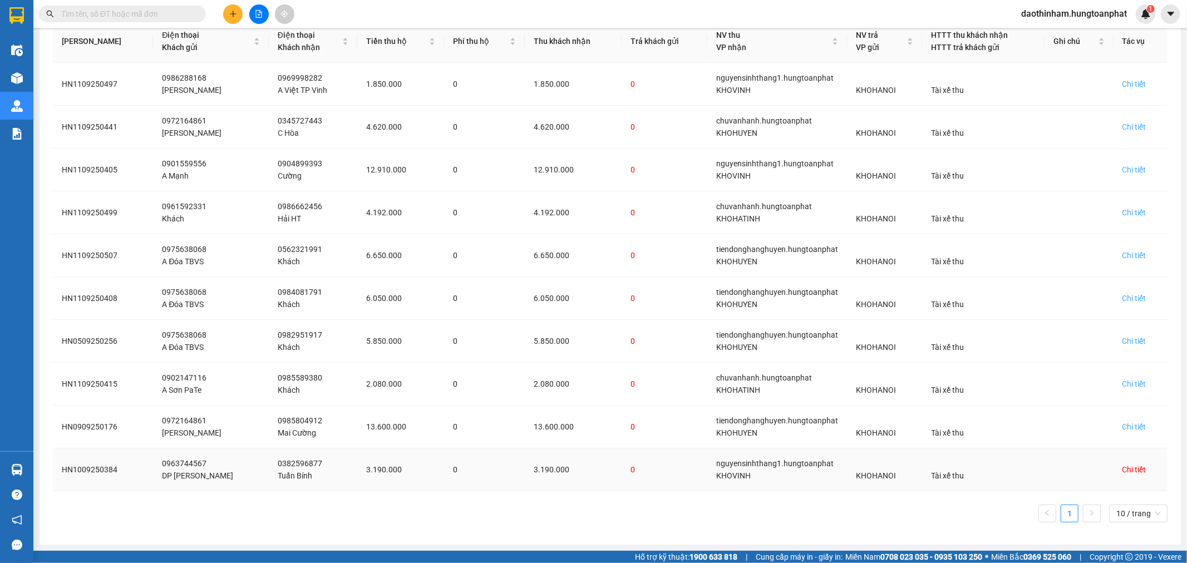
click at [1122, 472] on div "Chi tiết" at bounding box center [1134, 470] width 24 height 12
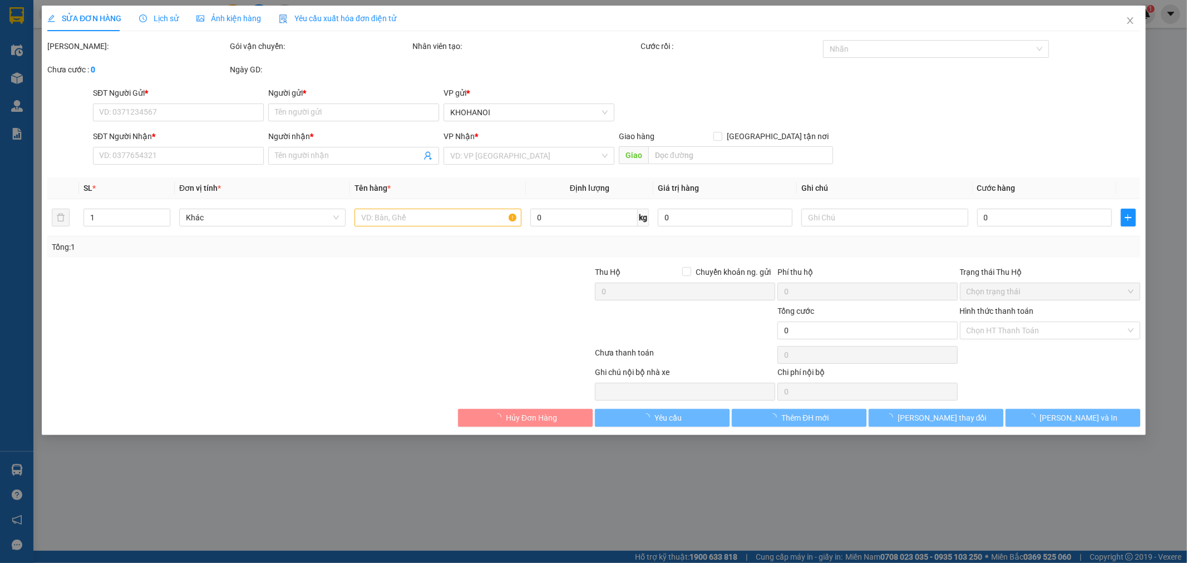
type input "0963744567"
type input "DP [PERSON_NAME]"
type input "0382596877"
type input "Tuấn Bính"
checkbox input "true"
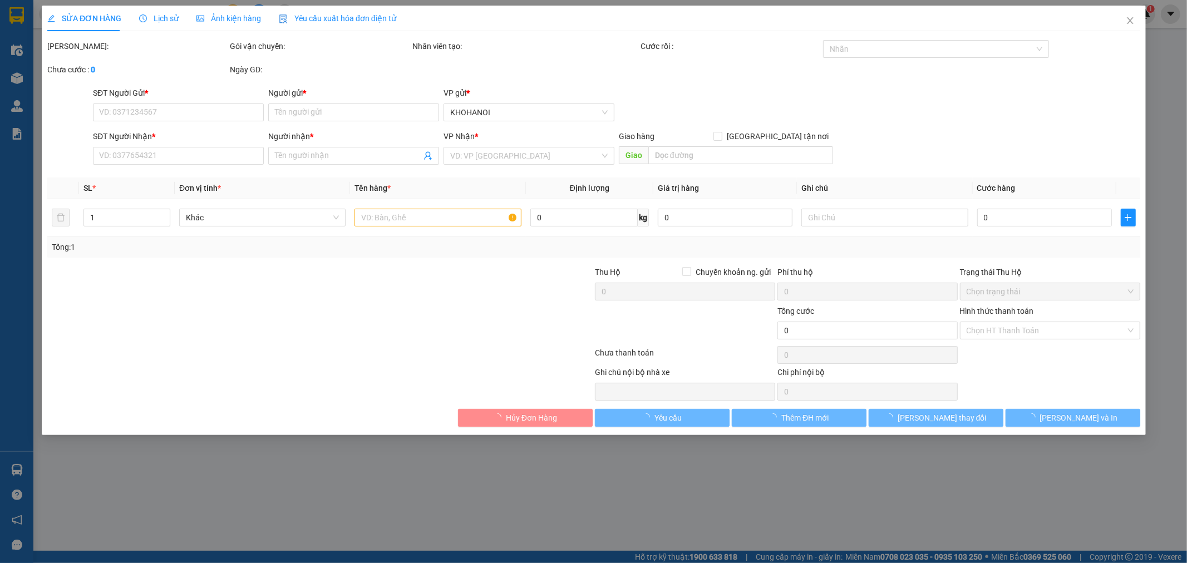
type input "[PERSON_NAME], Vinh"
checkbox input "true"
type input "3.190.000"
type input "60.000"
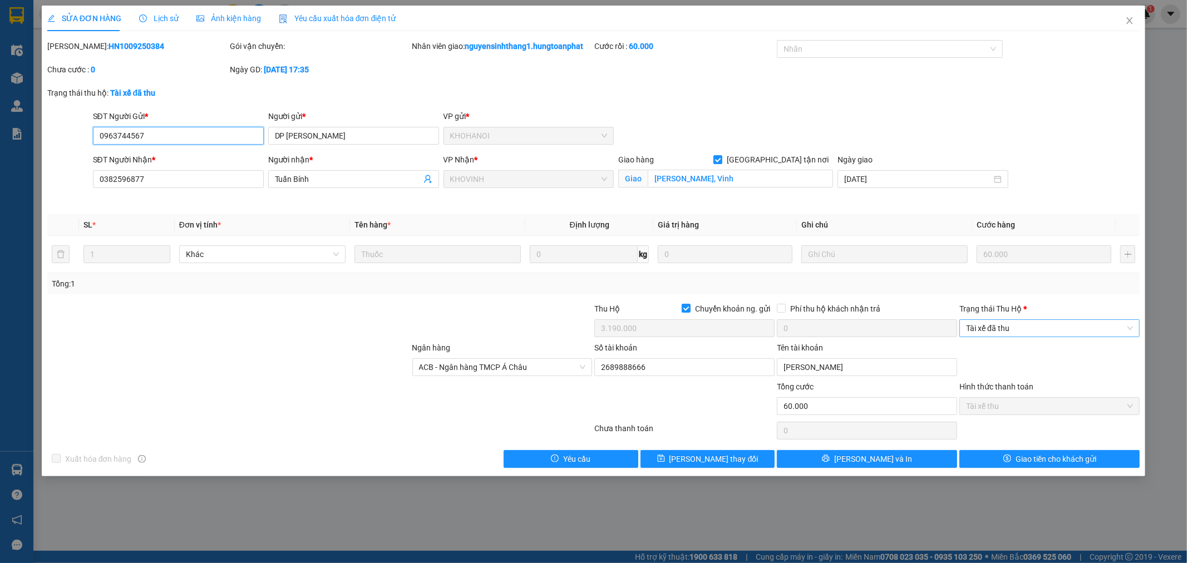
click at [1017, 326] on span "Tài xế đã thu" at bounding box center [1049, 328] width 167 height 17
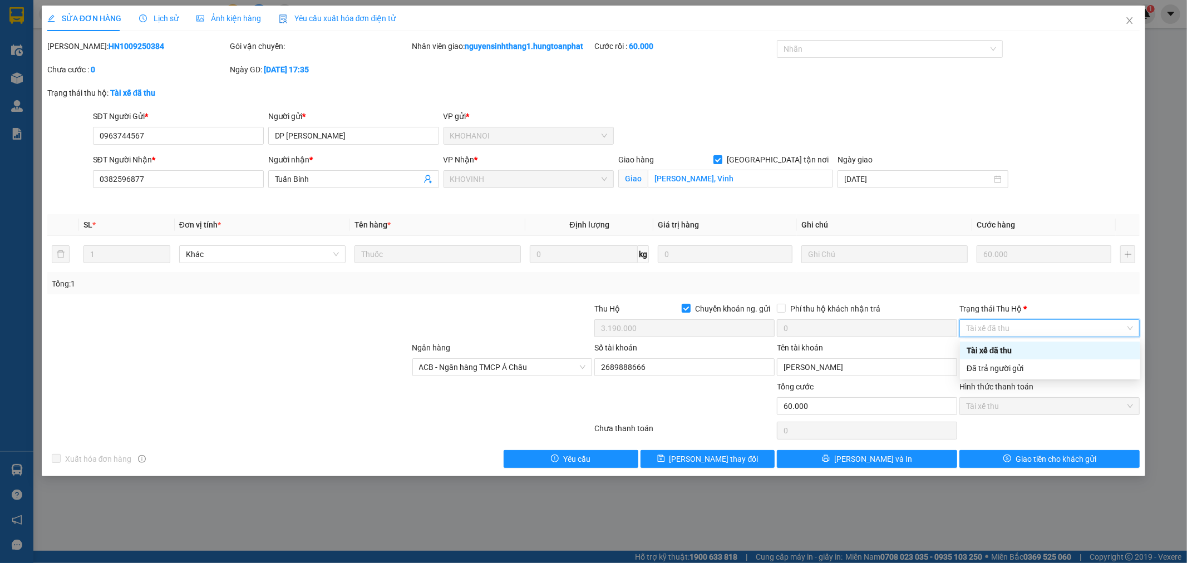
click at [1015, 357] on div "Tài xế đã thu" at bounding box center [1050, 351] width 180 height 18
click at [1016, 330] on span "Tài xế đã thu" at bounding box center [1049, 328] width 167 height 17
click at [1016, 371] on div "Đã trả người gửi" at bounding box center [1050, 368] width 167 height 12
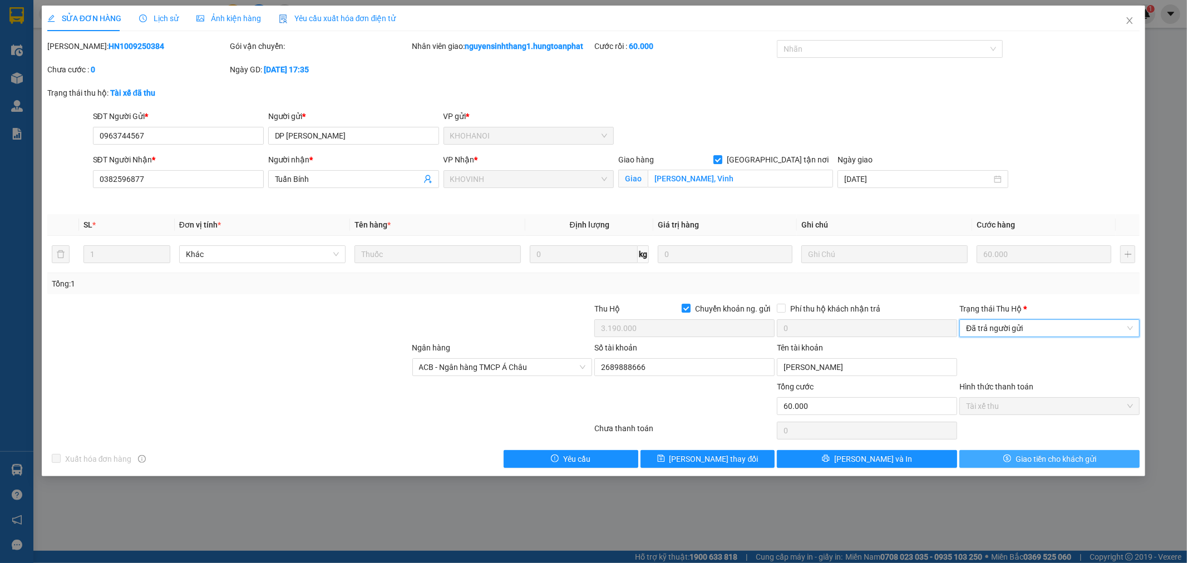
click at [1018, 465] on button "Giao tiền cho khách gửi" at bounding box center [1049, 459] width 180 height 18
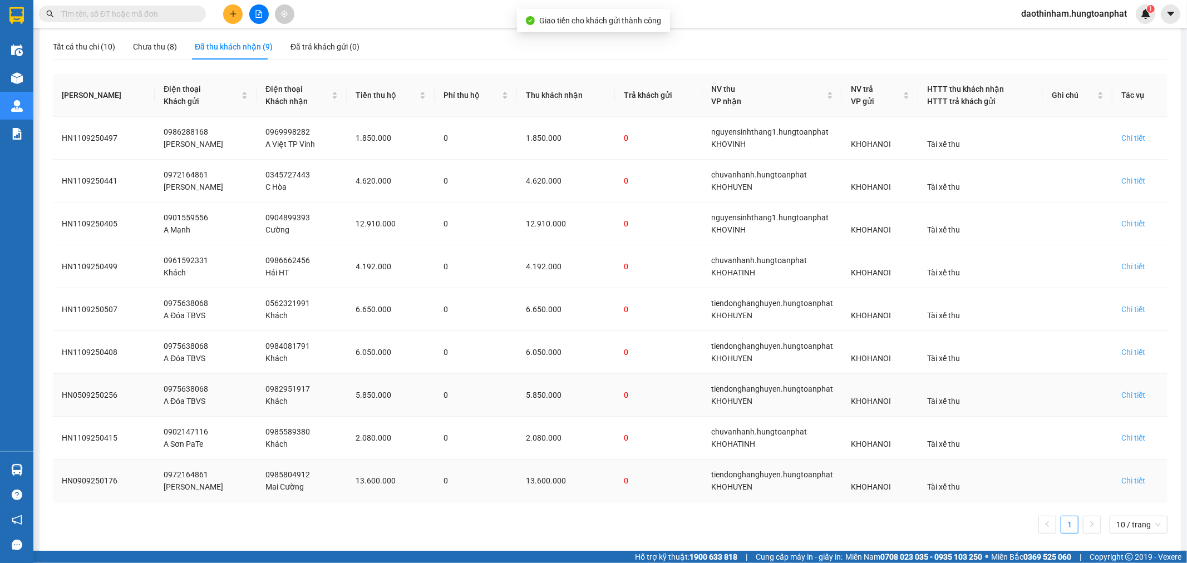
scroll to position [126, 0]
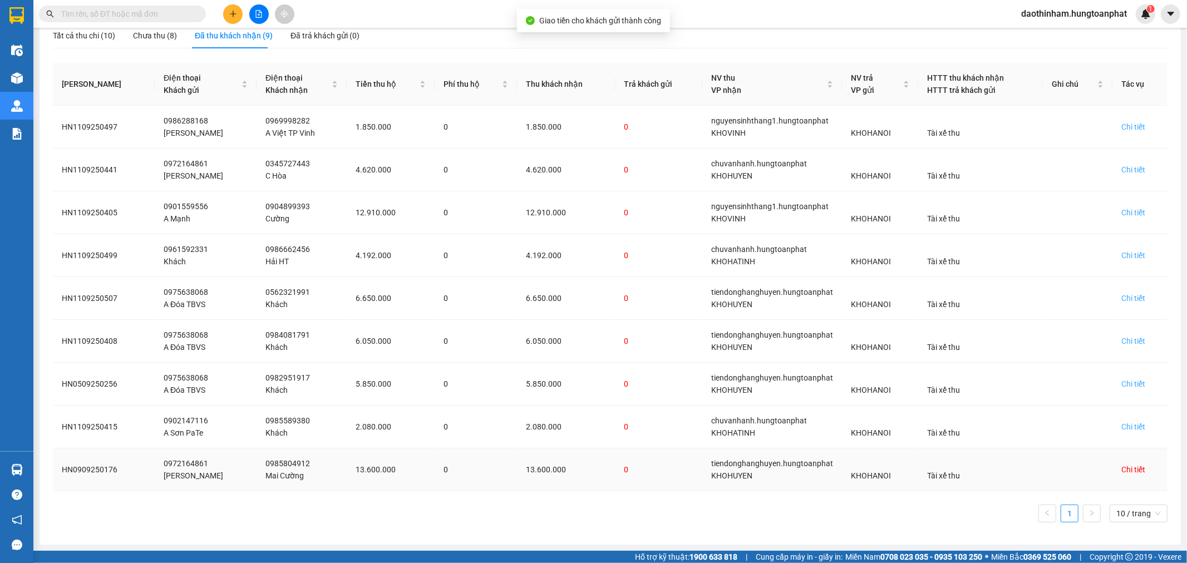
click at [1126, 471] on div "Chi tiết" at bounding box center [1133, 470] width 24 height 12
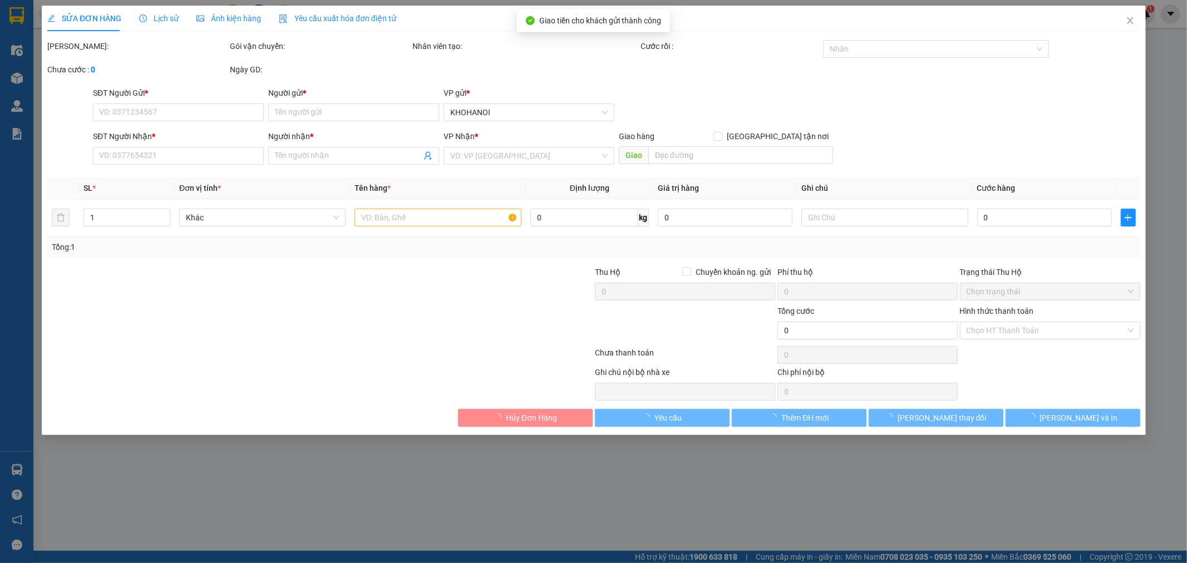
type input "0972164861"
type input "[PERSON_NAME]"
type input "0985804912"
type input "Mai Cường"
checkbox input "true"
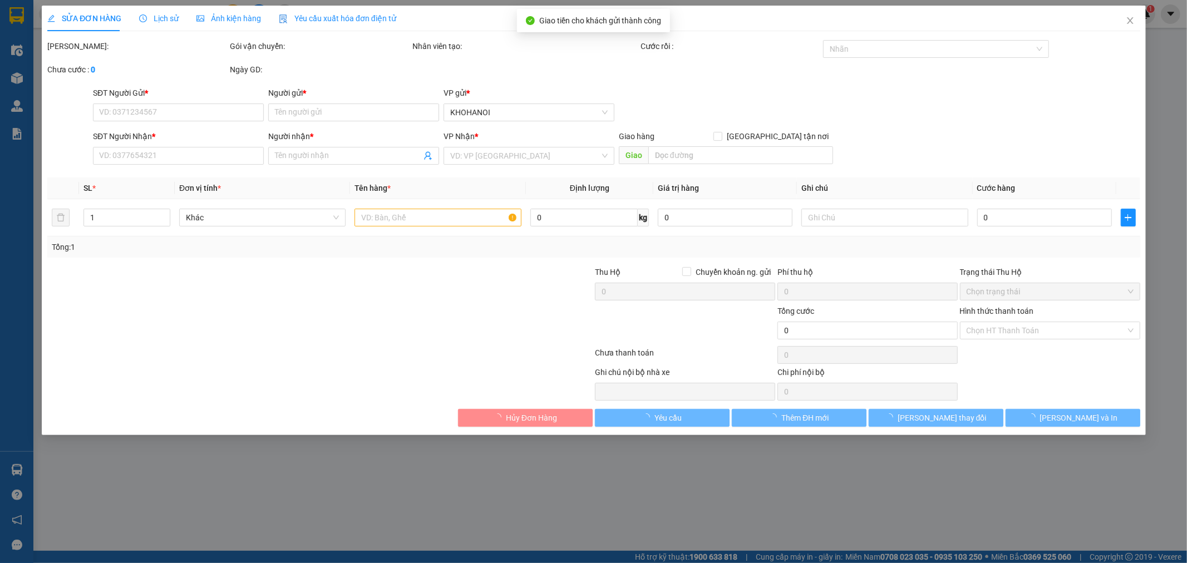
type input "[PERSON_NAME], [PERSON_NAME], [GEOGRAPHIC_DATA]"
checkbox input "true"
type input "13.600.000"
type input "600.000"
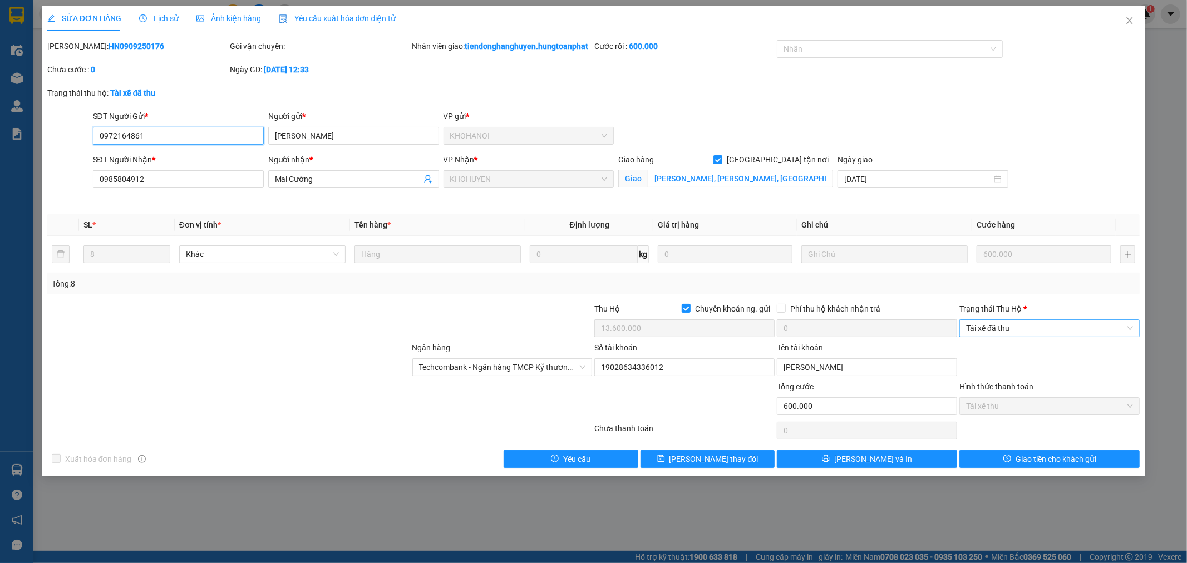
click at [984, 337] on span "Tài xế đã thu" at bounding box center [1049, 328] width 167 height 17
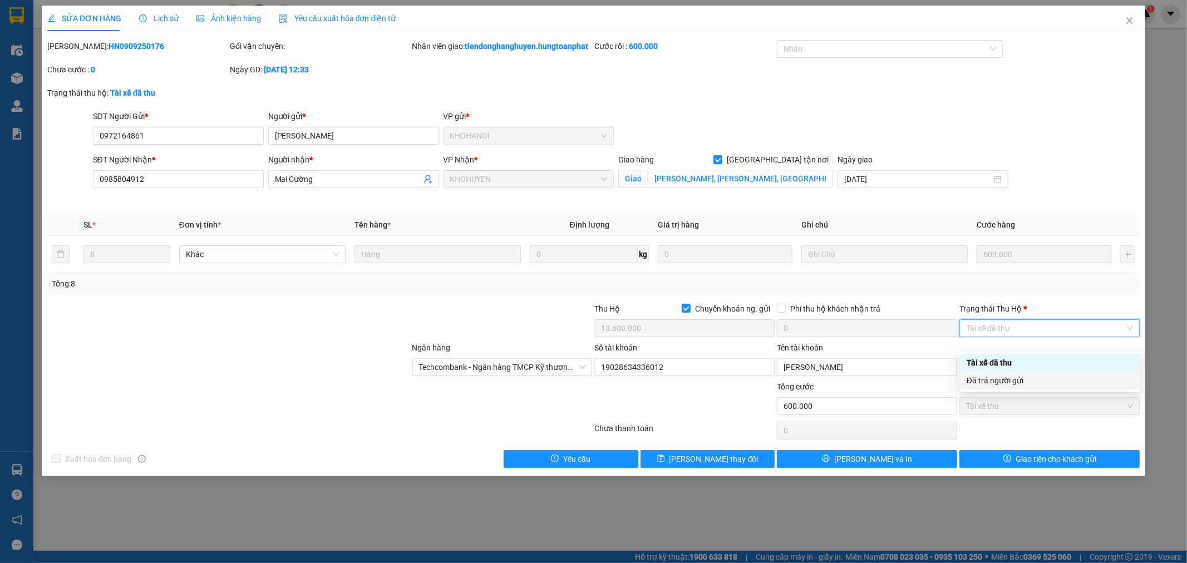
click at [991, 384] on div "Đã trả người gửi" at bounding box center [1050, 381] width 167 height 12
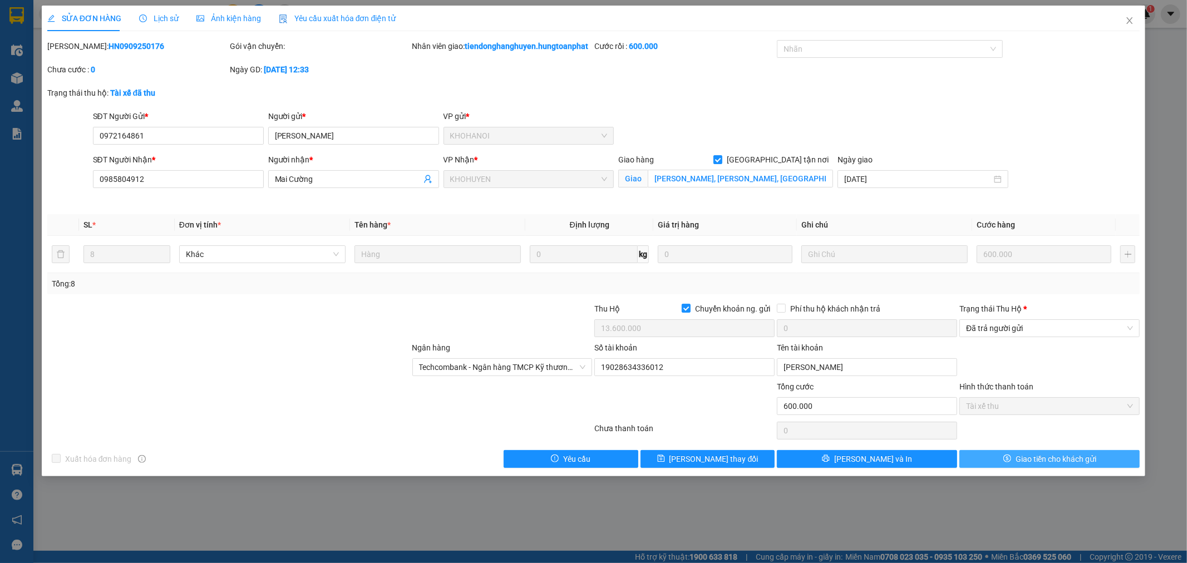
click at [999, 468] on button "Giao tiền cho khách gửi" at bounding box center [1049, 459] width 180 height 18
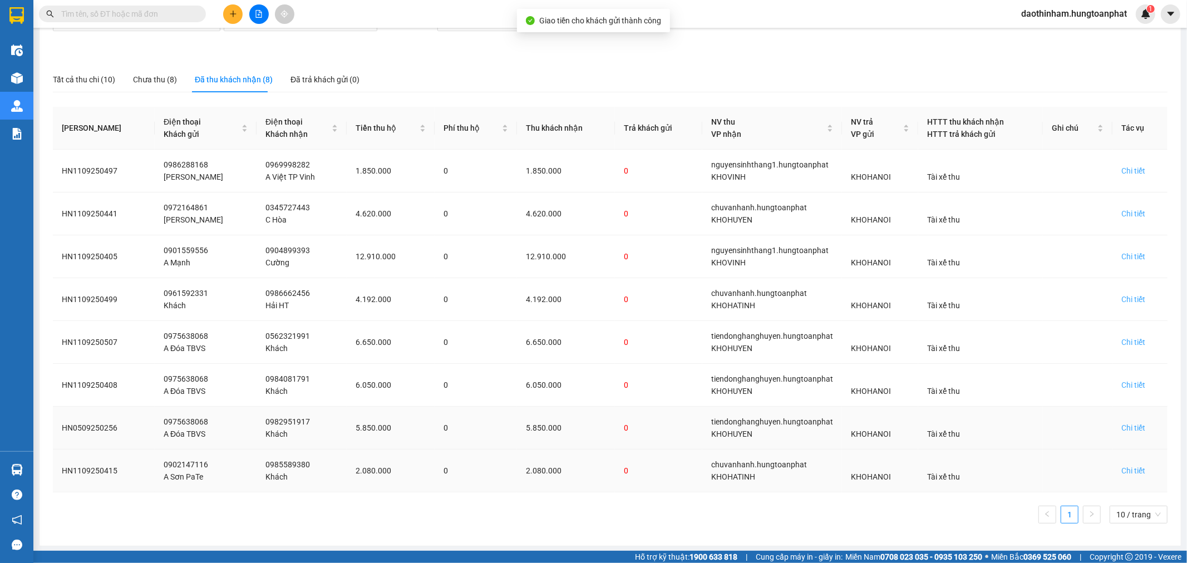
scroll to position [84, 0]
click at [1122, 470] on div "Chi tiết" at bounding box center [1133, 470] width 24 height 12
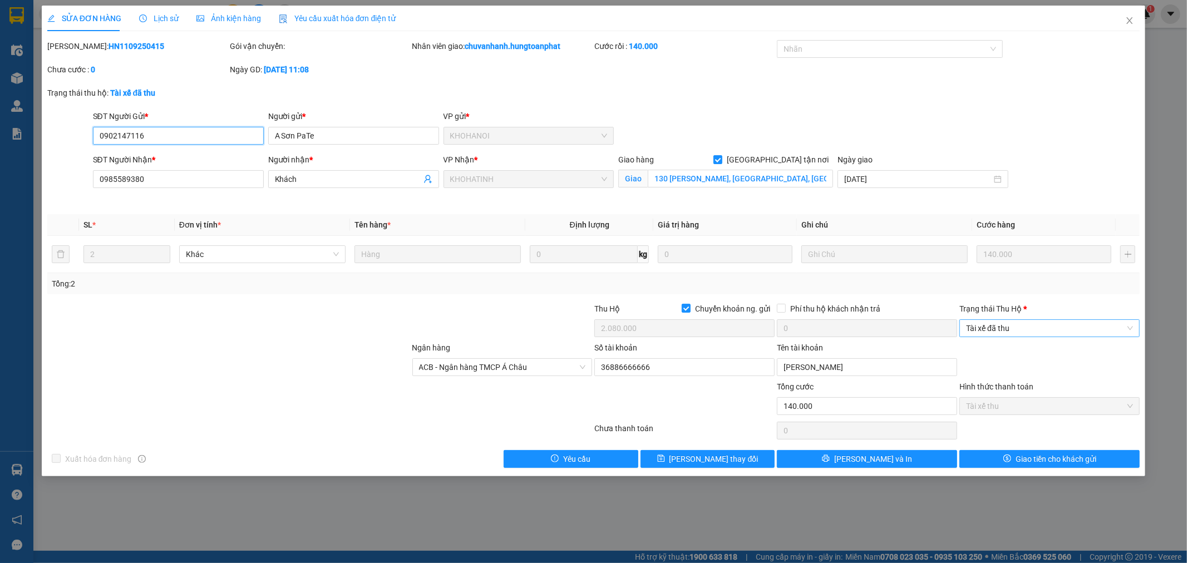
click at [1006, 331] on span "Tài xế đã thu" at bounding box center [1049, 328] width 167 height 17
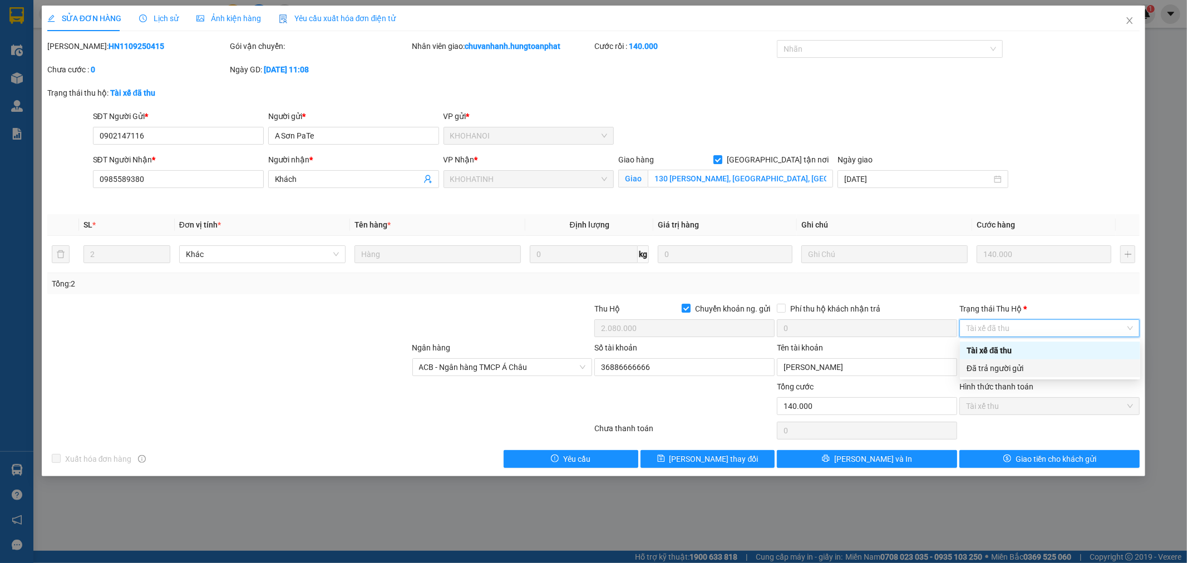
click at [1003, 376] on div "Đã trả người gửi" at bounding box center [1050, 368] width 180 height 18
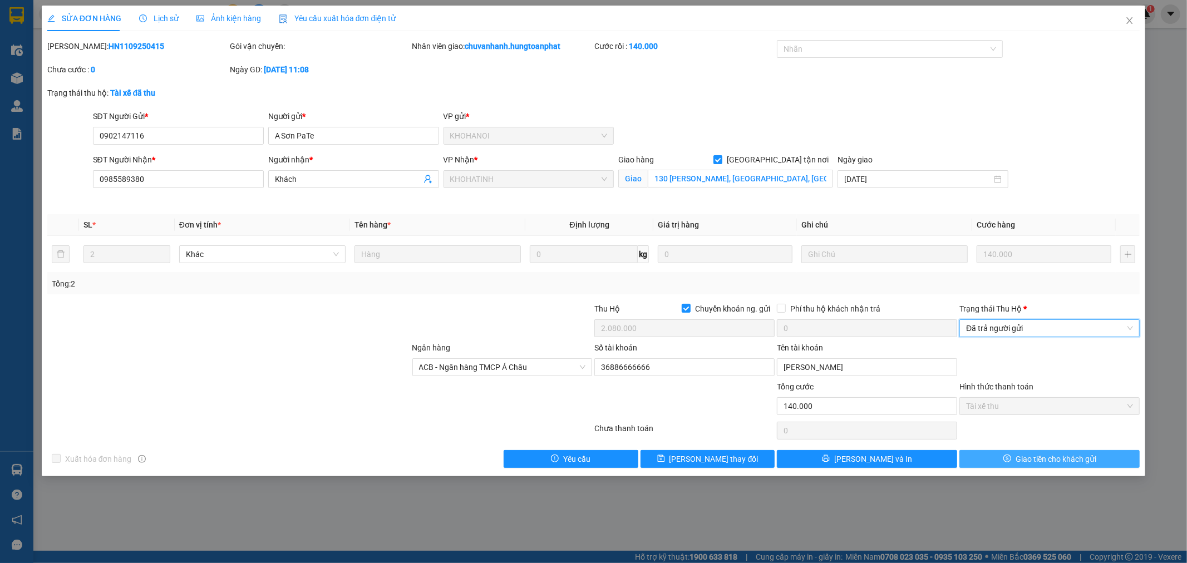
drag, startPoint x: 1039, startPoint y: 462, endPoint x: 1033, endPoint y: 462, distance: 6.1
click at [1038, 464] on span "Giao tiền cho khách gửi" at bounding box center [1056, 459] width 81 height 12
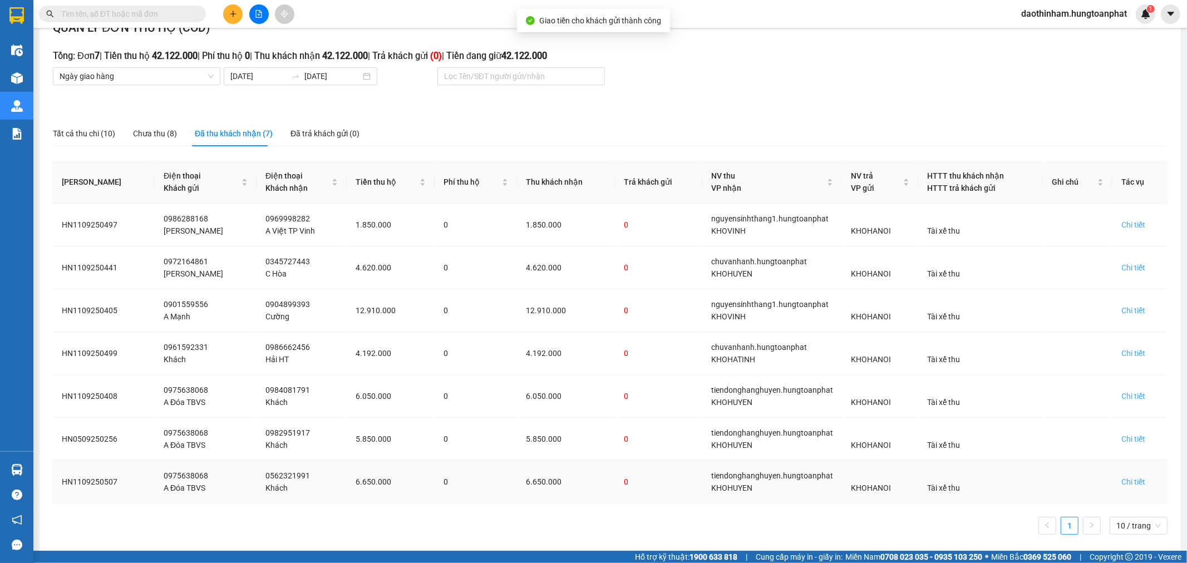
scroll to position [41, 0]
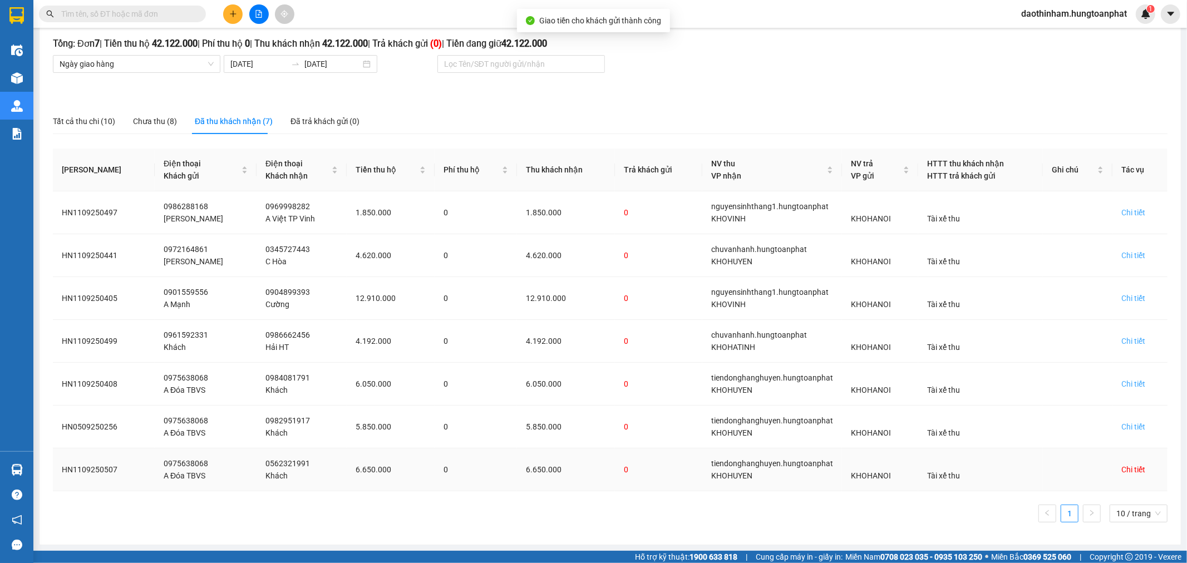
click at [1123, 466] on div "Chi tiết" at bounding box center [1133, 470] width 24 height 12
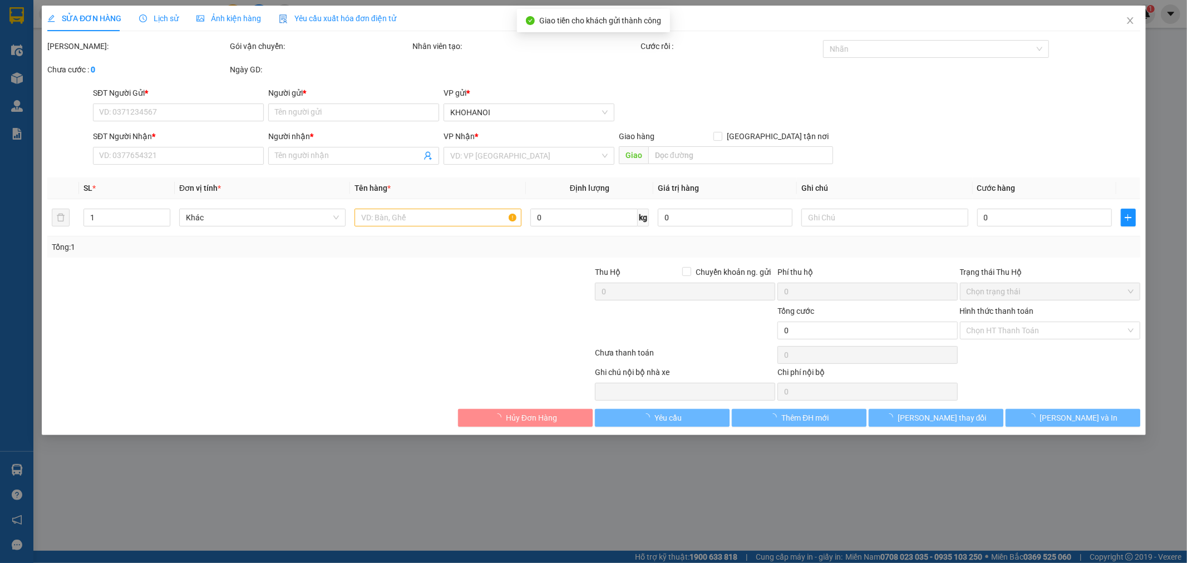
type input "0975638068"
type input "A Đóa TBVS"
type input "0562321991"
type input "Khách"
checkbox input "true"
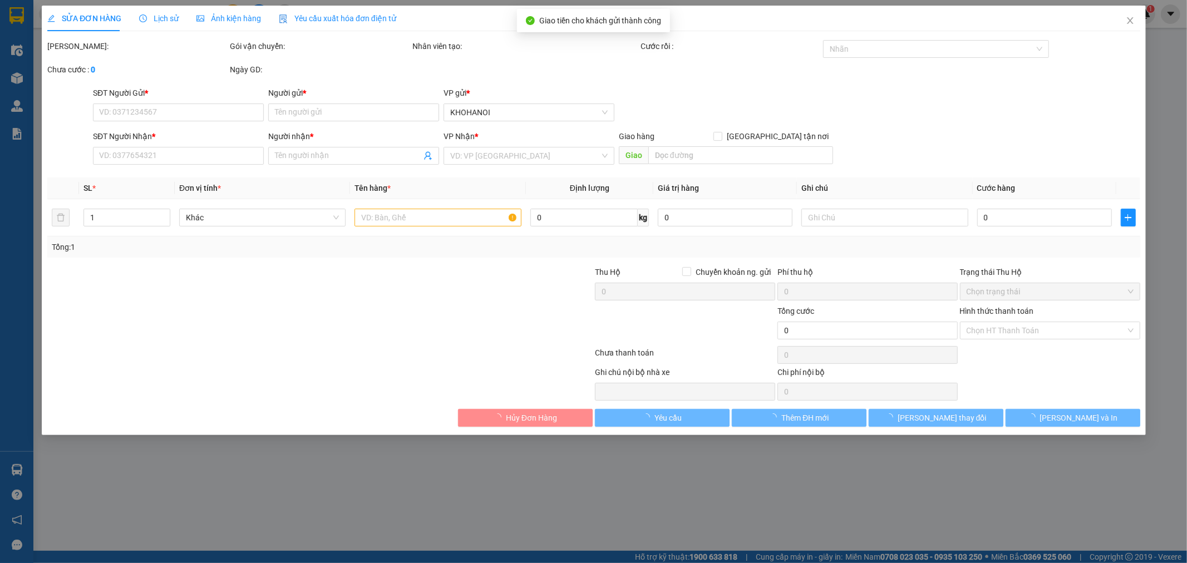
type input "[PERSON_NAME], [GEOGRAPHIC_DATA], NGhệ An"
checkbox input "true"
type input "6.650.000"
type input "600.000"
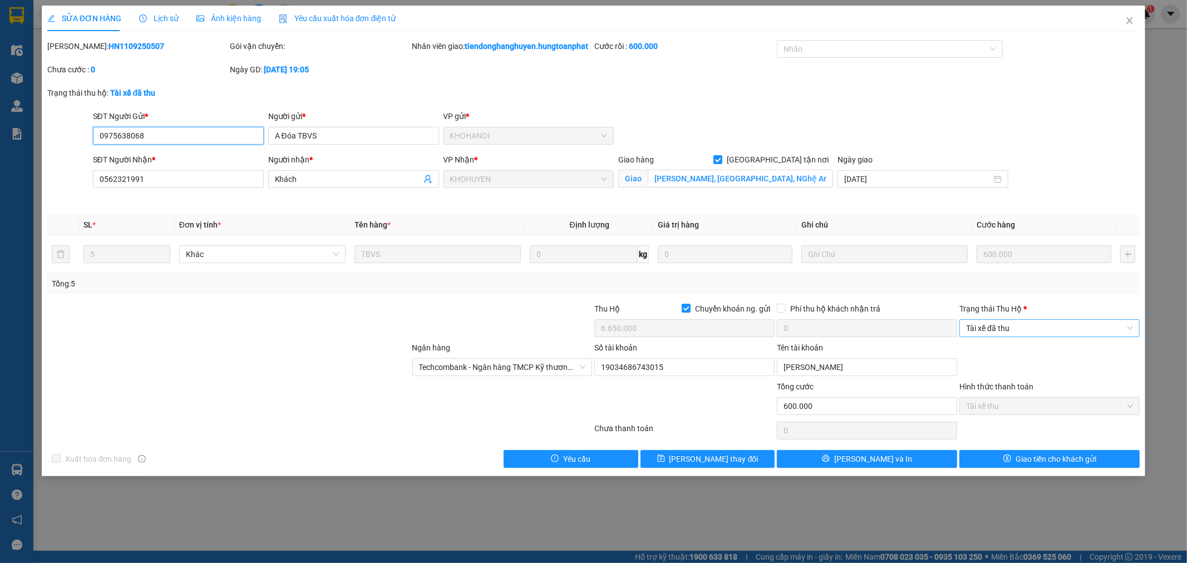
click at [1019, 334] on span "Tài xế đã thu" at bounding box center [1049, 328] width 167 height 17
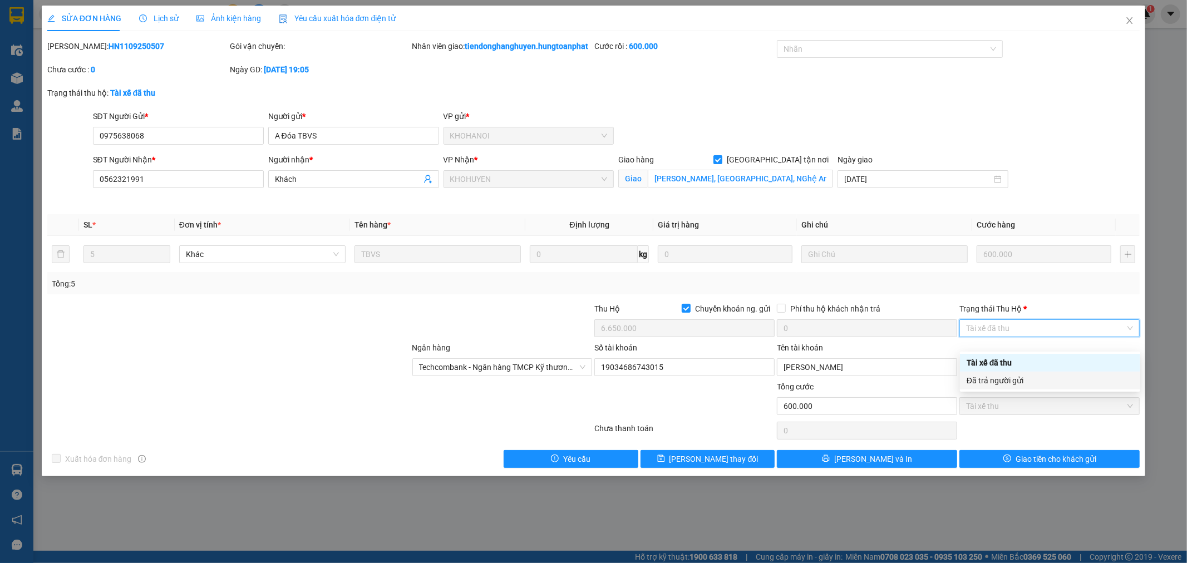
click at [1004, 386] on div "Đã trả người gửi" at bounding box center [1050, 381] width 167 height 12
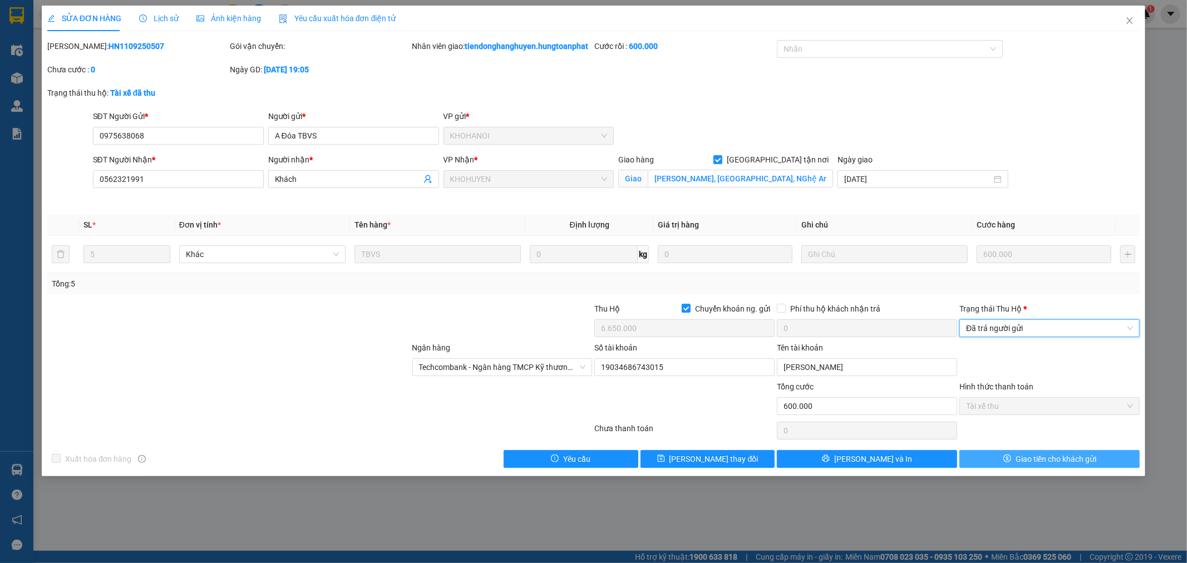
click at [1028, 465] on span "Giao tiền cho khách gửi" at bounding box center [1056, 459] width 81 height 12
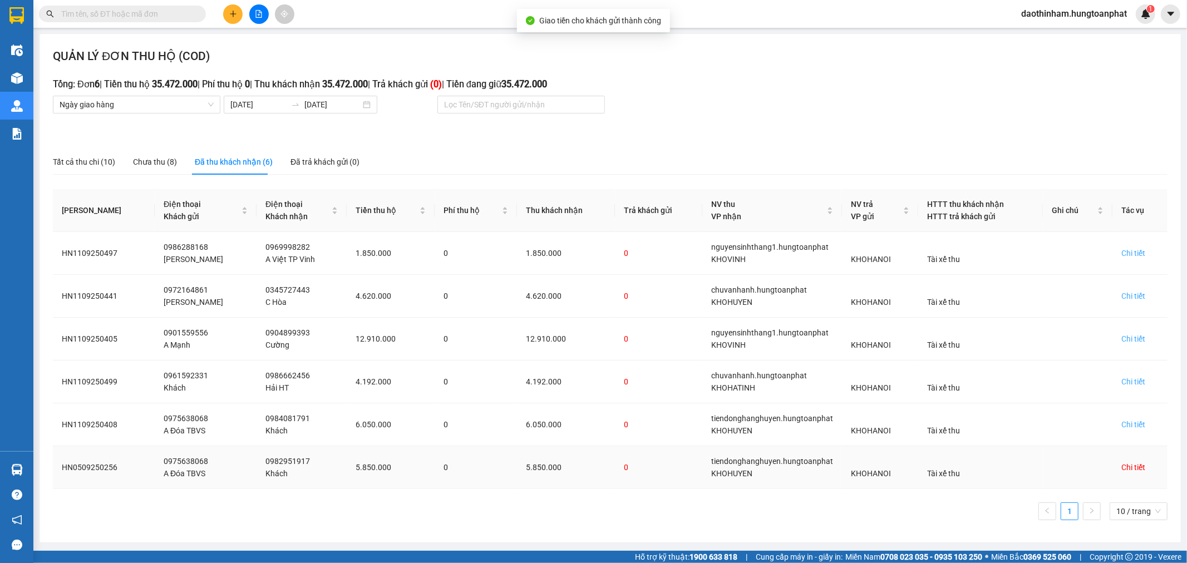
click at [1122, 469] on div "Chi tiết" at bounding box center [1133, 467] width 24 height 12
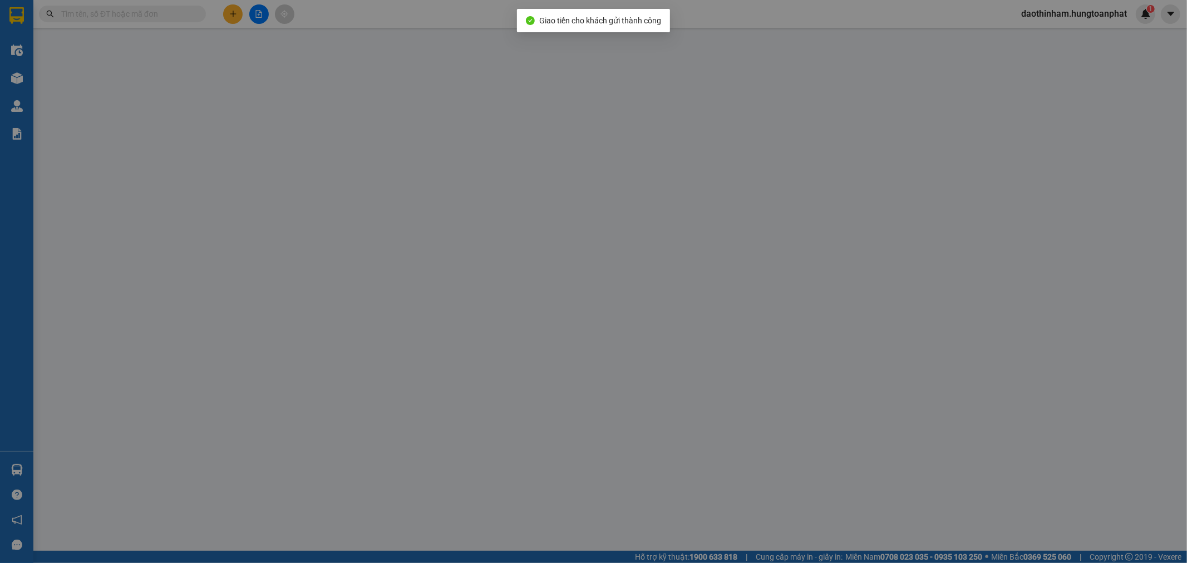
type input "0975638068"
type input "A Đóa TBVS"
type input "0982951917"
type input "Khách"
checkbox input "true"
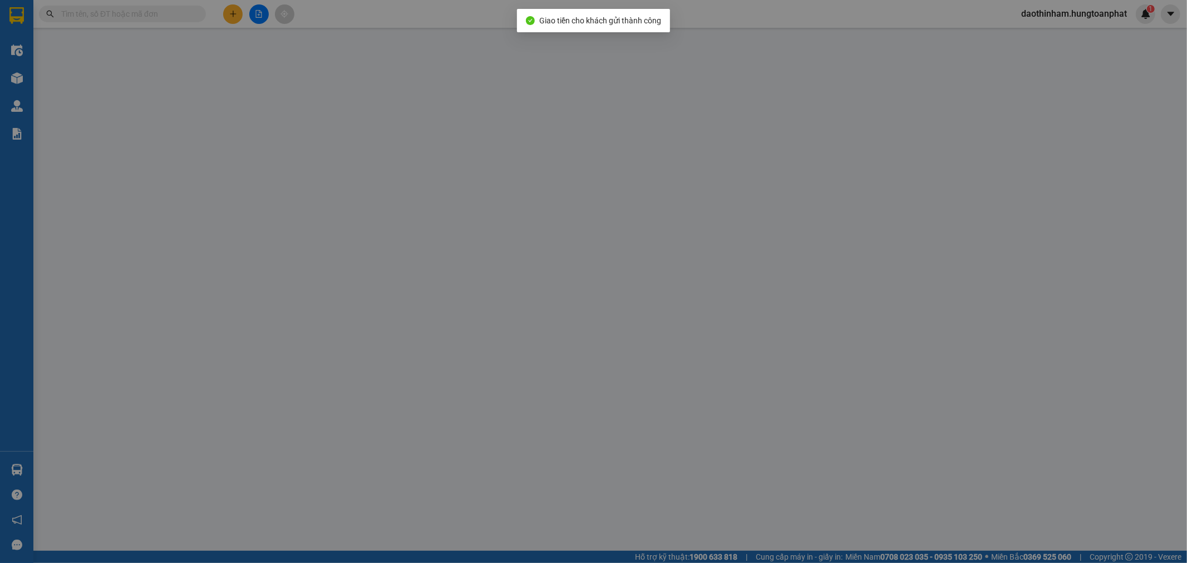
type input "462 [PERSON_NAME], [GEOGRAPHIC_DATA]"
checkbox input "true"
type input "5.850.000"
type input "550.000"
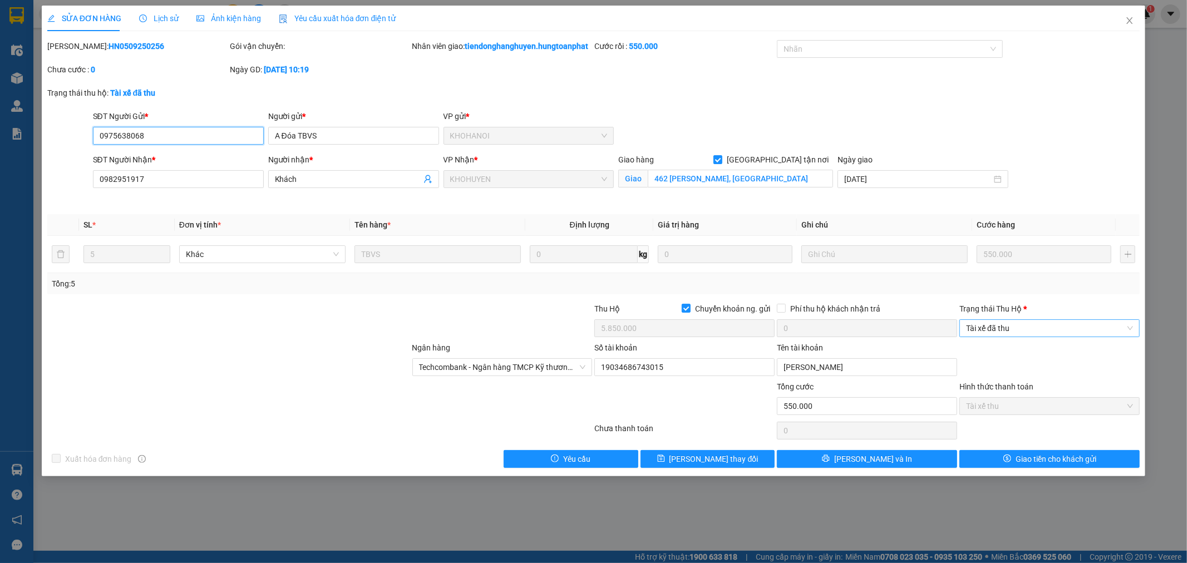
click at [987, 336] on span "Tài xế đã thu" at bounding box center [1049, 328] width 167 height 17
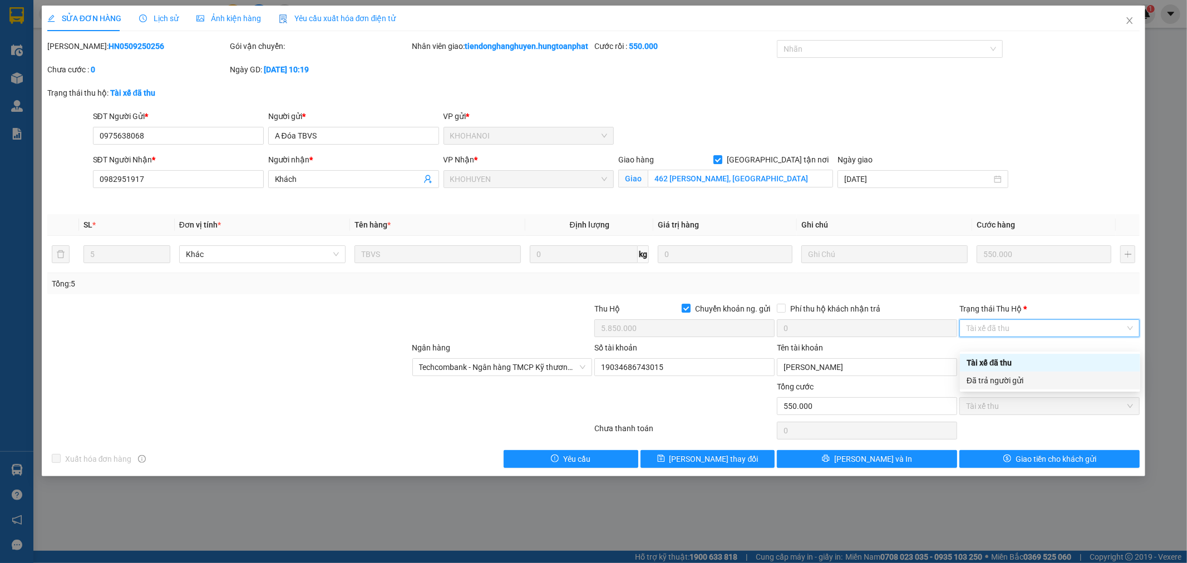
click at [995, 380] on div "Đã trả người gửi" at bounding box center [1050, 381] width 167 height 12
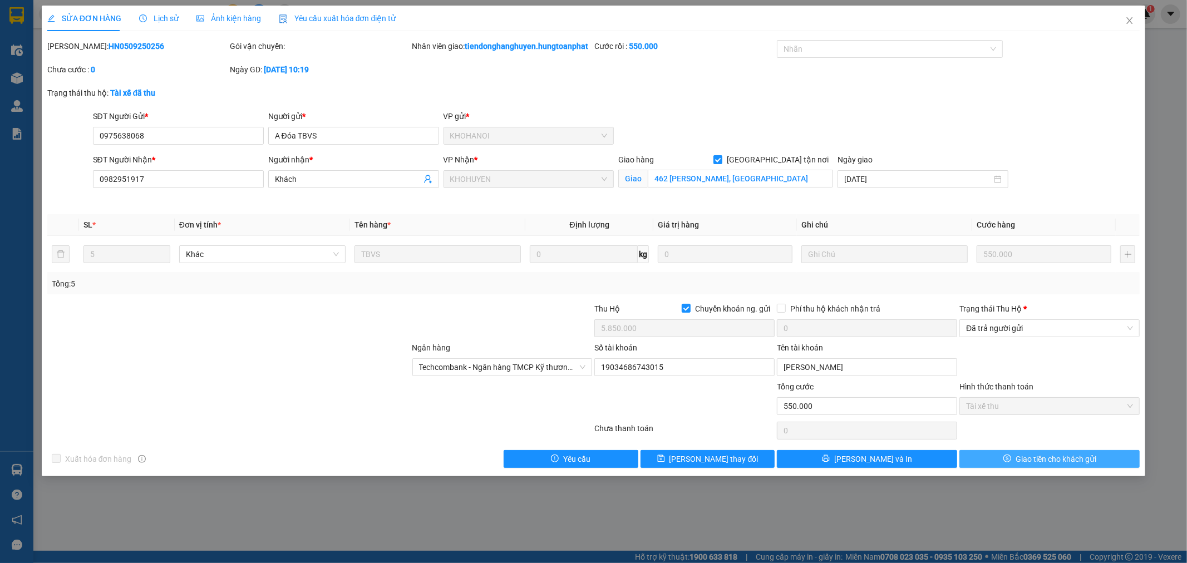
click at [1009, 462] on icon "dollar" at bounding box center [1007, 459] width 8 height 8
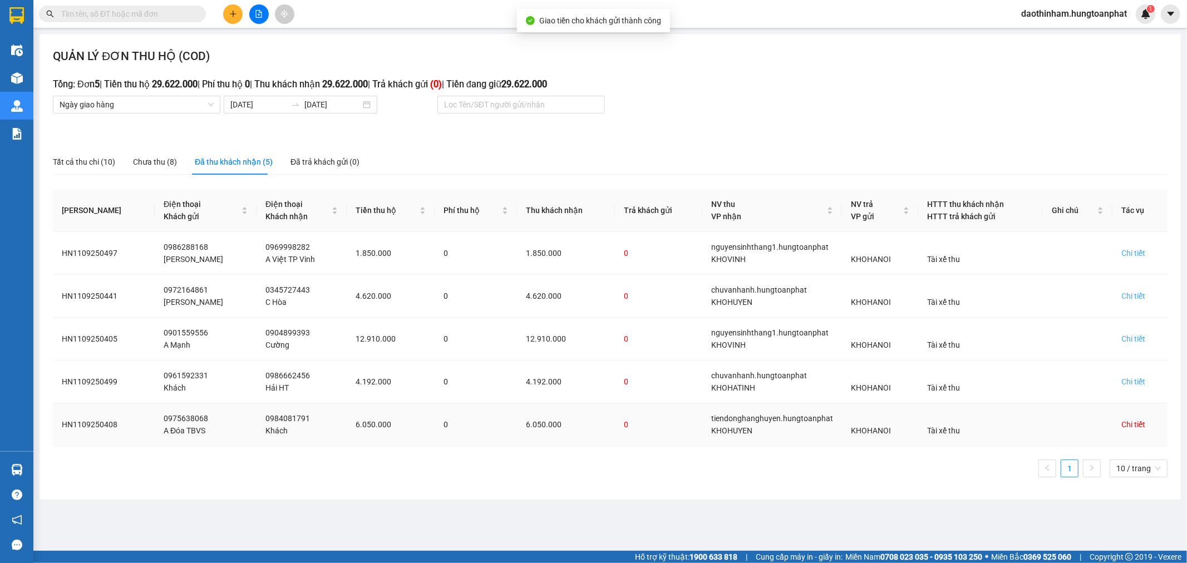
click at [1127, 429] on div "Chi tiết" at bounding box center [1133, 424] width 24 height 12
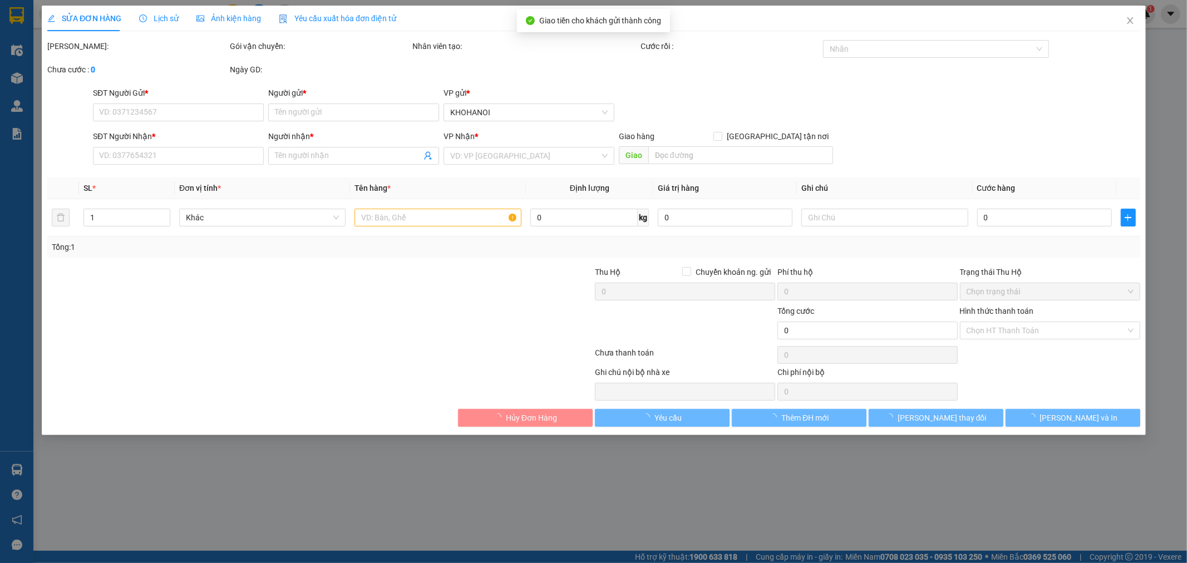
type input "0975638068"
type input "A Đóa TBVS"
type input "0984081791"
type input "Khách"
checkbox input "true"
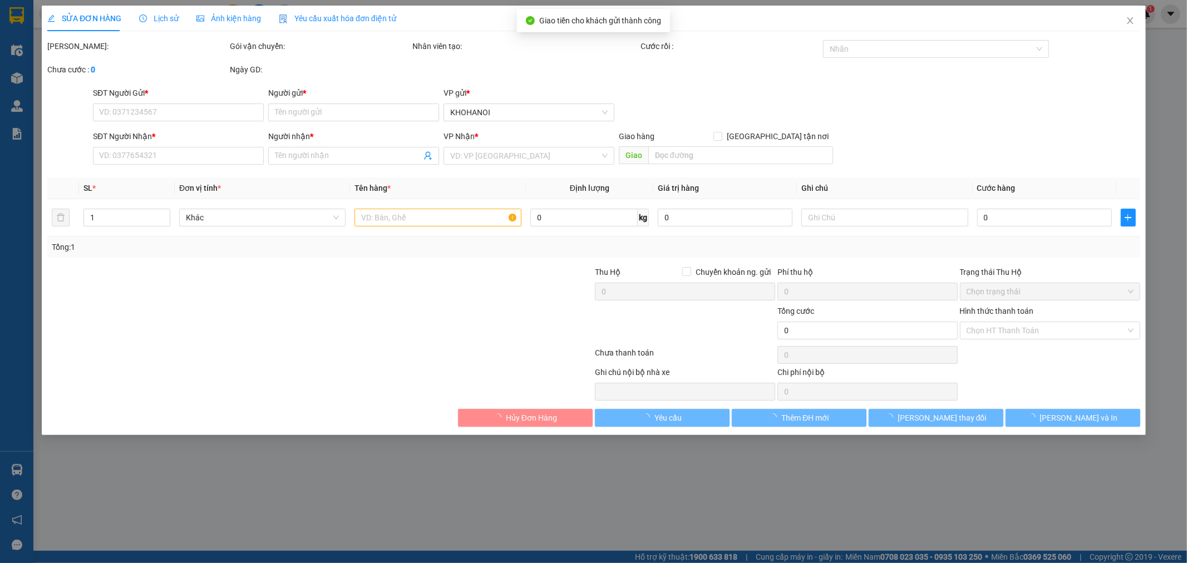
type input "[GEOGRAPHIC_DATA], [GEOGRAPHIC_DATA], [GEOGRAPHIC_DATA]"
checkbox input "true"
type input "6.050.000"
type input "550.000"
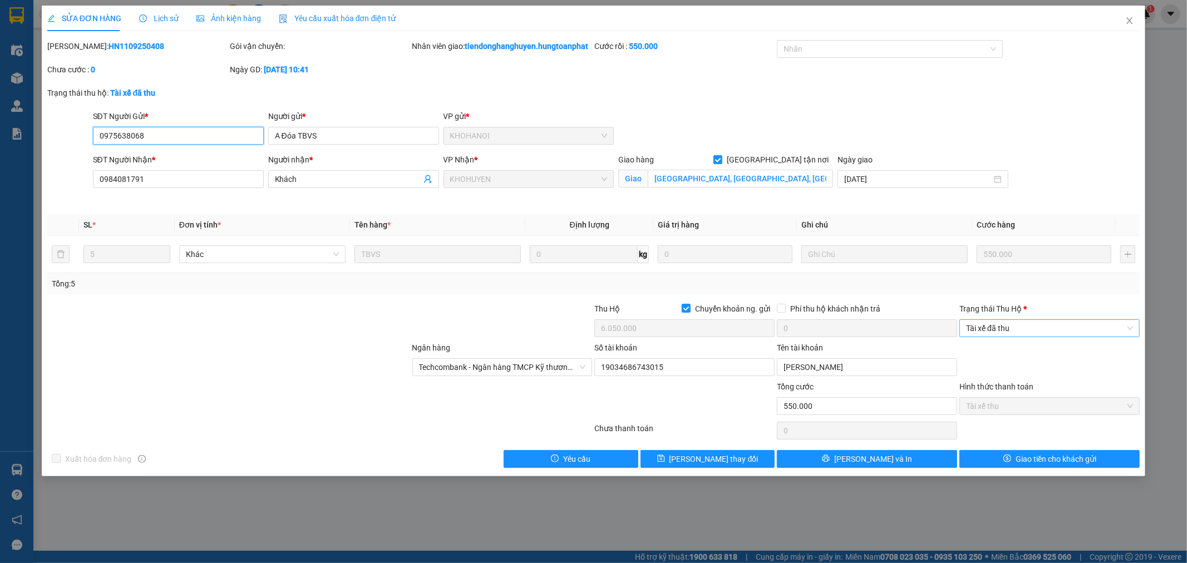
click at [1002, 337] on span "Tài xế đã thu" at bounding box center [1049, 328] width 167 height 17
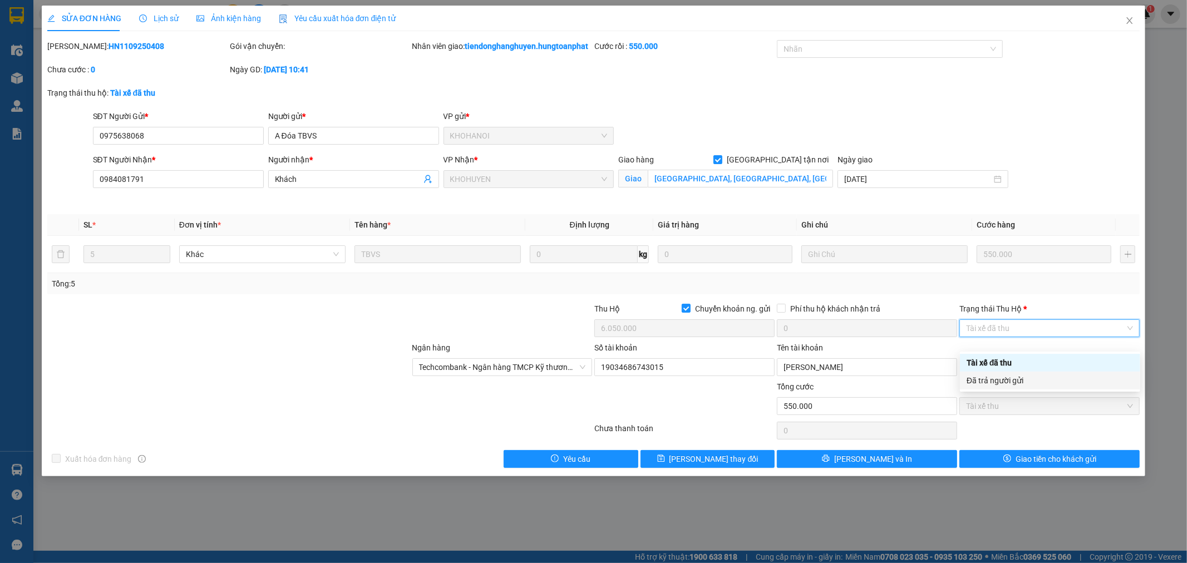
click at [997, 381] on div "Đã trả người gửi" at bounding box center [1050, 381] width 167 height 12
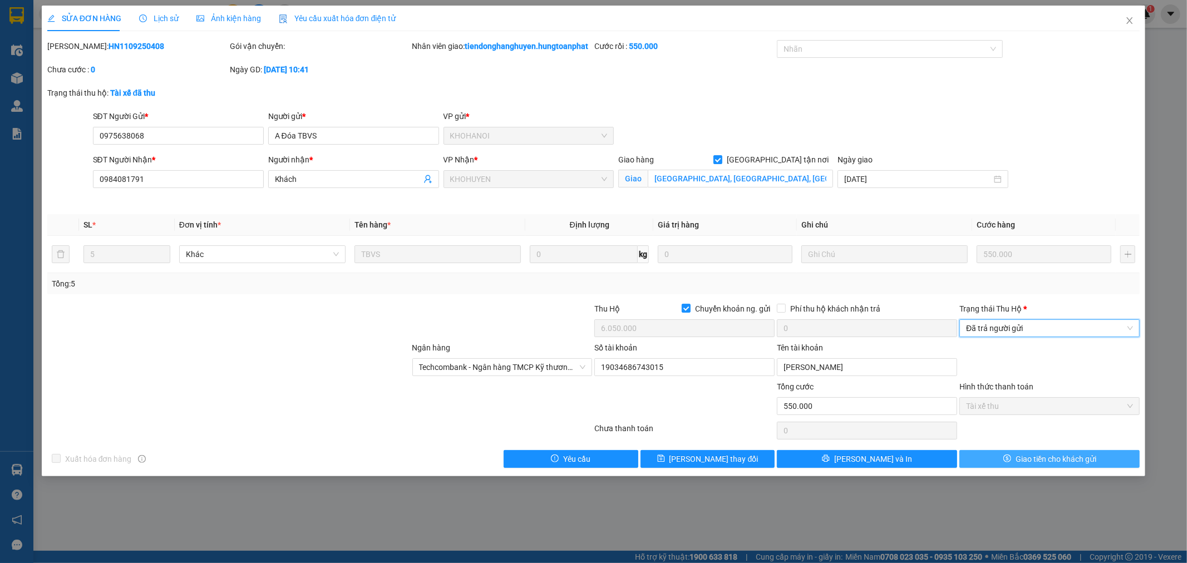
click at [1004, 462] on icon "dollar" at bounding box center [1007, 459] width 8 height 8
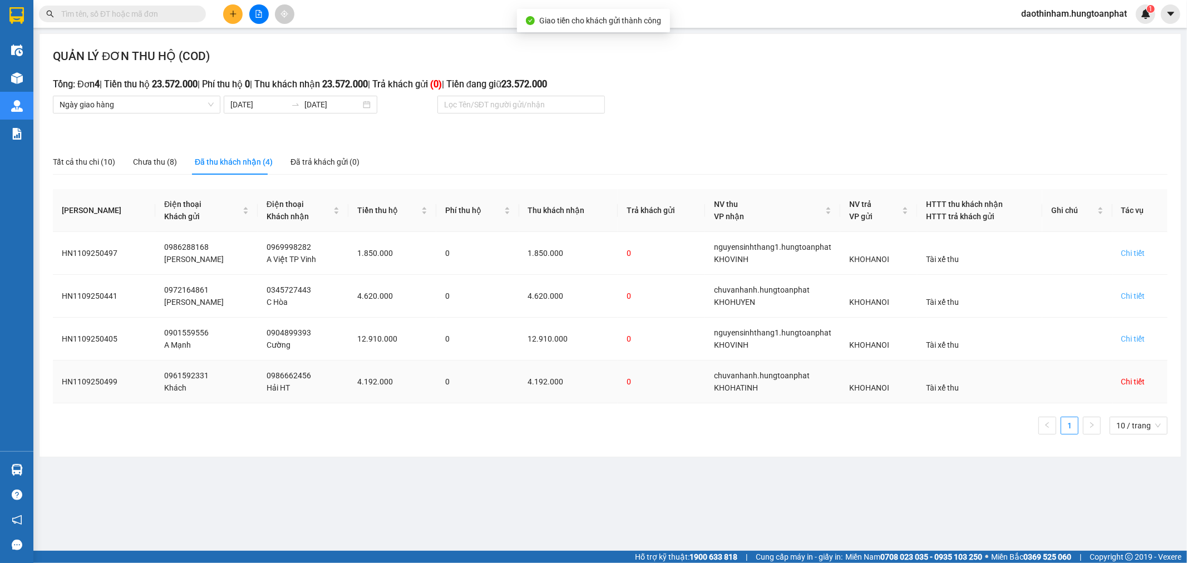
click at [1125, 382] on div "Chi tiết" at bounding box center [1133, 382] width 24 height 12
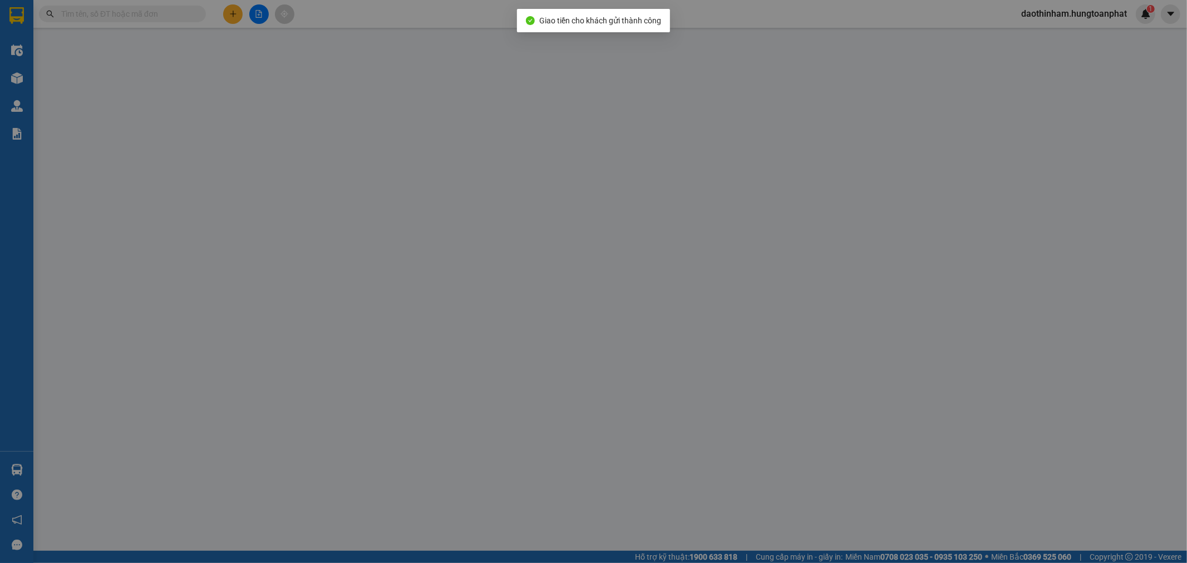
type input "0961592331"
type input "Khách"
type input "0986662456"
type input "Hải HT"
checkbox input "true"
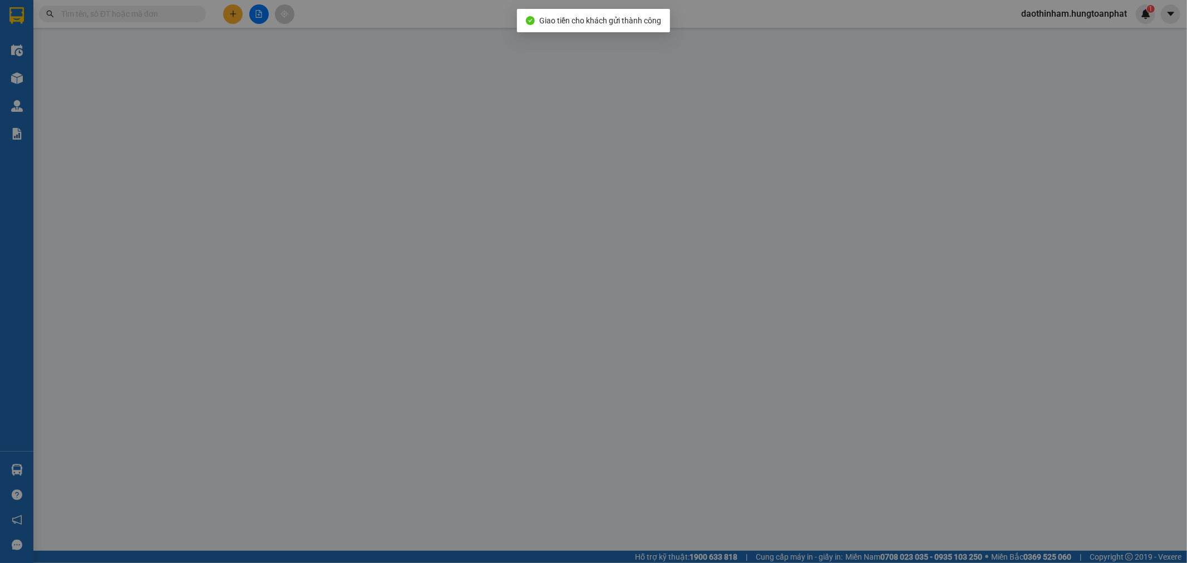
type input "13/371 Mai Thúc Loan, [GEOGRAPHIC_DATA]"
checkbox input "true"
type input "4.192.000"
type input "120.000"
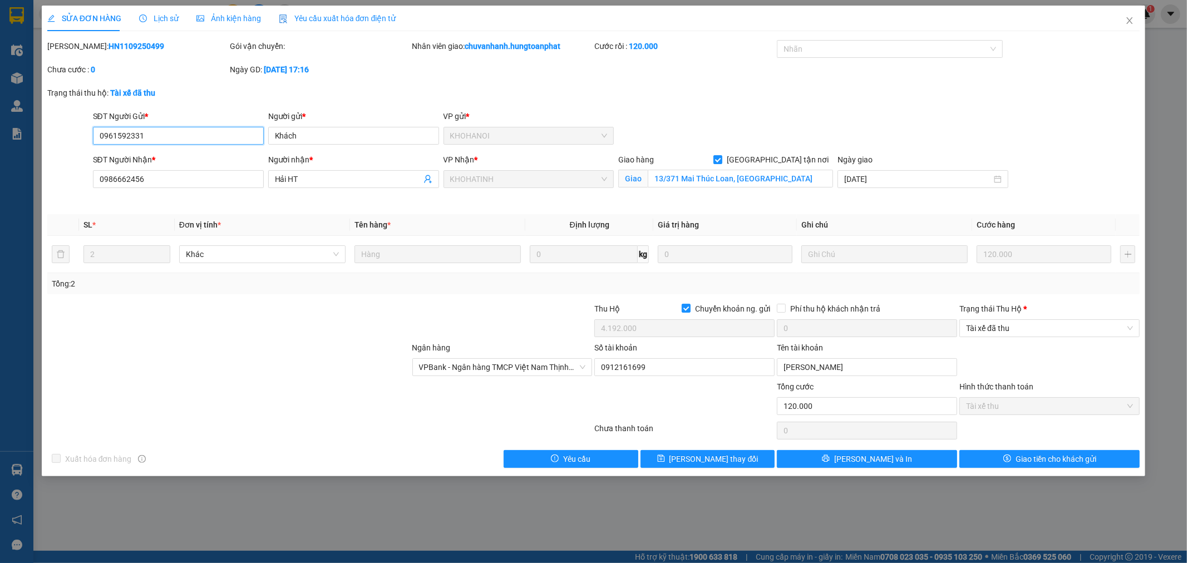
drag, startPoint x: 1081, startPoint y: 333, endPoint x: 1065, endPoint y: 338, distance: 16.9
click at [1080, 333] on span "Tài xế đã thu" at bounding box center [1049, 328] width 167 height 17
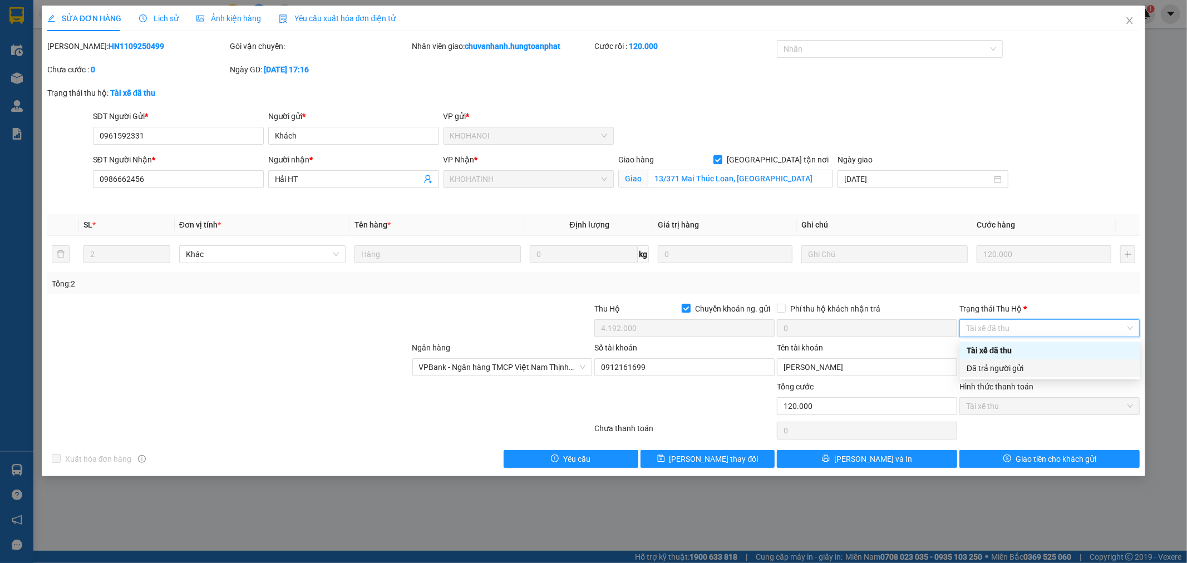
click at [1022, 365] on div "Đã trả người gửi" at bounding box center [1050, 368] width 167 height 12
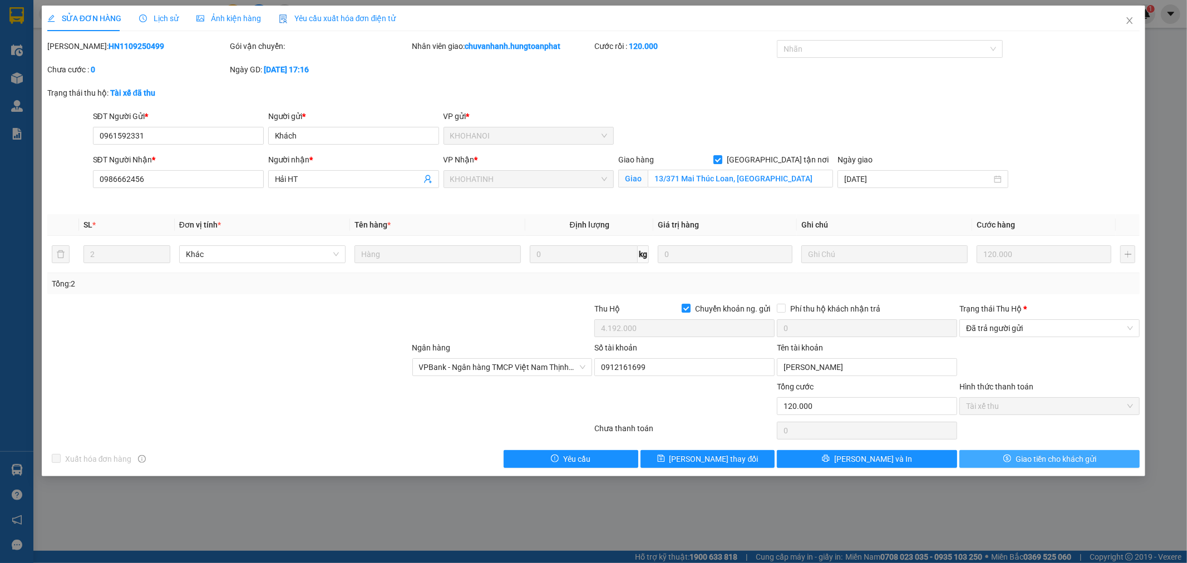
click at [1026, 464] on span "Giao tiền cho khách gửi" at bounding box center [1056, 459] width 81 height 12
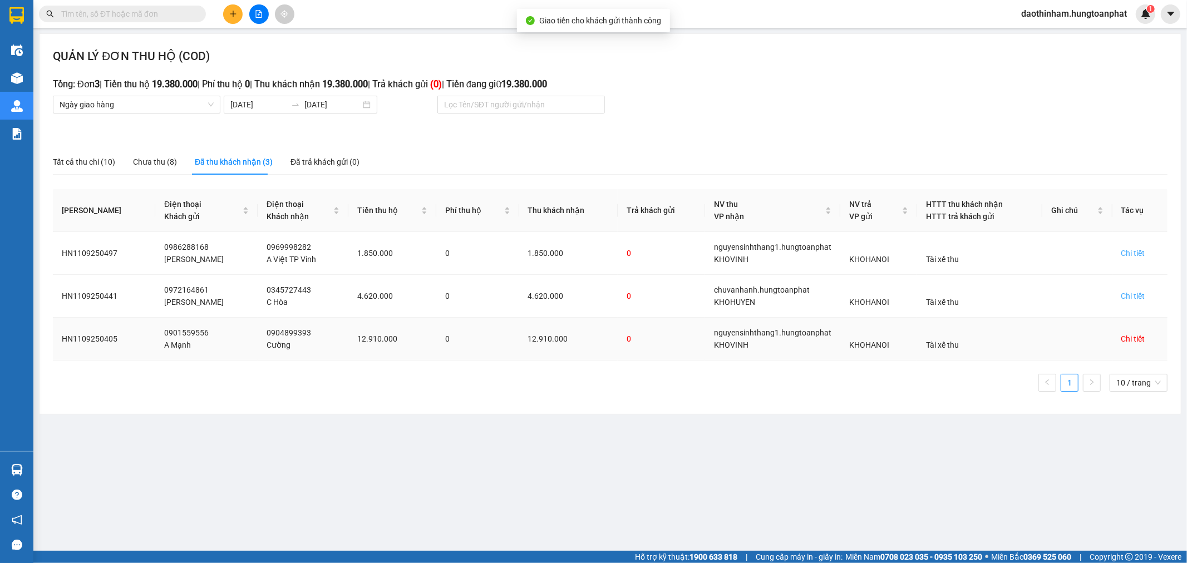
click at [1136, 340] on div "Chi tiết" at bounding box center [1133, 339] width 24 height 12
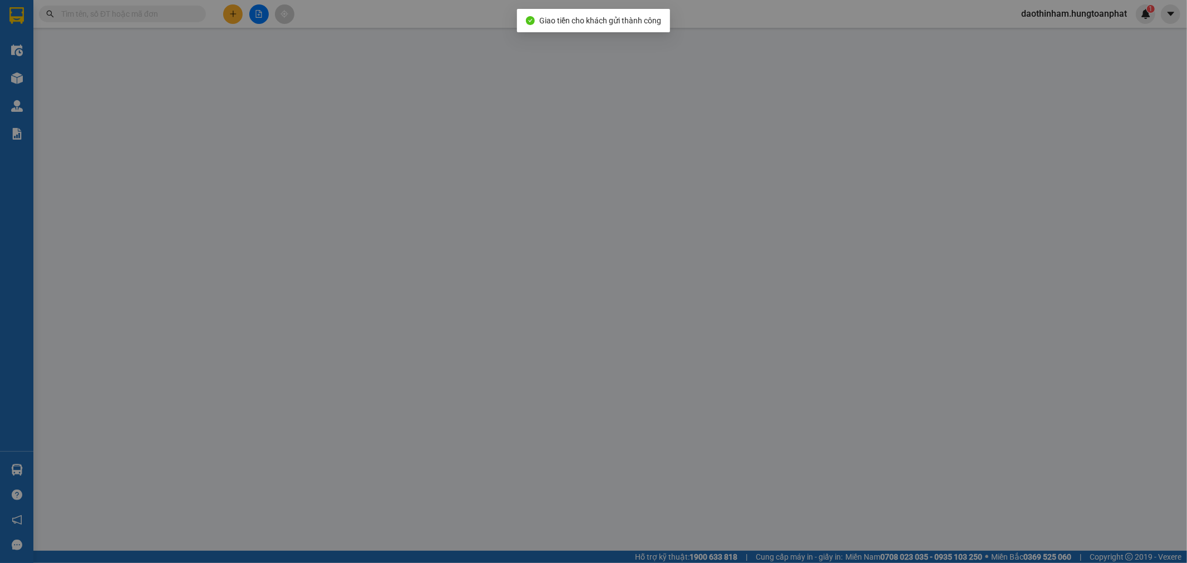
type input "0901559556"
type input "A Mạnh"
type input "0904899393"
type input "Cường"
checkbox input "true"
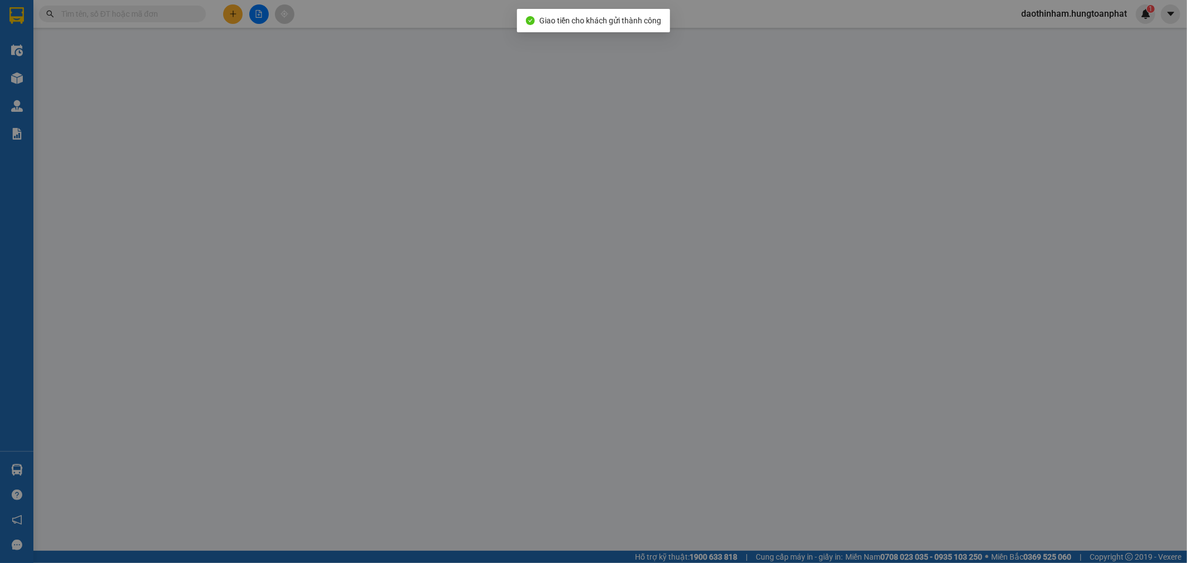
type input "64 hải thượng lãn ông , [PERSON_NAME] tập , [GEOGRAPHIC_DATA]"
checkbox input "true"
type input "12.910.000"
type input "200.000"
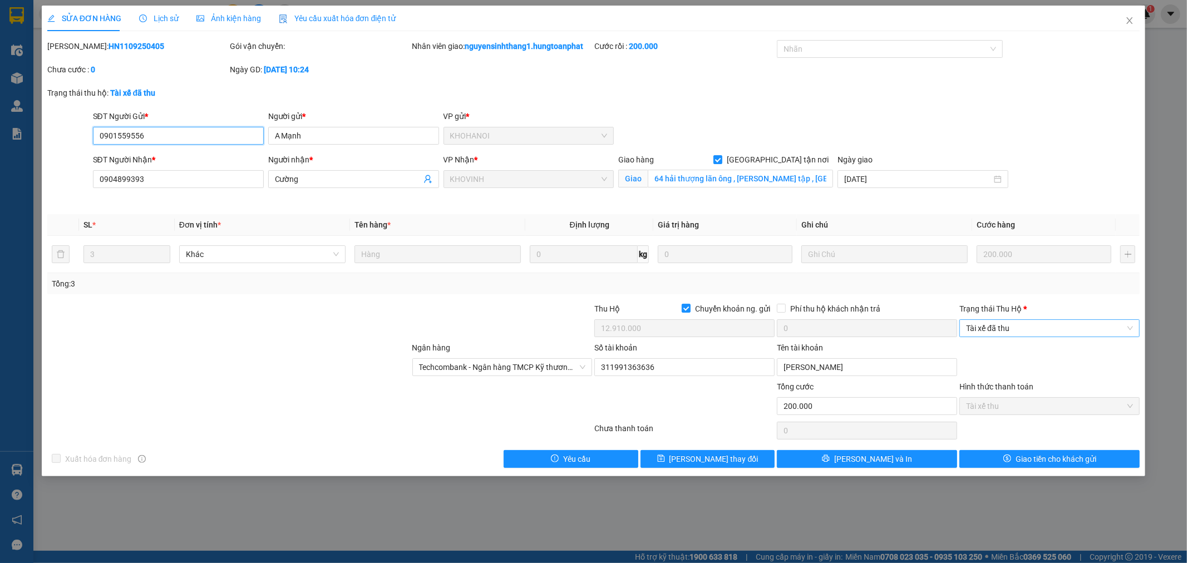
click at [997, 324] on span "Tài xế đã thu" at bounding box center [1049, 328] width 167 height 17
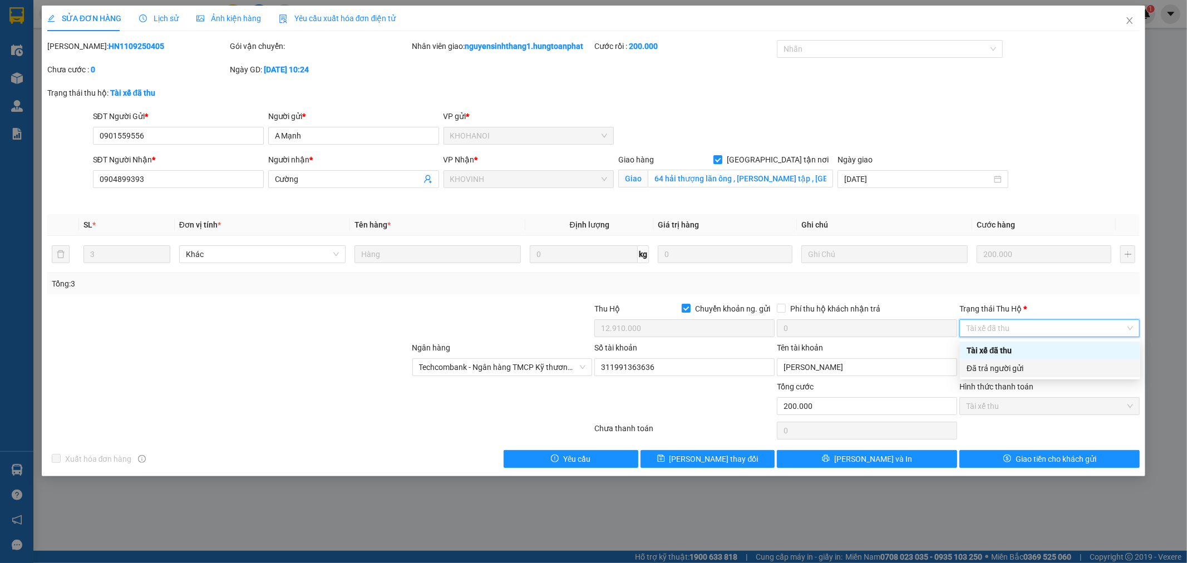
click at [991, 370] on div "Đã trả người gửi" at bounding box center [1050, 368] width 167 height 12
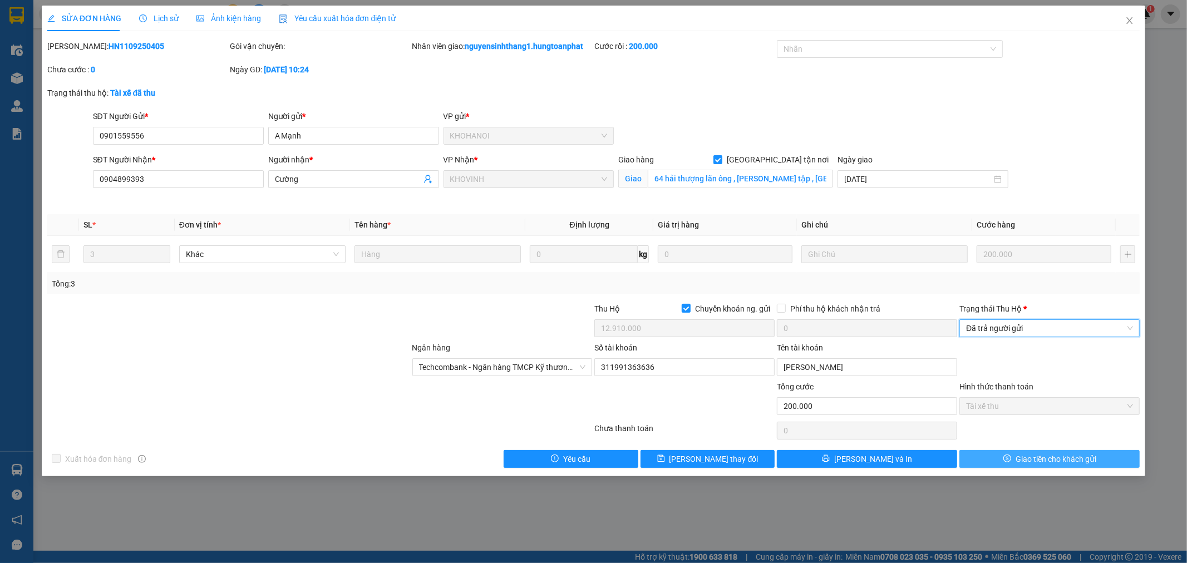
click at [1047, 454] on span "Giao tiền cho khách gửi" at bounding box center [1056, 459] width 81 height 12
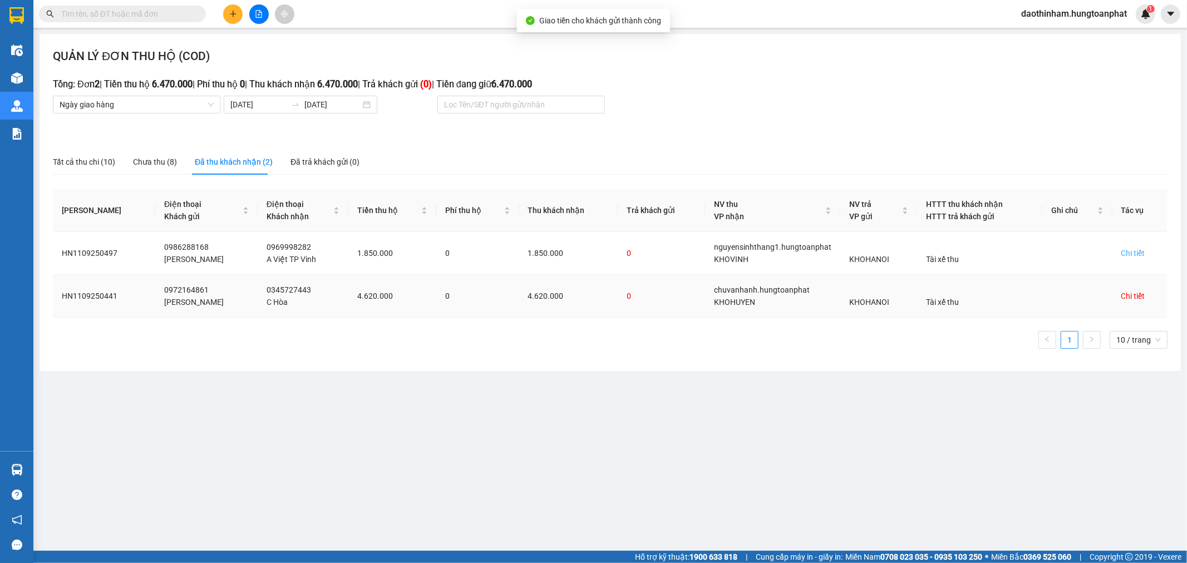
click at [1129, 298] on div "Chi tiết" at bounding box center [1133, 296] width 24 height 12
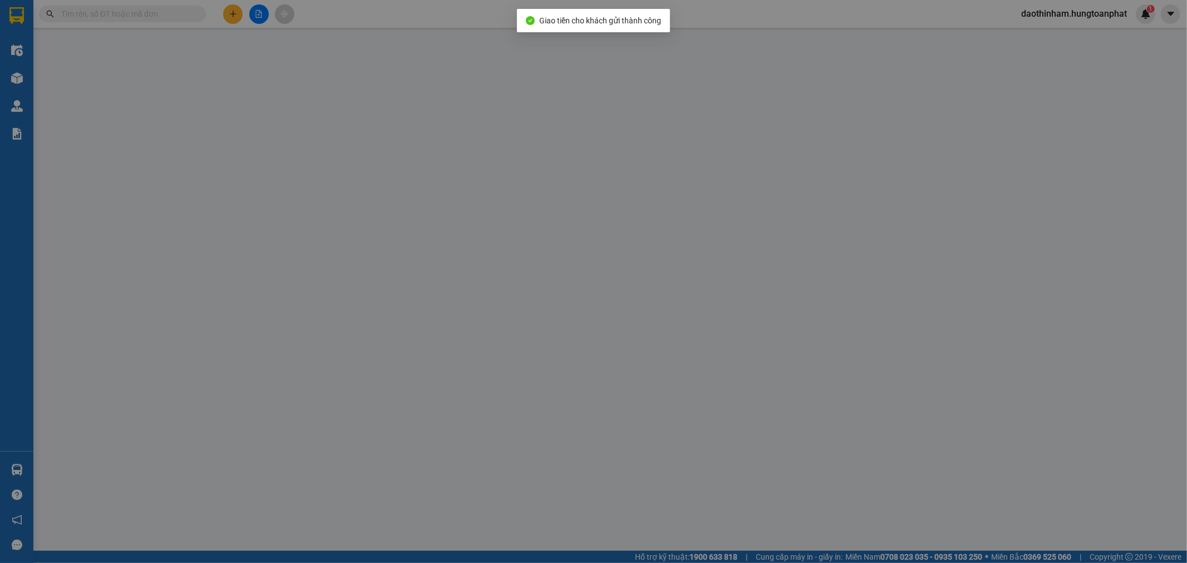
type input "0972164861"
type input "[PERSON_NAME]"
type input "0345727443"
type input "C Hòa"
checkbox input "true"
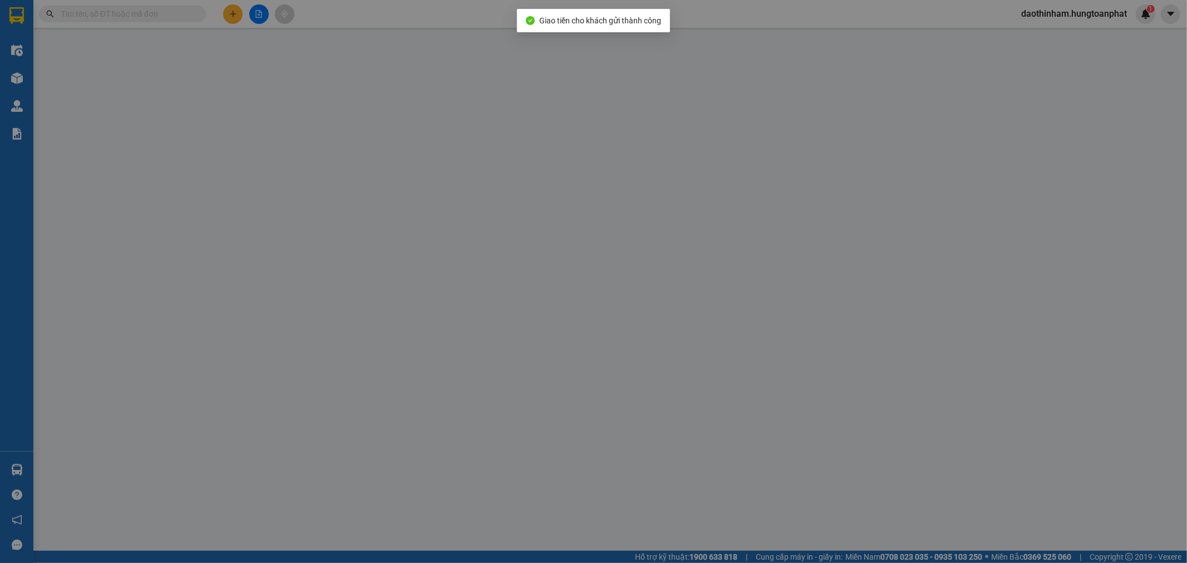
type input "[PERSON_NAME], [GEOGRAPHIC_DATA], [GEOGRAPHIC_DATA]"
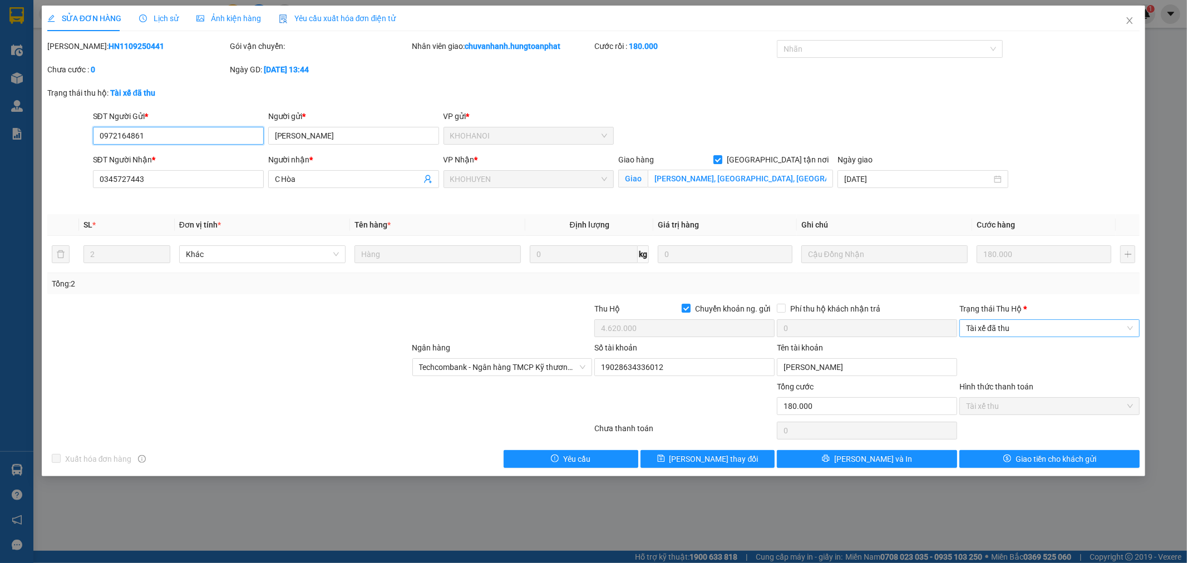
click at [1013, 326] on span "Tài xế đã thu" at bounding box center [1049, 328] width 167 height 17
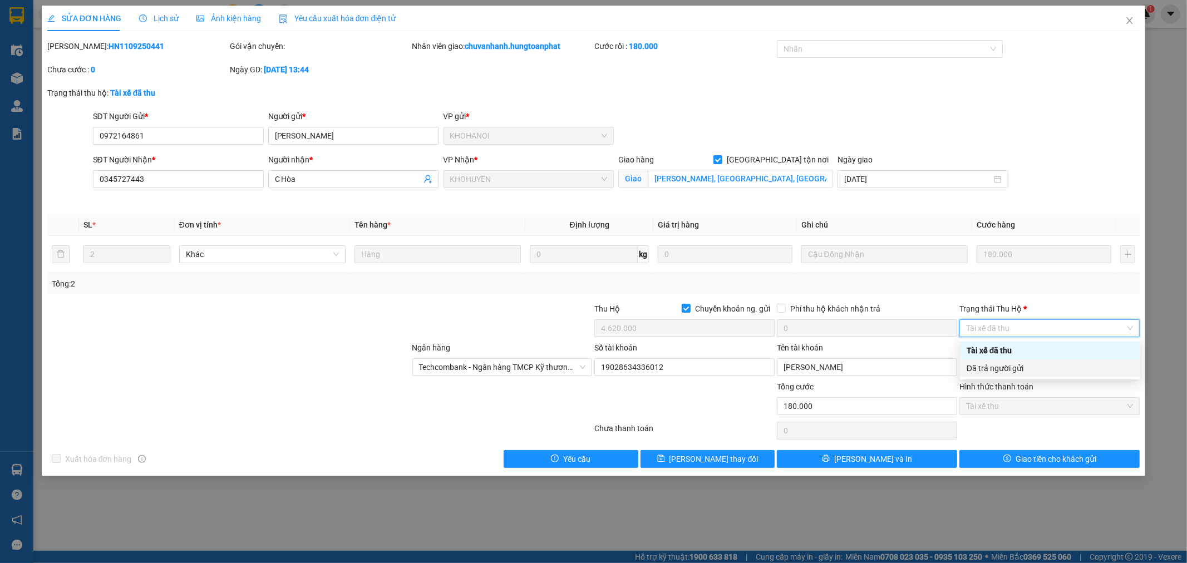
drag, startPoint x: 1019, startPoint y: 371, endPoint x: 1011, endPoint y: 398, distance: 29.0
click at [1019, 371] on div "Đã trả người gửi" at bounding box center [1050, 368] width 167 height 12
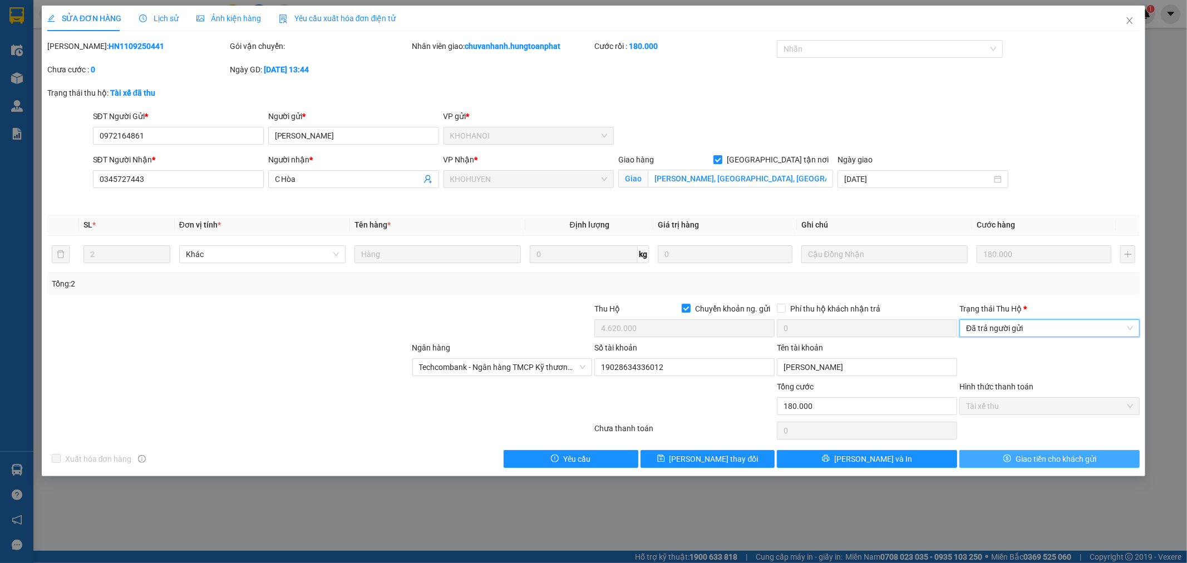
click at [1024, 458] on span "Giao tiền cho khách gửi" at bounding box center [1056, 459] width 81 height 12
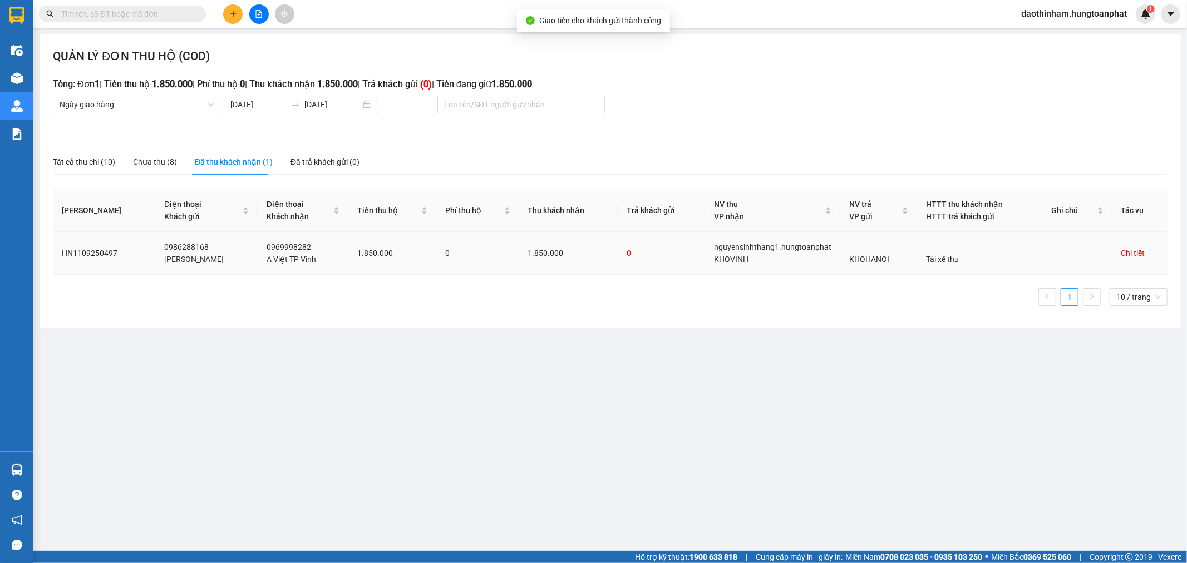
click at [1121, 258] on div "Chi tiết" at bounding box center [1133, 253] width 24 height 12
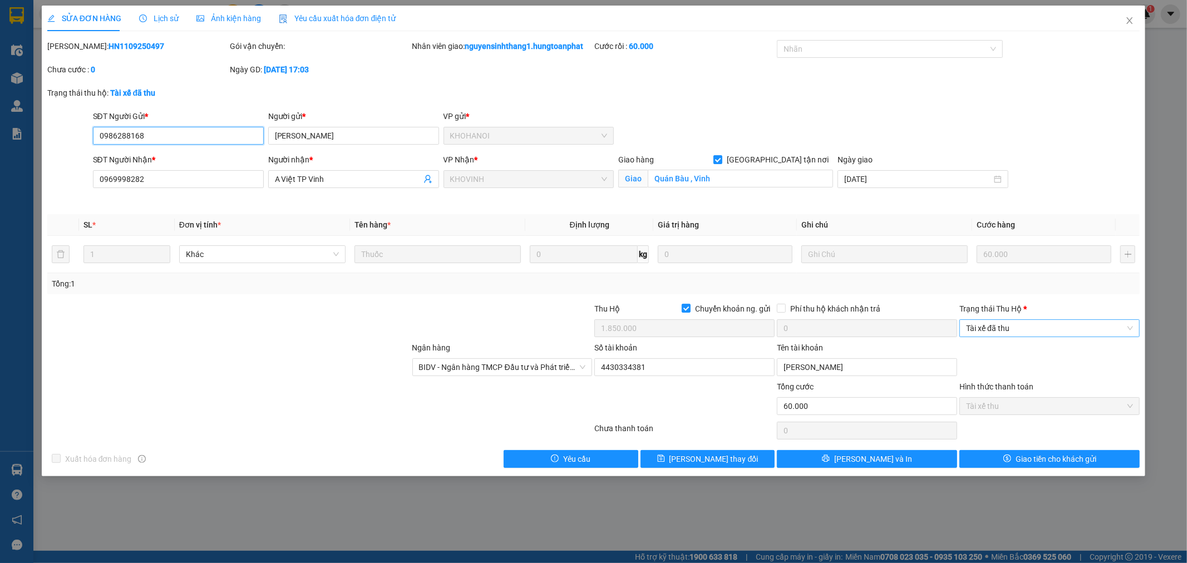
click at [1011, 324] on span "Tài xế đã thu" at bounding box center [1049, 328] width 167 height 17
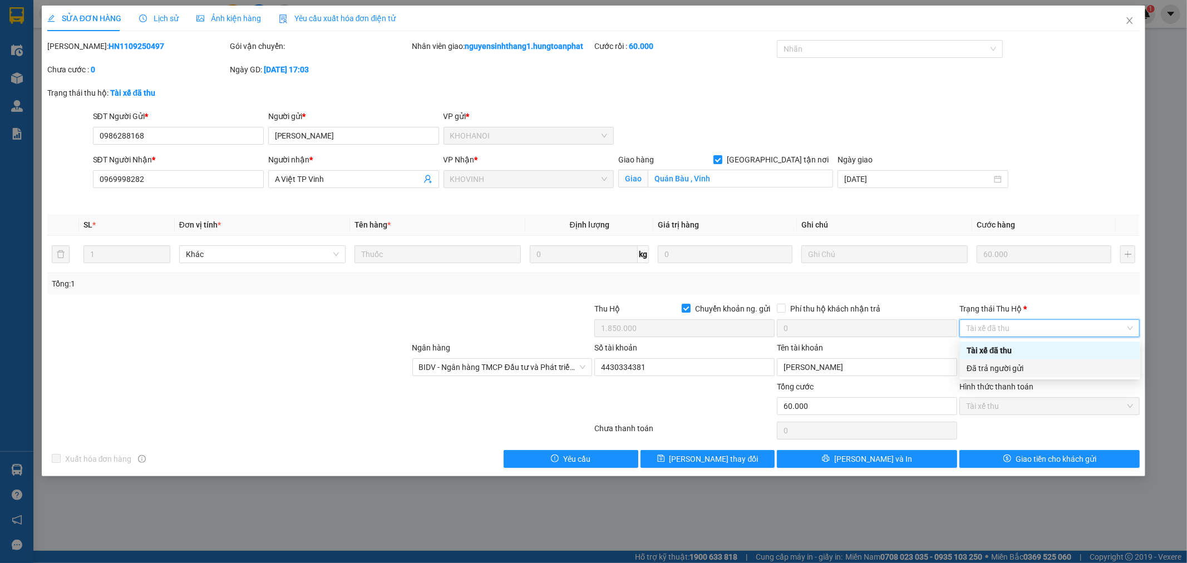
drag, startPoint x: 1002, startPoint y: 368, endPoint x: 991, endPoint y: 372, distance: 11.1
click at [1001, 369] on div "Đã trả người gửi" at bounding box center [1050, 368] width 167 height 12
click at [1027, 470] on div "SỬA ĐƠN HÀNG Lịch sử Ảnh kiện hàng Yêu cầu xuất hóa đơn điện tử Total Paid Fee …" at bounding box center [594, 241] width 1104 height 471
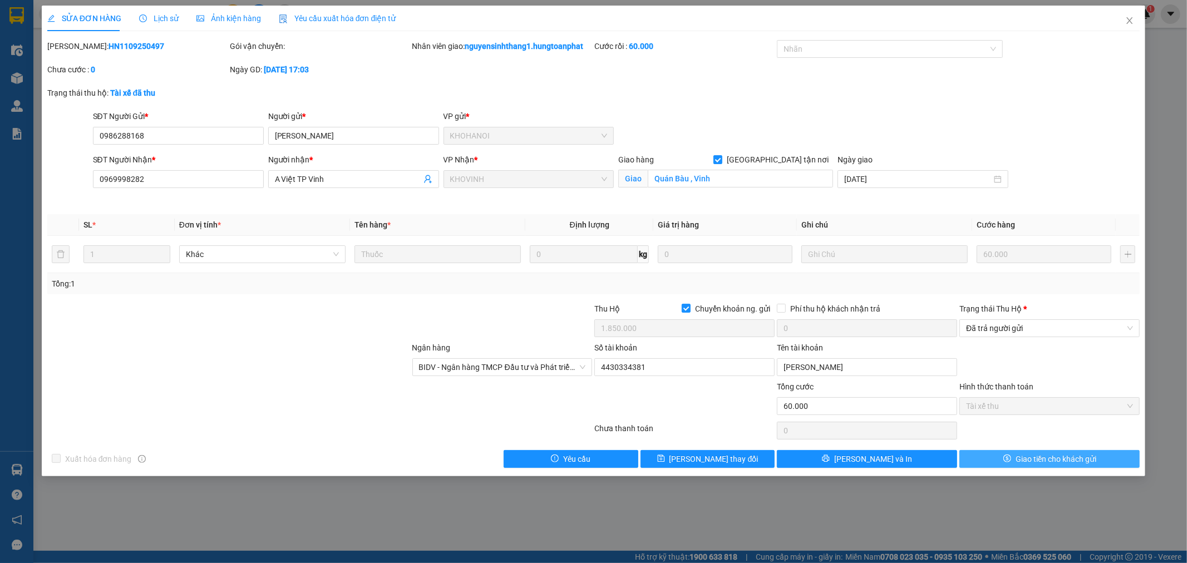
click at [1027, 467] on button "Giao tiền cho khách gửi" at bounding box center [1049, 459] width 180 height 18
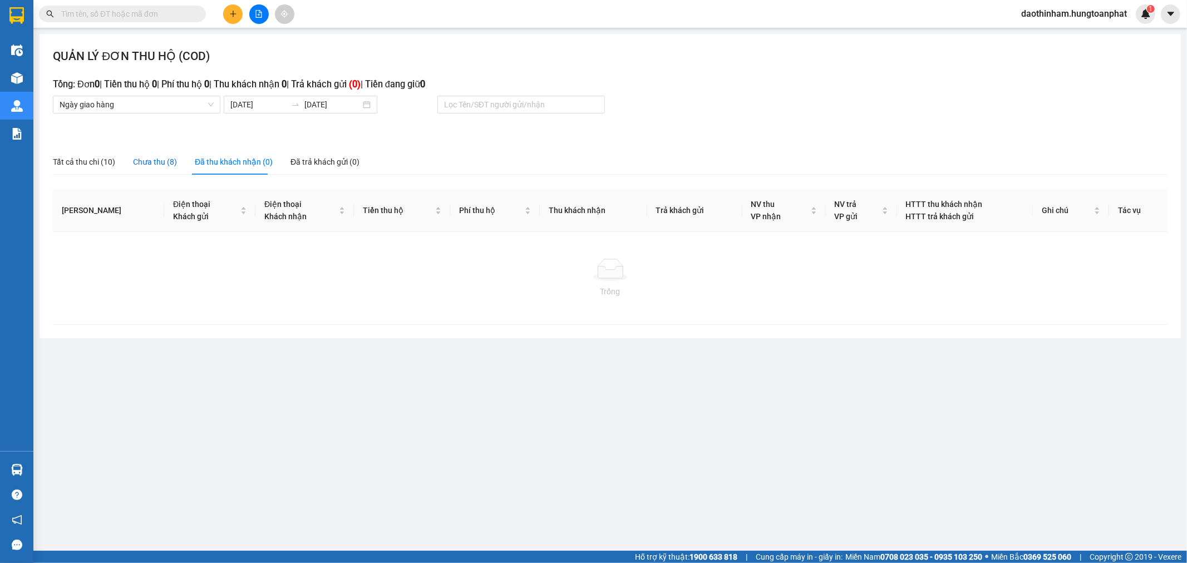
click at [156, 163] on div "Chưa thu (8)" at bounding box center [155, 162] width 44 height 12
